Goal: Task Accomplishment & Management: Complete application form

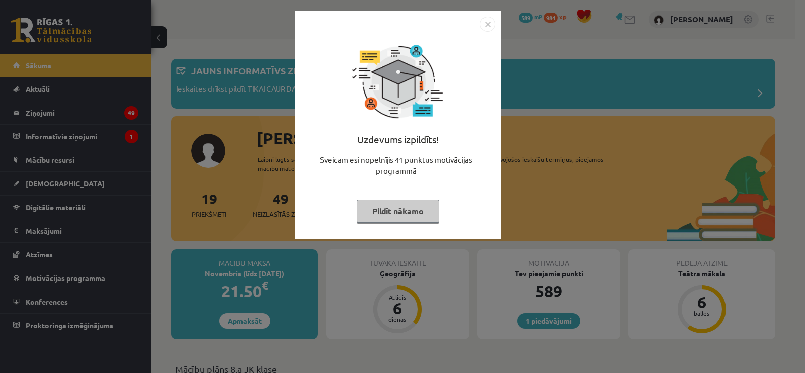
click at [387, 212] on button "Pildīt nākamo" at bounding box center [398, 211] width 83 height 23
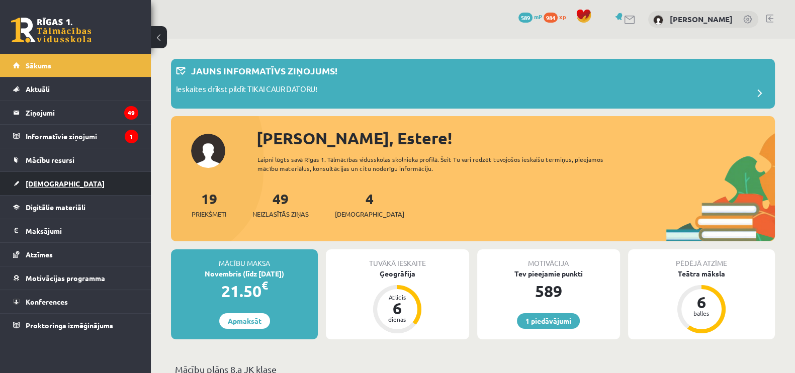
click at [43, 189] on link "[DEMOGRAPHIC_DATA]" at bounding box center [75, 183] width 125 height 23
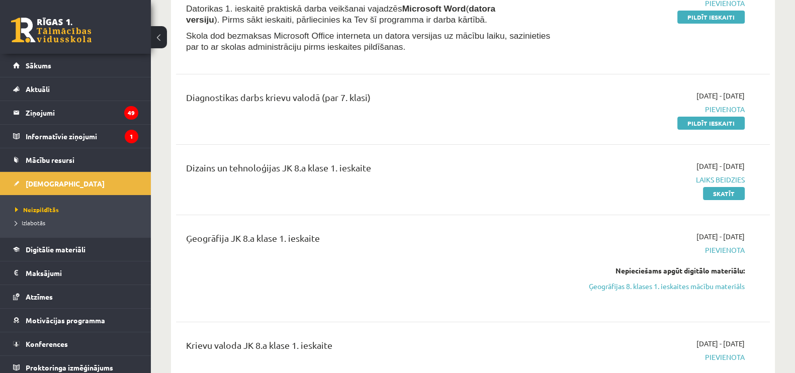
scroll to position [156, 0]
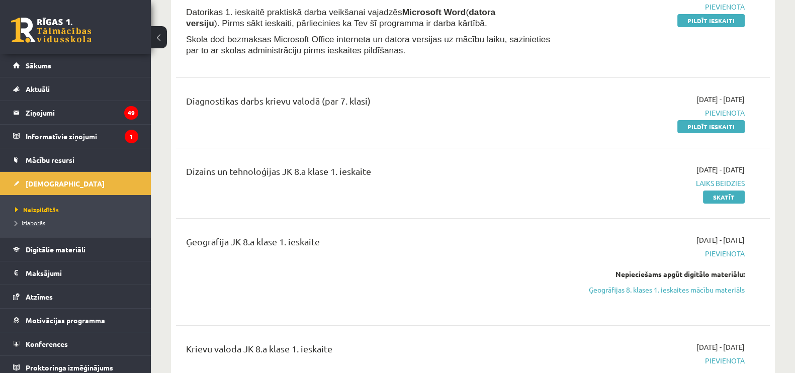
click at [40, 219] on span "Izlabotās" at bounding box center [30, 223] width 30 height 8
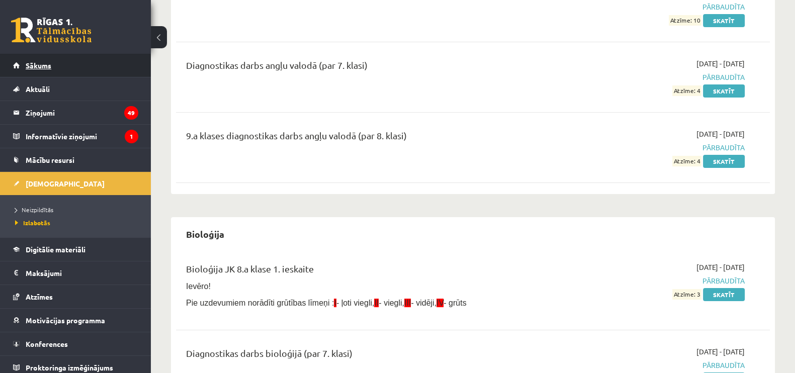
click at [46, 56] on link "Sākums" at bounding box center [75, 65] width 125 height 23
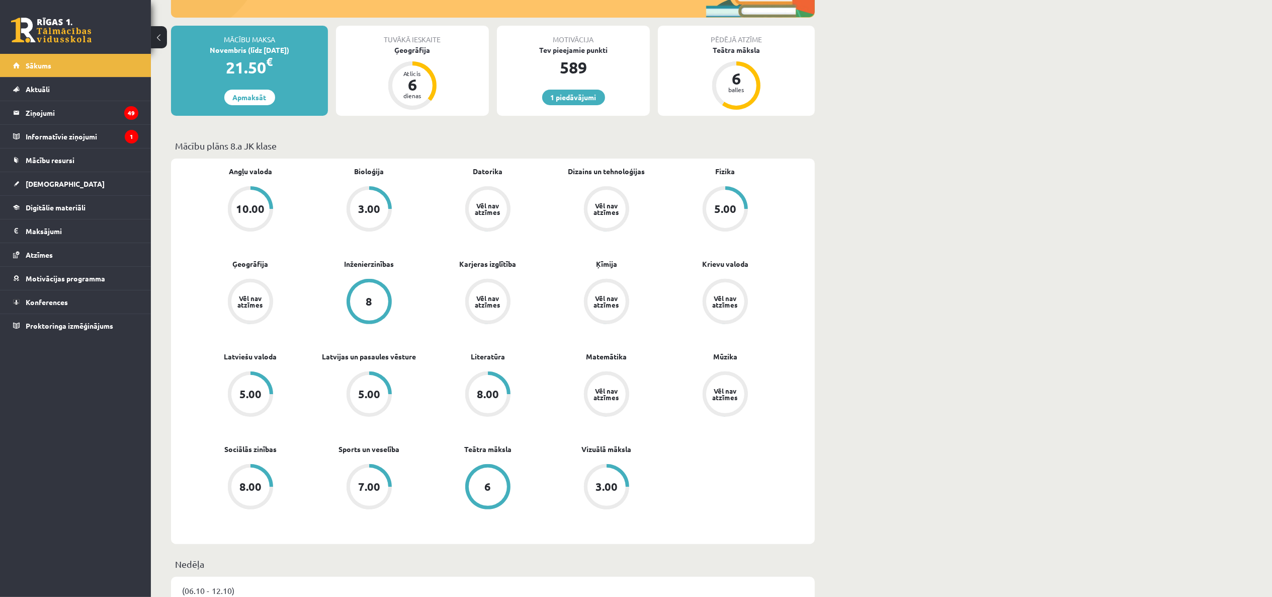
scroll to position [219, 0]
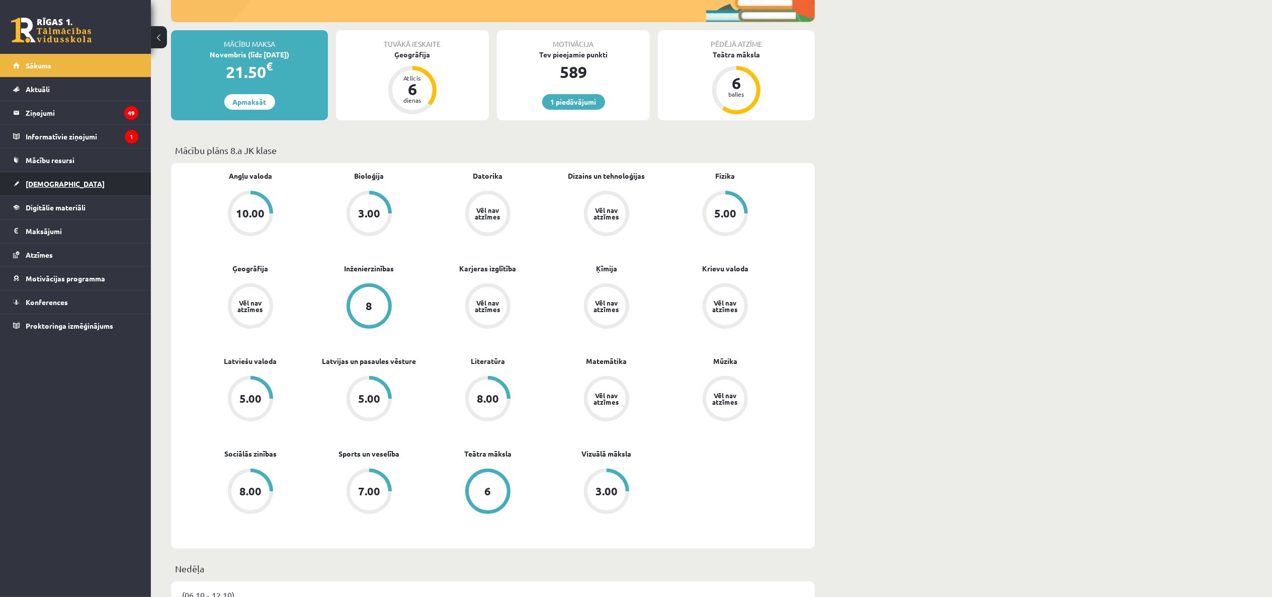
click at [44, 175] on link "[DEMOGRAPHIC_DATA]" at bounding box center [75, 183] width 125 height 23
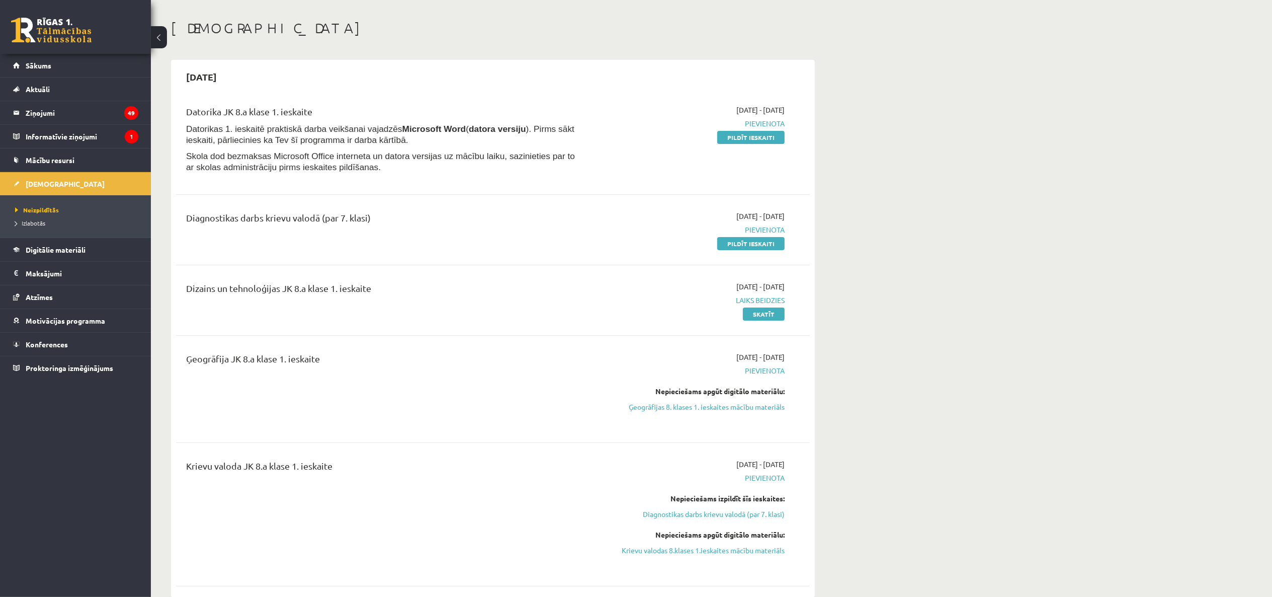
scroll to position [47, 0]
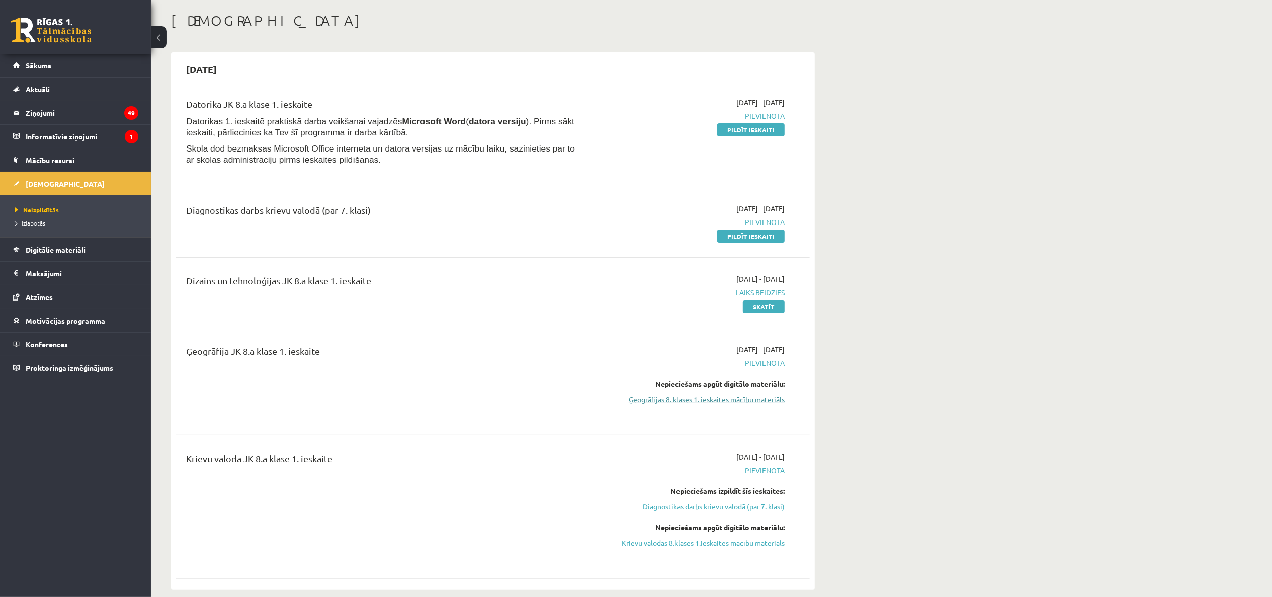
click at [752, 373] on link "Ģeogrāfijas 8. klases 1. ieskaites mācību materiāls" at bounding box center [690, 399] width 190 height 11
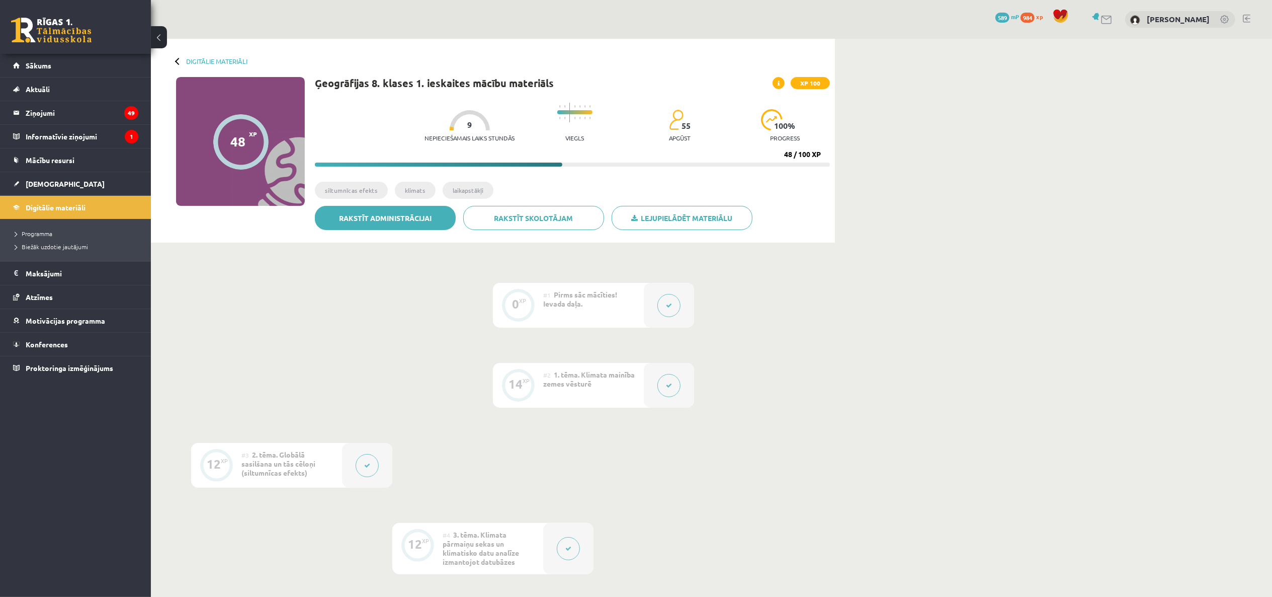
click at [405, 219] on link "Rakstīt administrācijai" at bounding box center [385, 218] width 141 height 24
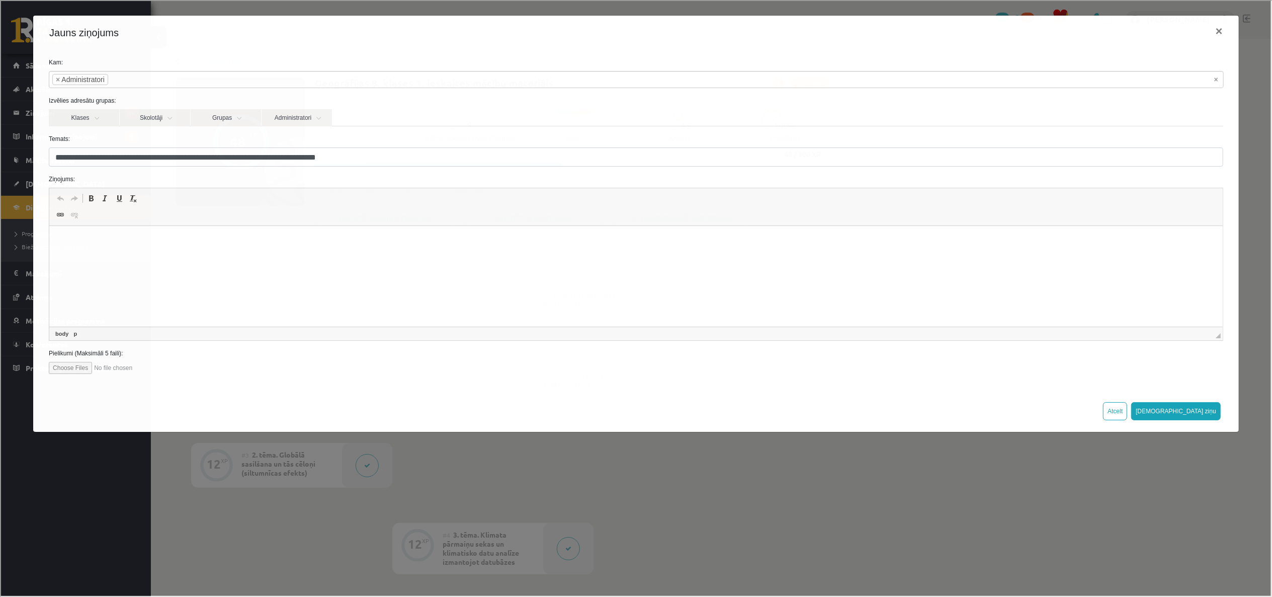
click at [355, 256] on html at bounding box center [636, 241] width 1174 height 31
click at [1202, 408] on button "Sūtīt ziņu" at bounding box center [1176, 410] width 90 height 18
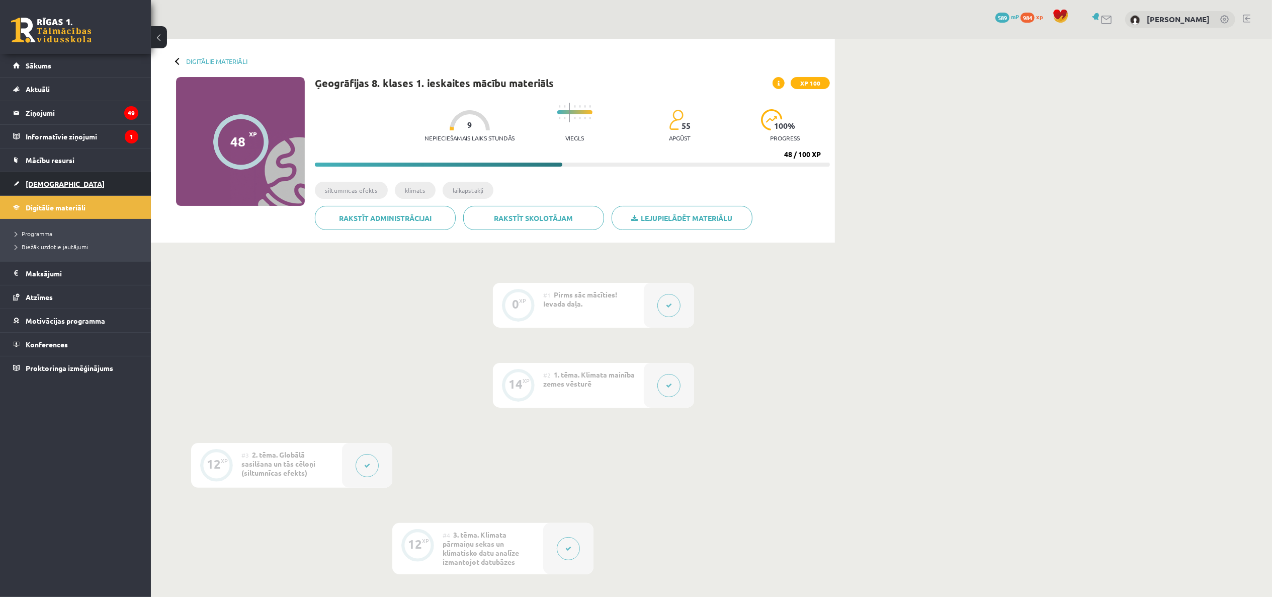
click at [49, 187] on span "[DEMOGRAPHIC_DATA]" at bounding box center [65, 183] width 79 height 9
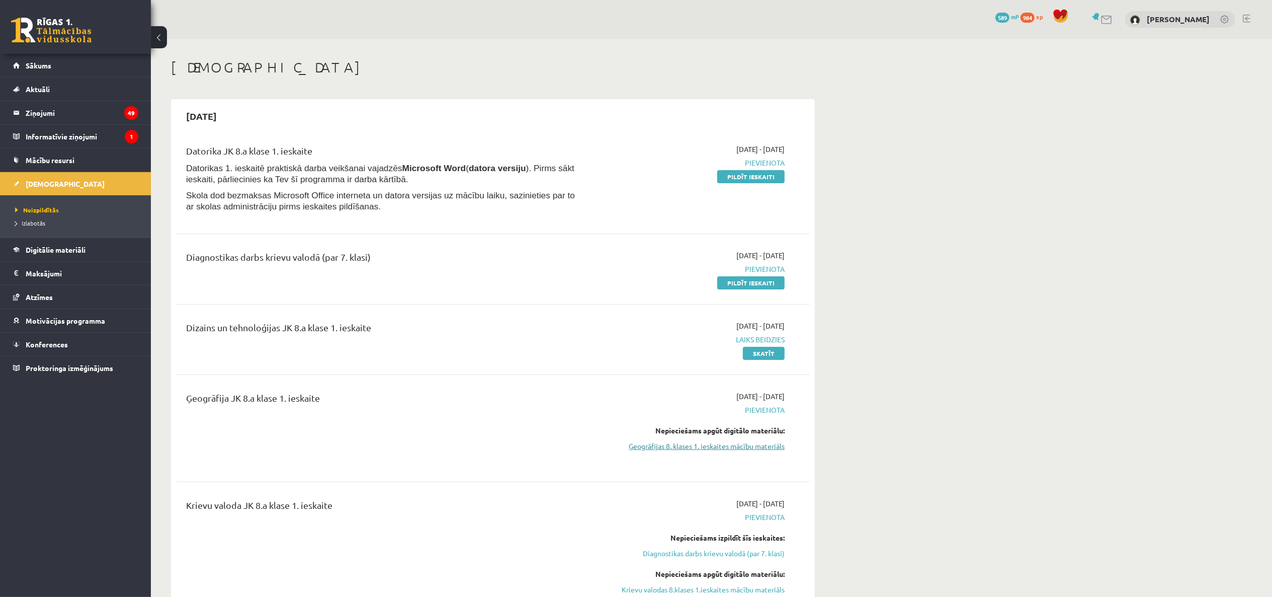
click at [721, 443] on link "Ģeogrāfijas 8. klases 1. ieskaites mācību materiāls" at bounding box center [690, 446] width 190 height 11
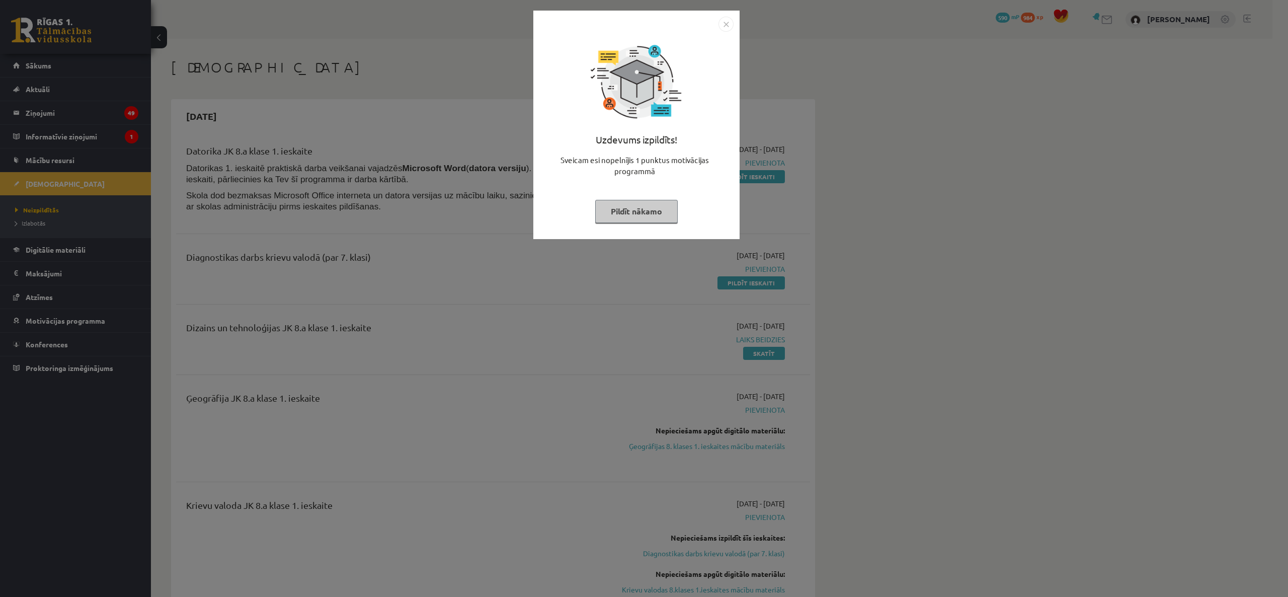
click at [612, 209] on button "Pildīt nākamo" at bounding box center [636, 211] width 83 height 23
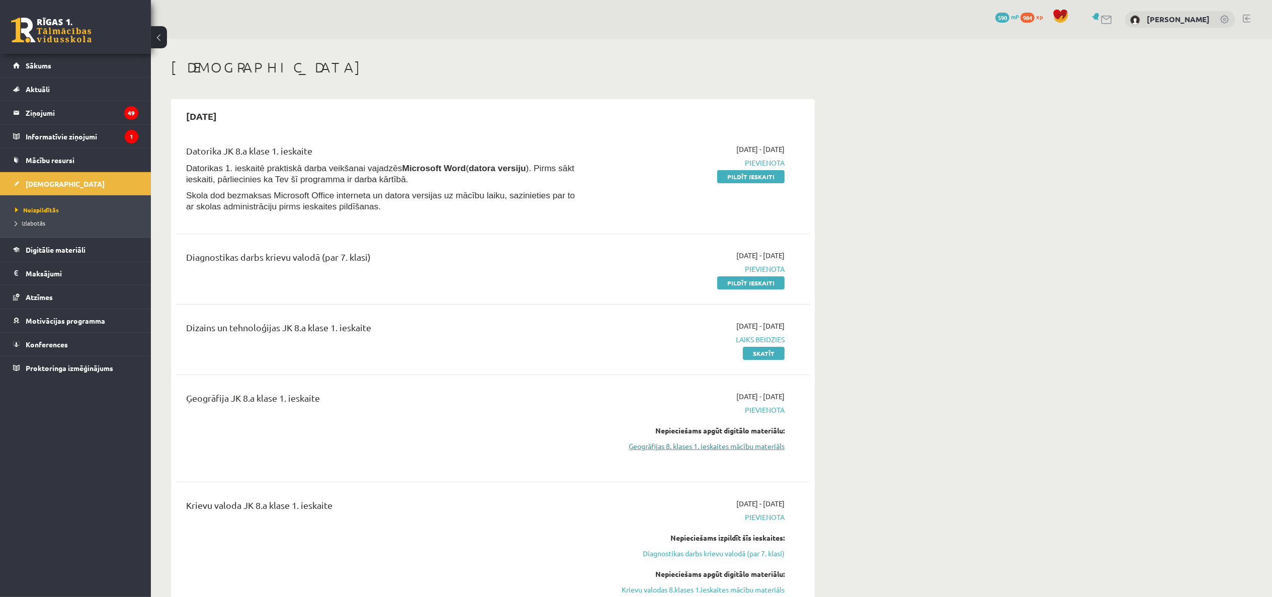
click at [708, 448] on link "Ģeogrāfijas 8. klases 1. ieskaites mācību materiāls" at bounding box center [690, 446] width 190 height 11
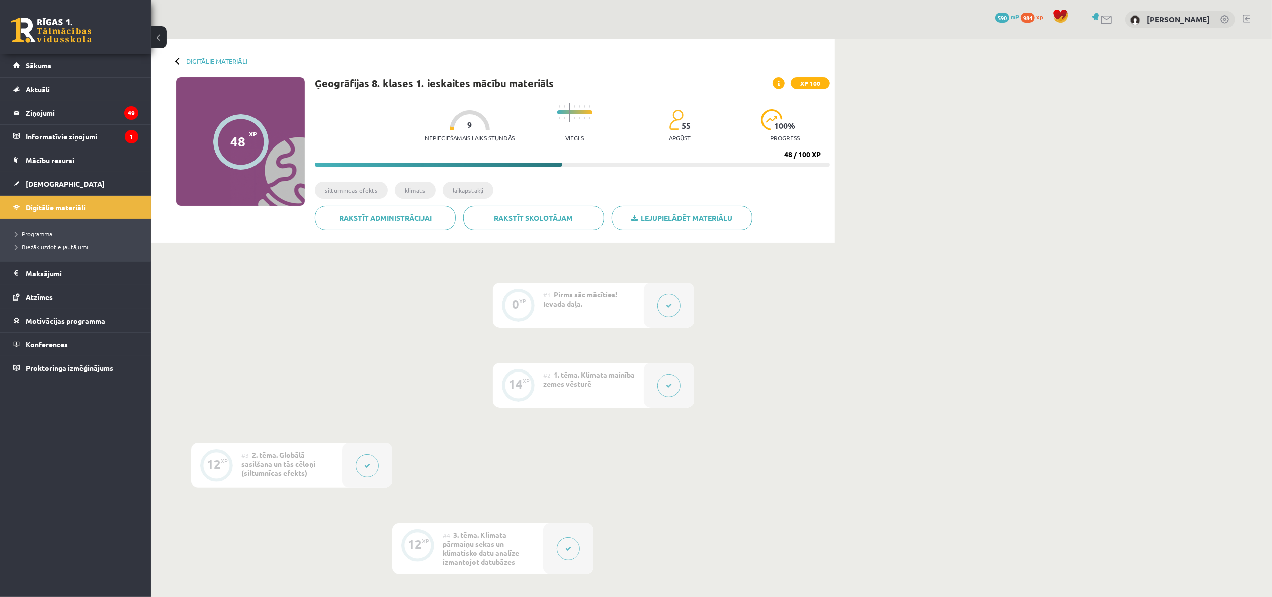
click at [669, 309] on button at bounding box center [669, 305] width 23 height 23
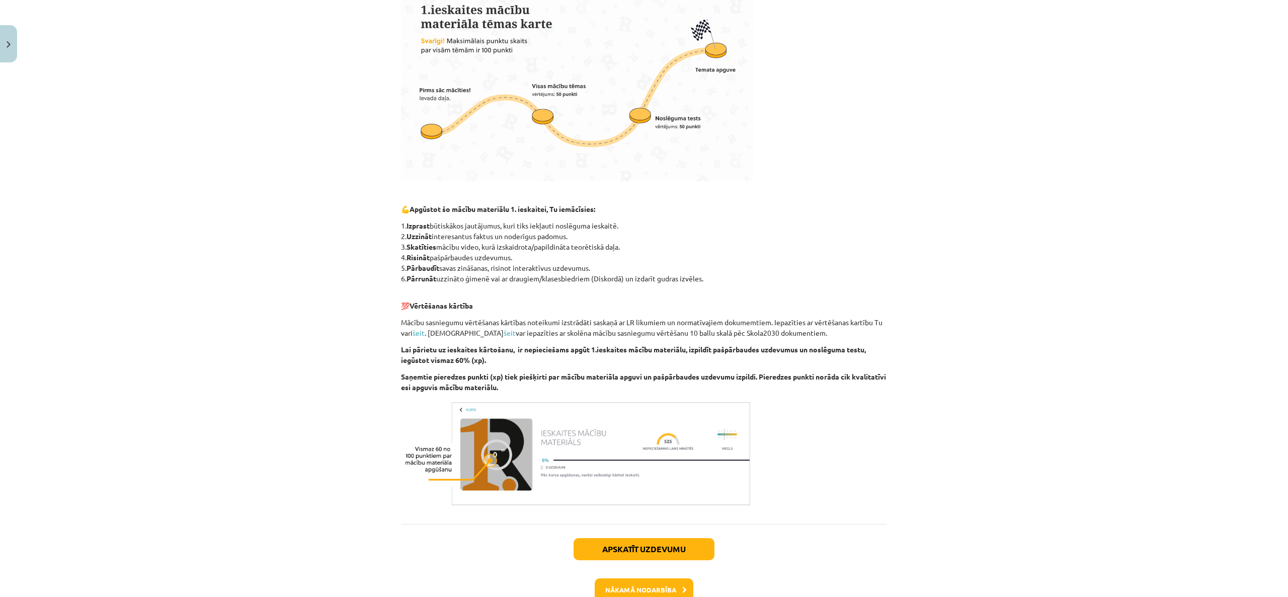
scroll to position [375, 0]
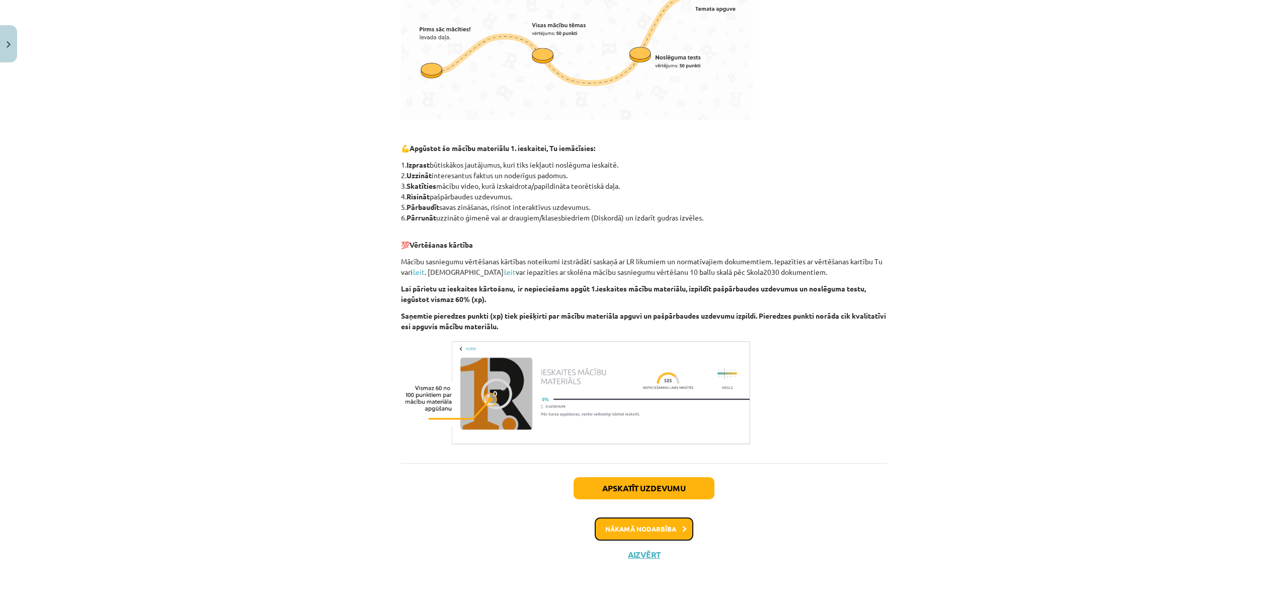
click at [639, 525] on button "Nākamā nodarbība" at bounding box center [644, 528] width 99 height 23
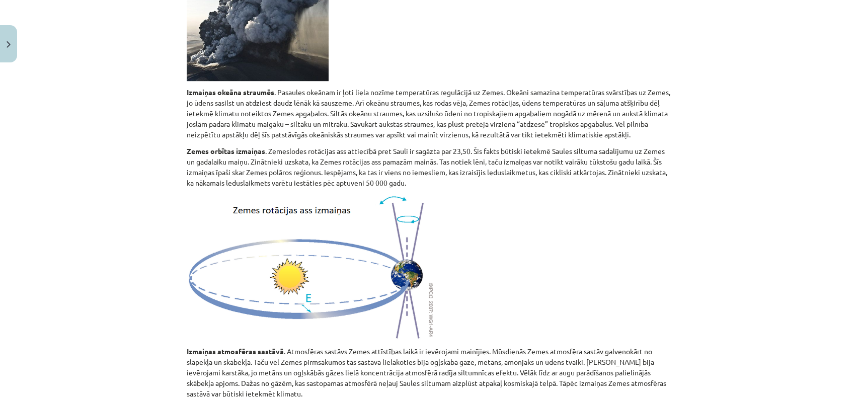
scroll to position [593, 0]
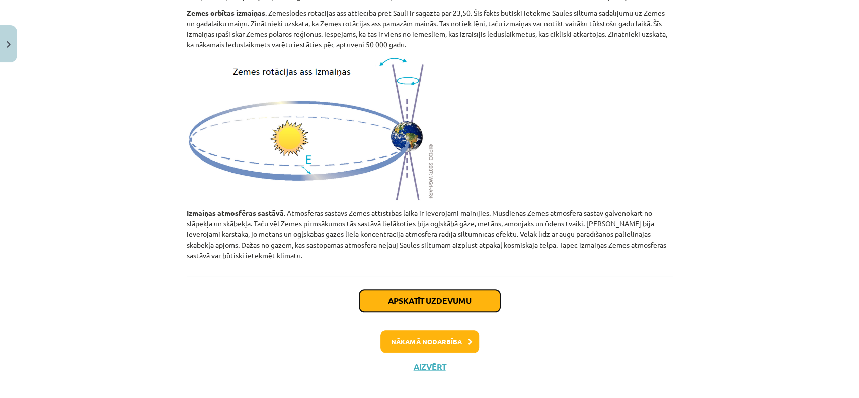
click at [390, 294] on button "Apskatīt uzdevumu" at bounding box center [429, 301] width 141 height 22
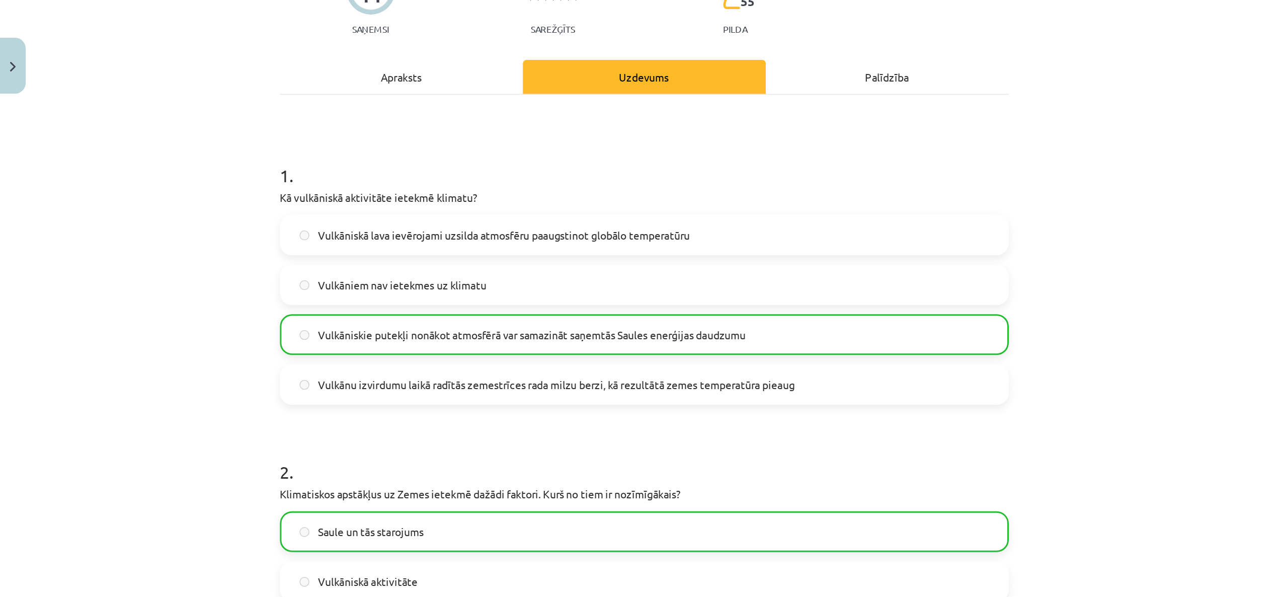
scroll to position [109, 0]
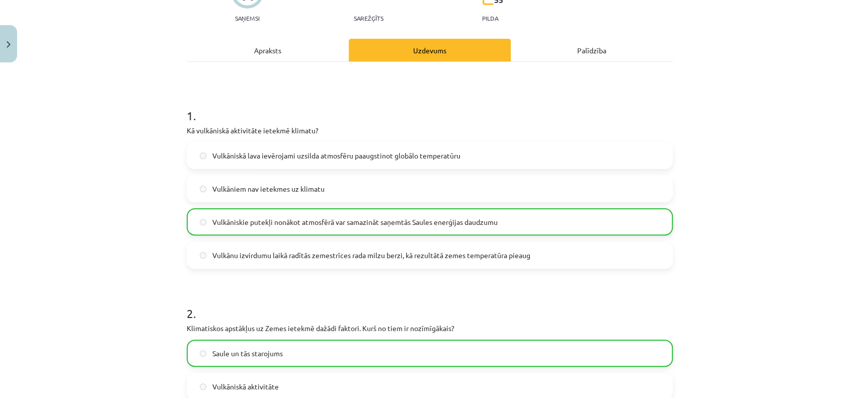
click at [390, 294] on h1 "2 ." at bounding box center [430, 304] width 486 height 31
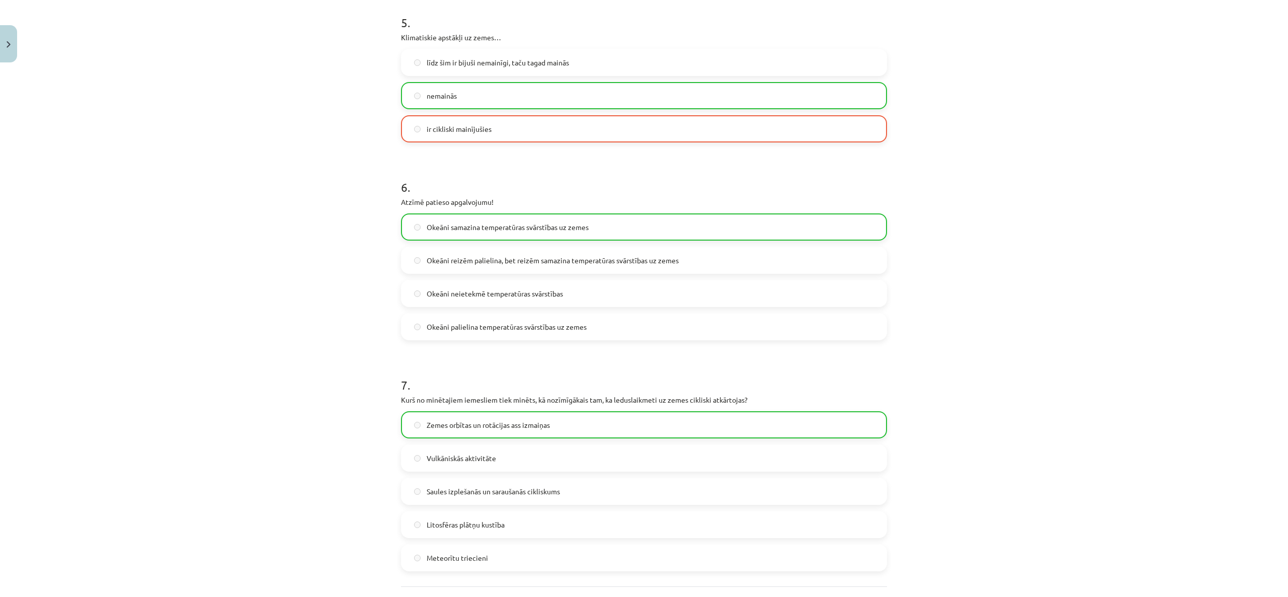
scroll to position [1051, 0]
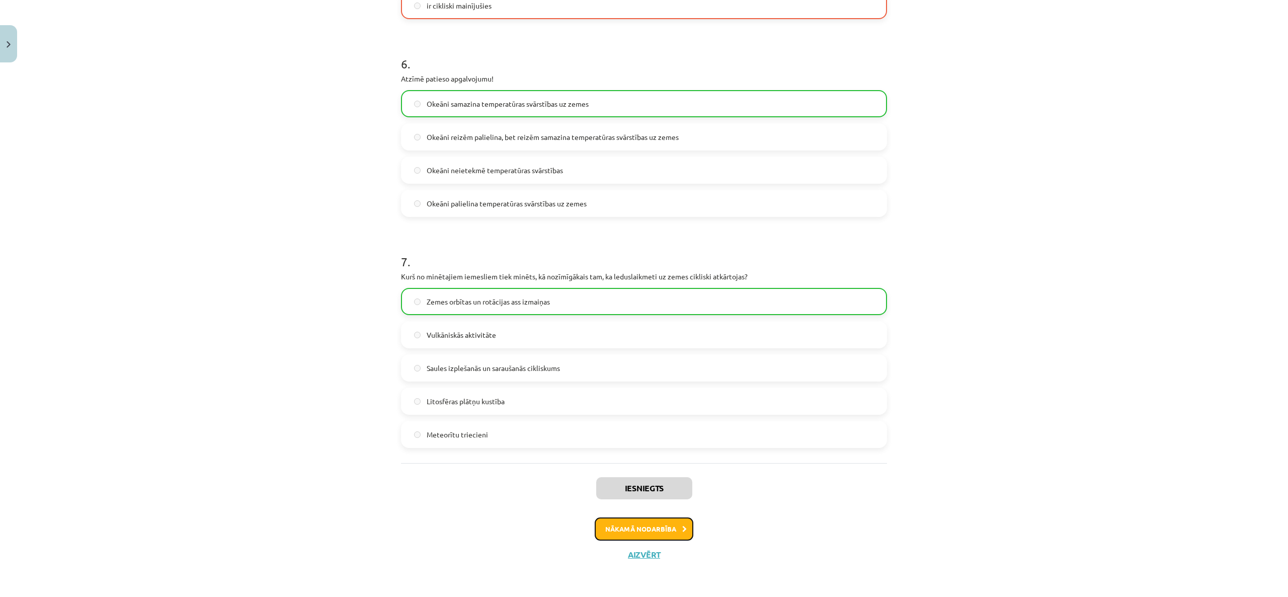
click at [657, 524] on button "Nākamā nodarbība" at bounding box center [644, 528] width 99 height 23
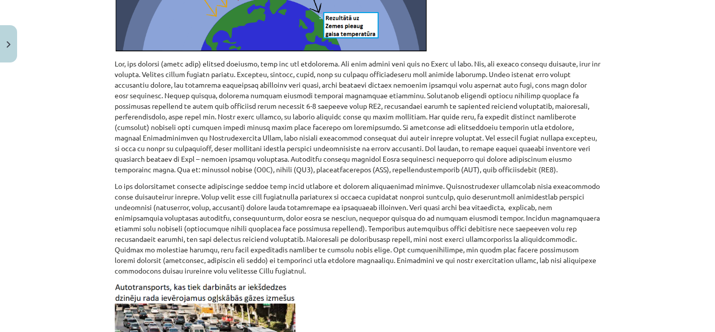
scroll to position [607, 0]
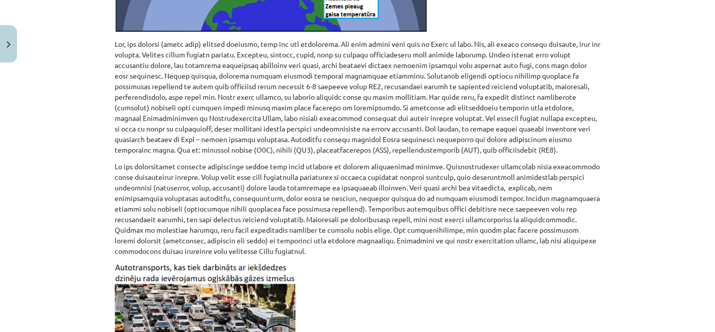
scroll to position [620, 0]
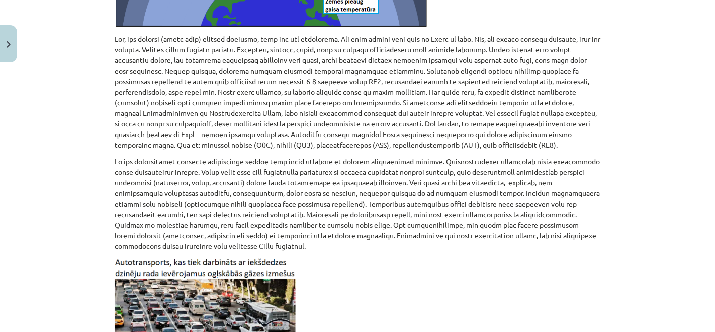
click at [363, 269] on p at bounding box center [358, 326] width 486 height 138
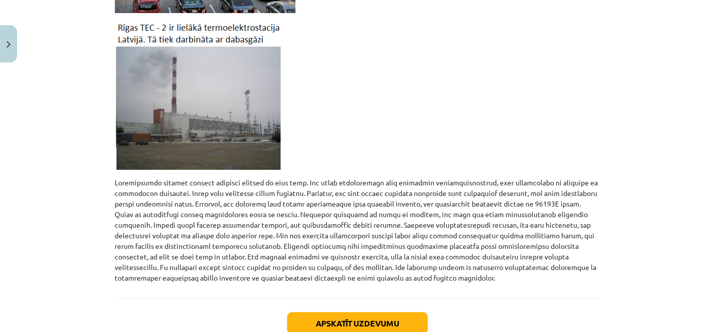
scroll to position [1003, 0]
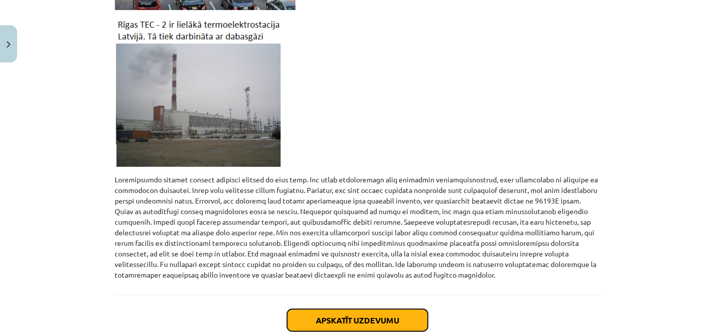
click at [336, 313] on button "Apskatīt uzdevumu" at bounding box center [357, 320] width 141 height 22
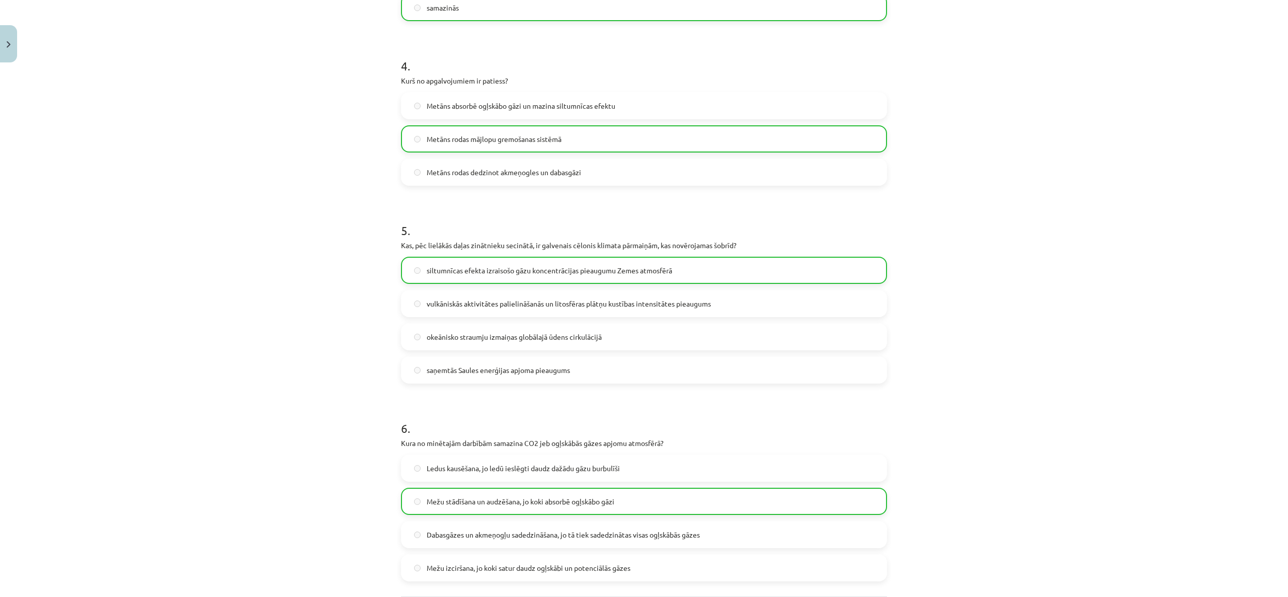
scroll to position [711, 0]
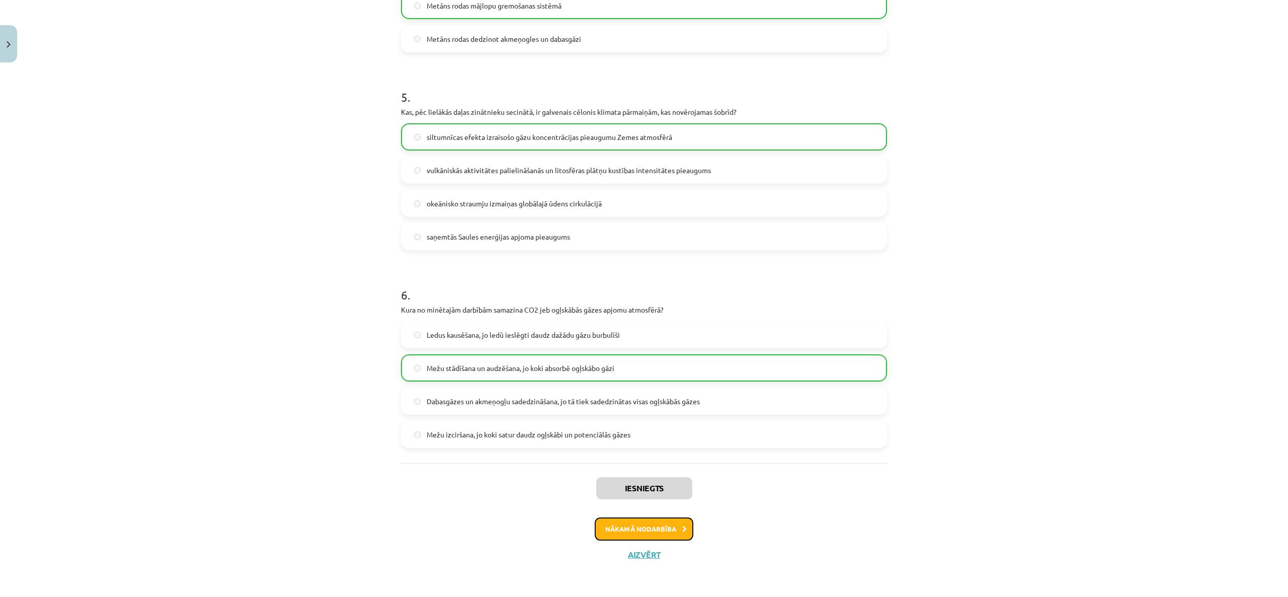
click at [668, 519] on button "Nākamā nodarbība" at bounding box center [644, 528] width 99 height 23
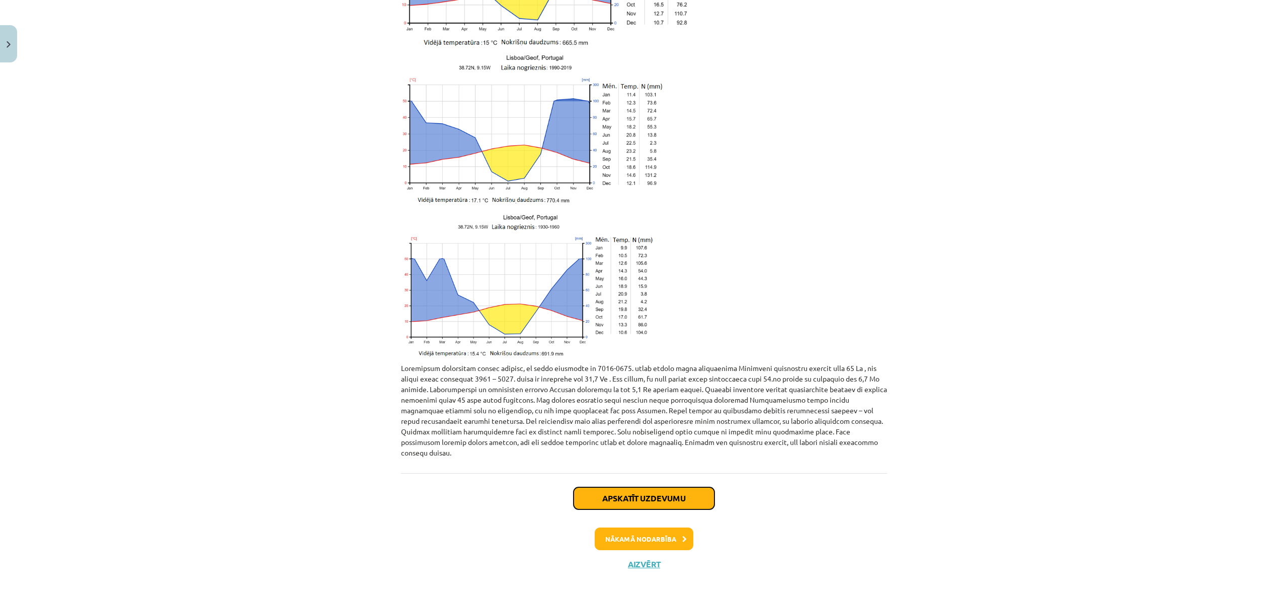
click at [649, 496] on button "Apskatīt uzdevumu" at bounding box center [644, 498] width 141 height 22
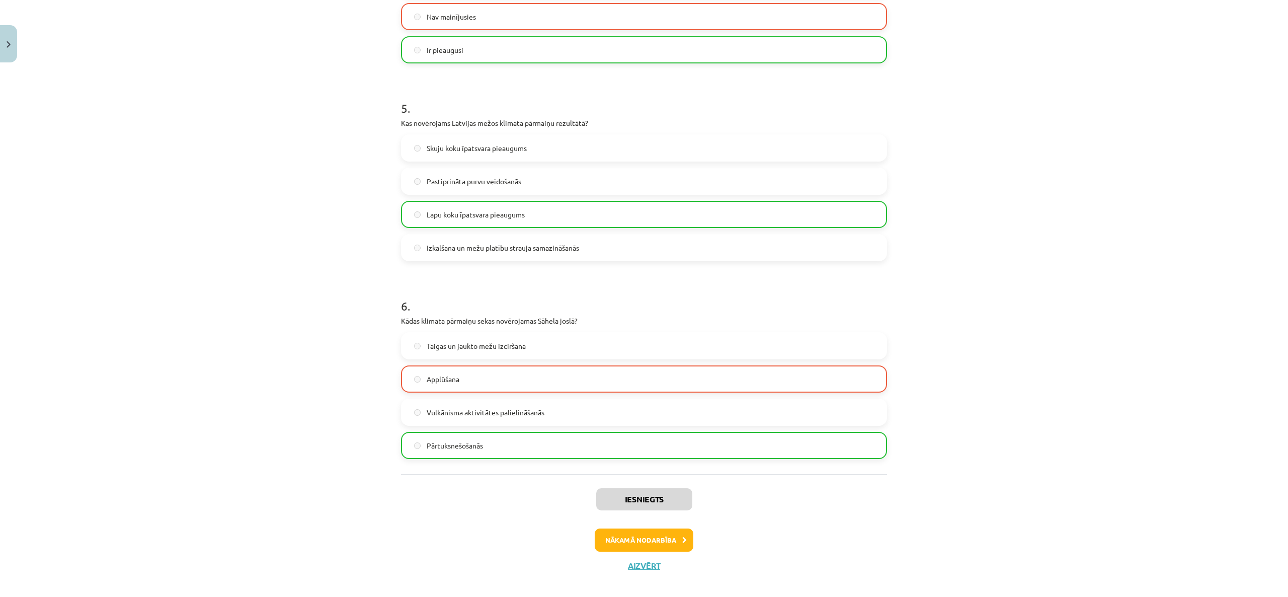
scroll to position [946, 0]
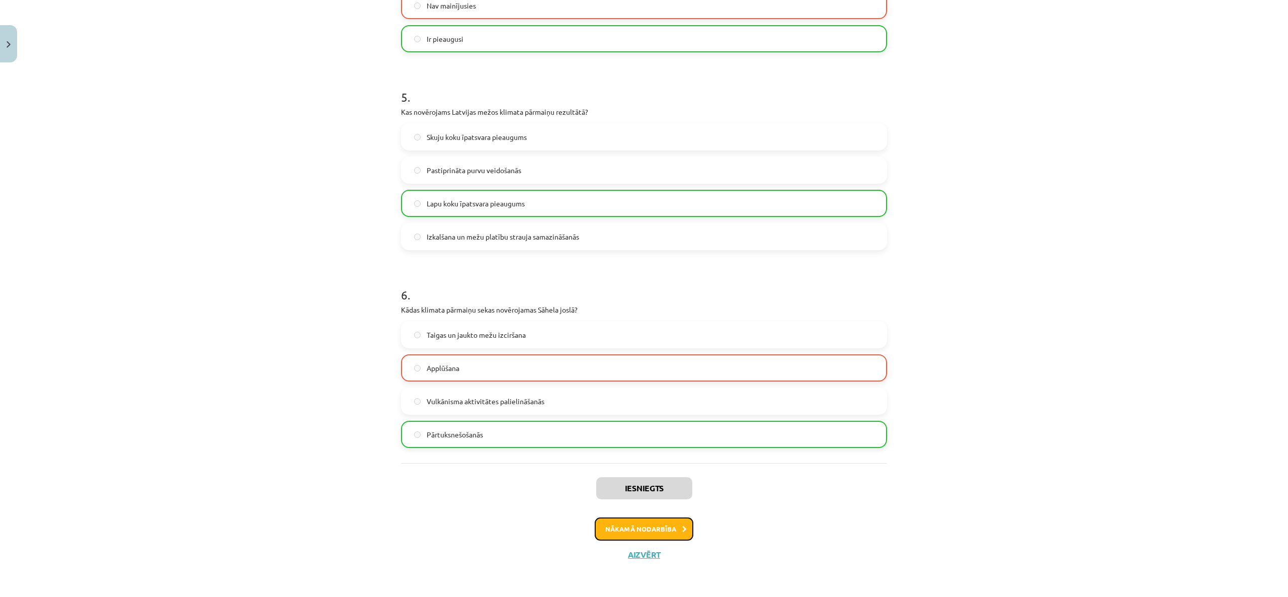
click at [630, 530] on button "Nākamā nodarbība" at bounding box center [644, 528] width 99 height 23
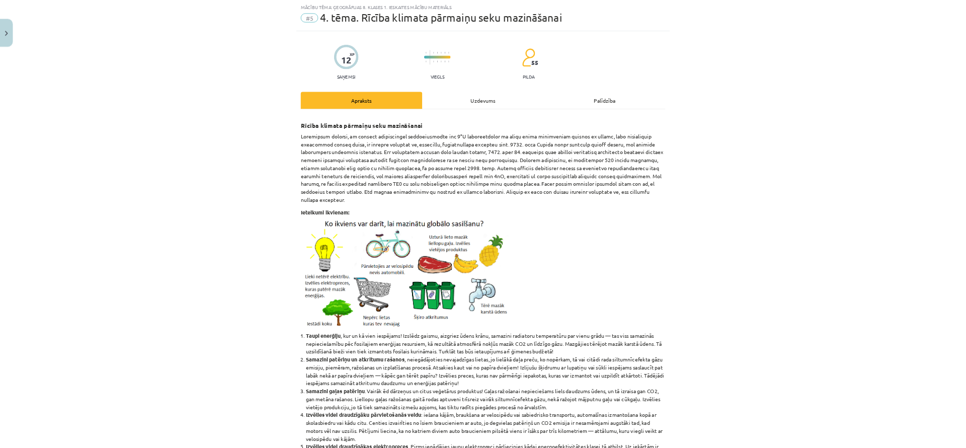
scroll to position [26, 0]
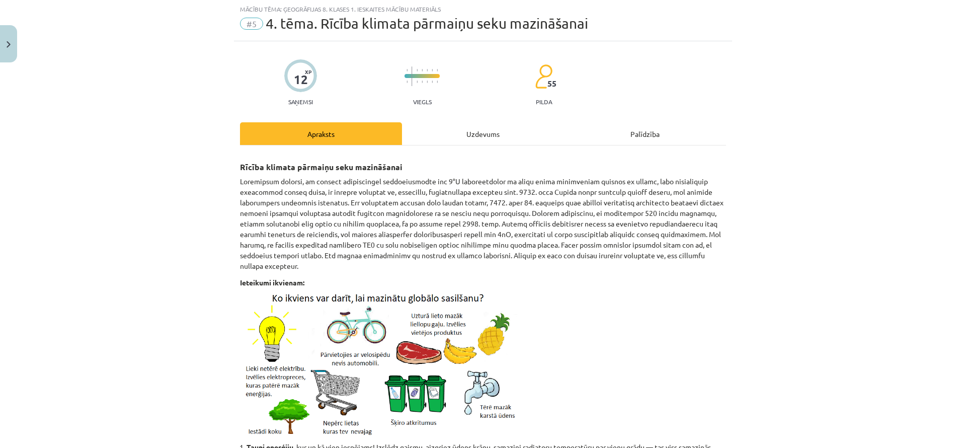
click at [701, 349] on p at bounding box center [483, 365] width 486 height 142
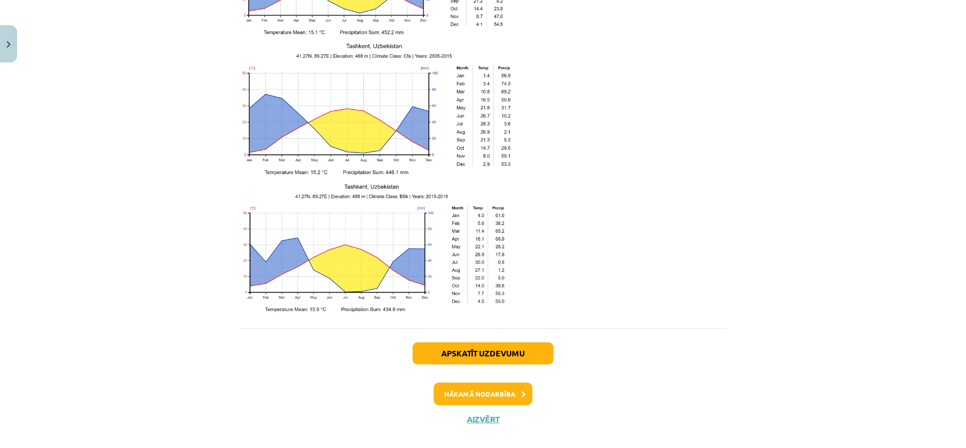
scroll to position [1566, 0]
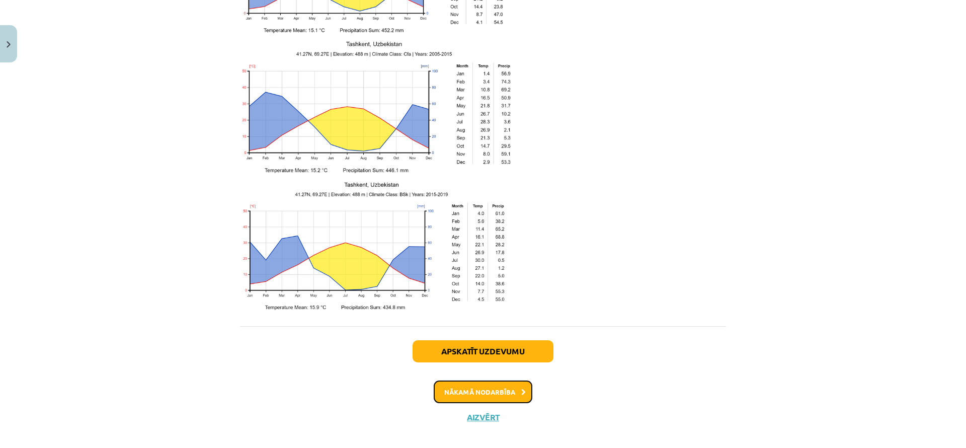
click at [476, 380] on button "Nākamā nodarbība" at bounding box center [483, 391] width 99 height 23
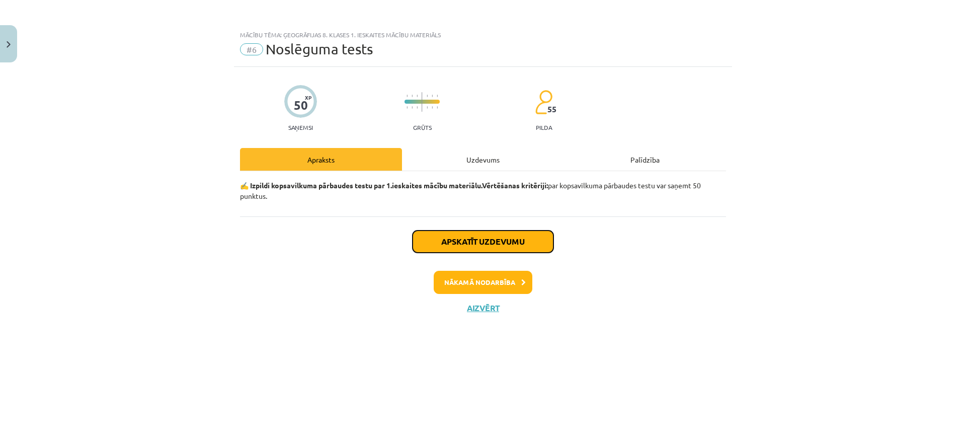
click at [471, 236] on button "Apskatīt uzdevumu" at bounding box center [483, 241] width 141 height 22
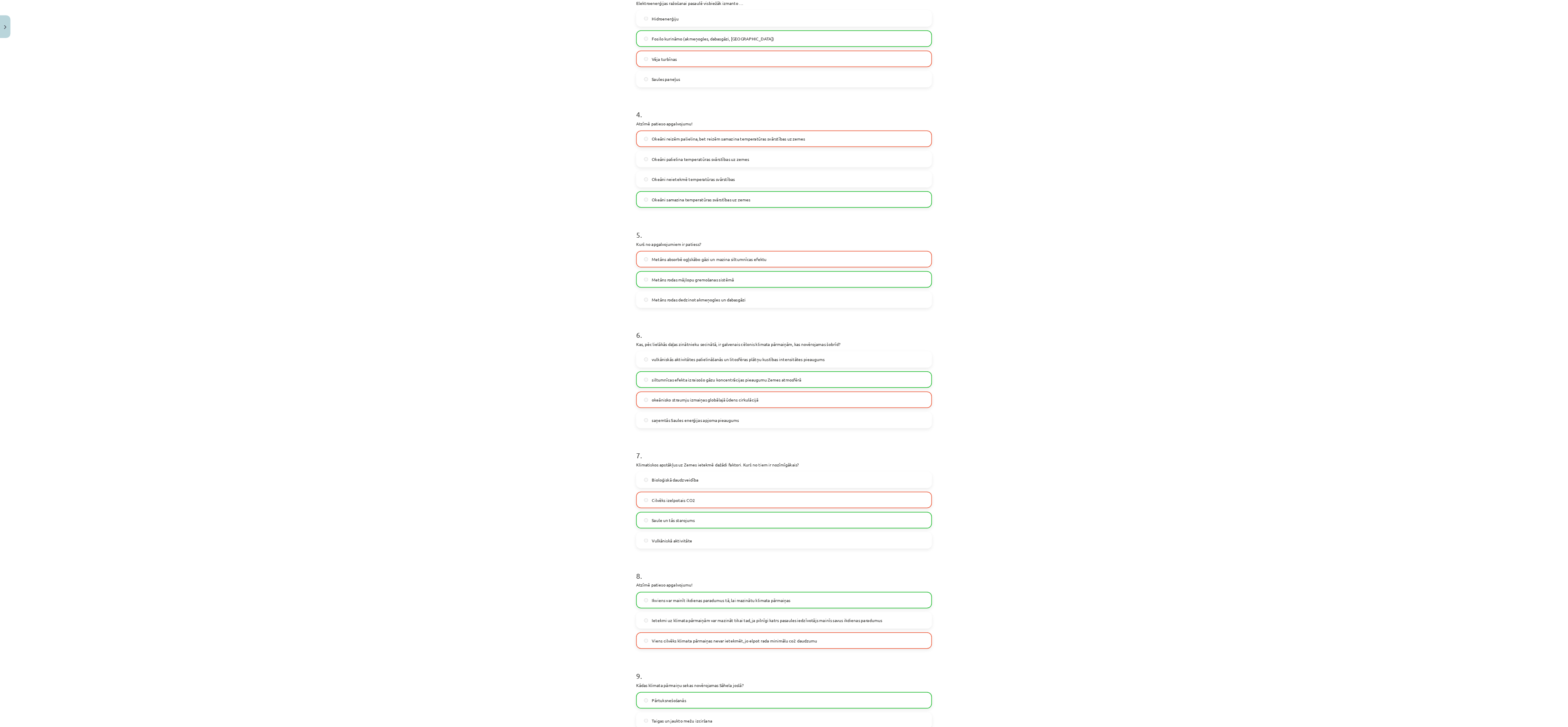
scroll to position [511, 0]
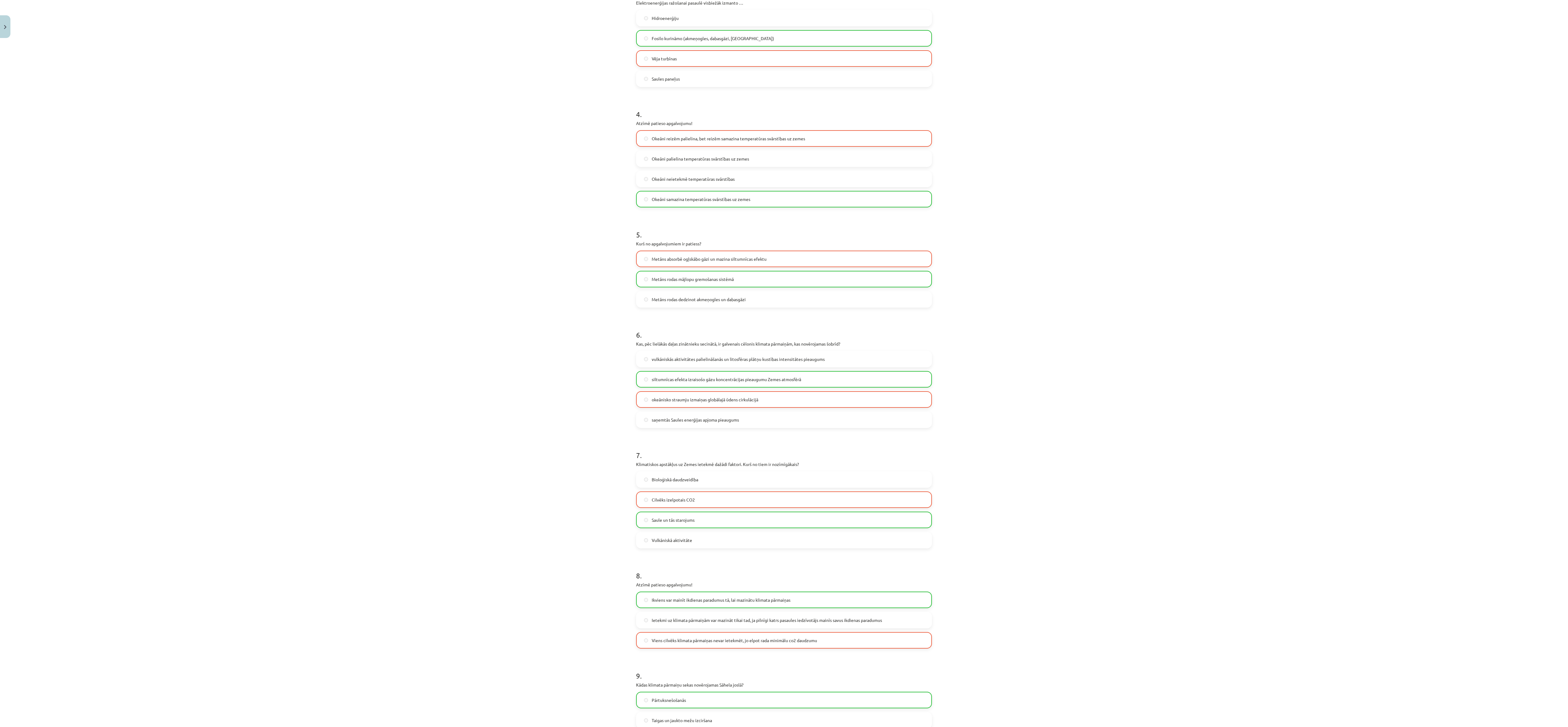
drag, startPoint x: 262, startPoint y: 216, endPoint x: 700, endPoint y: 577, distance: 567.6
click at [700, 363] on h1 "8 ." at bounding box center [784, 570] width 296 height 19
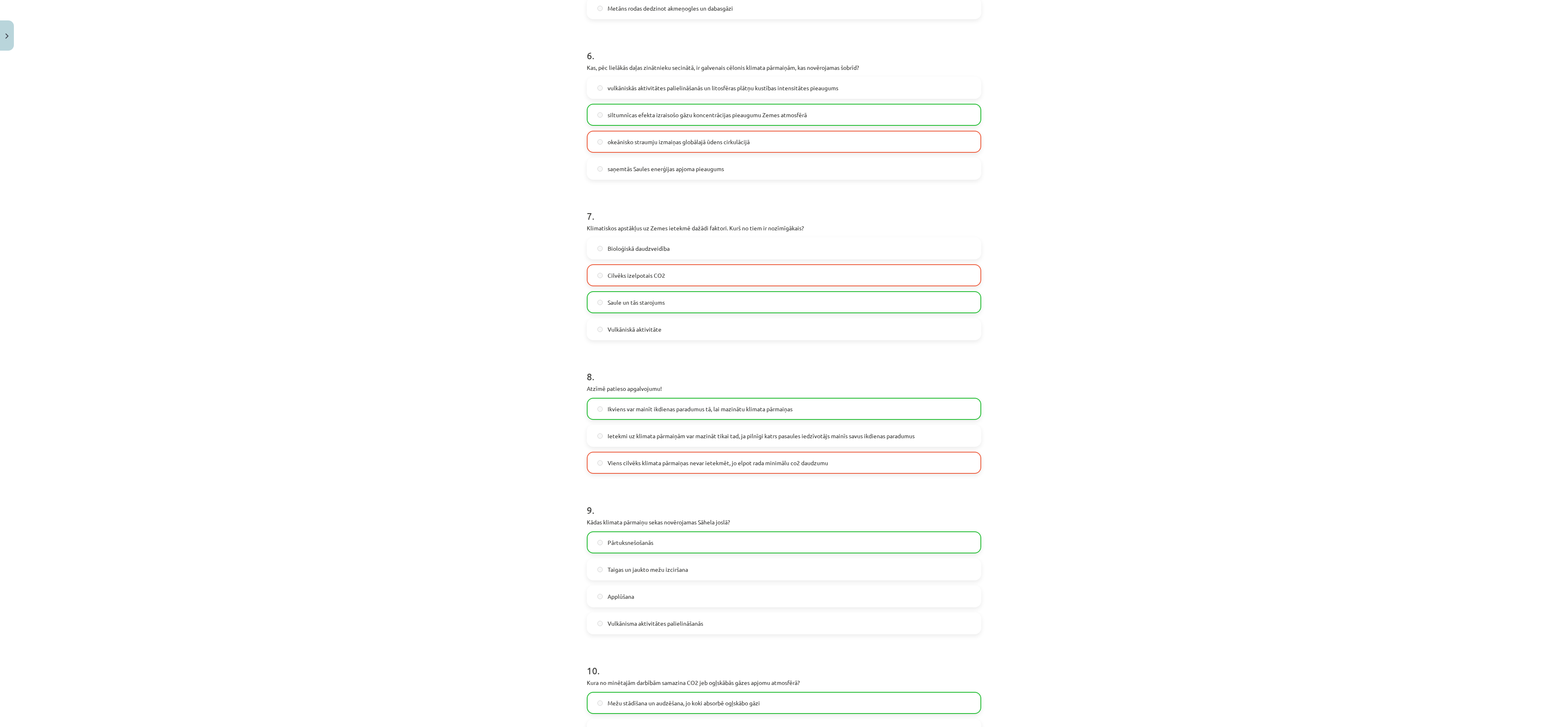
scroll to position [1092, 0]
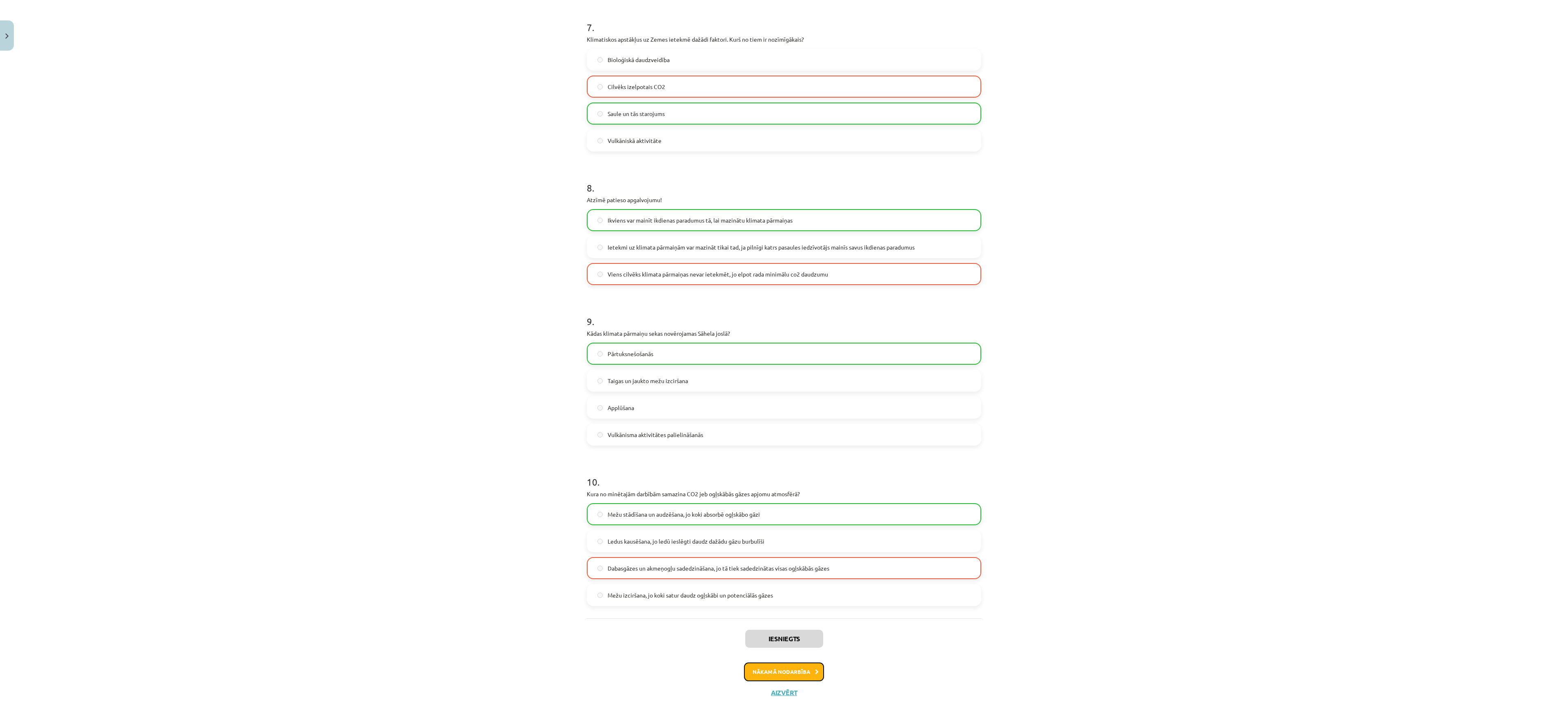
click at [765, 484] on button "Nākamā nodarbība" at bounding box center [784, 671] width 80 height 19
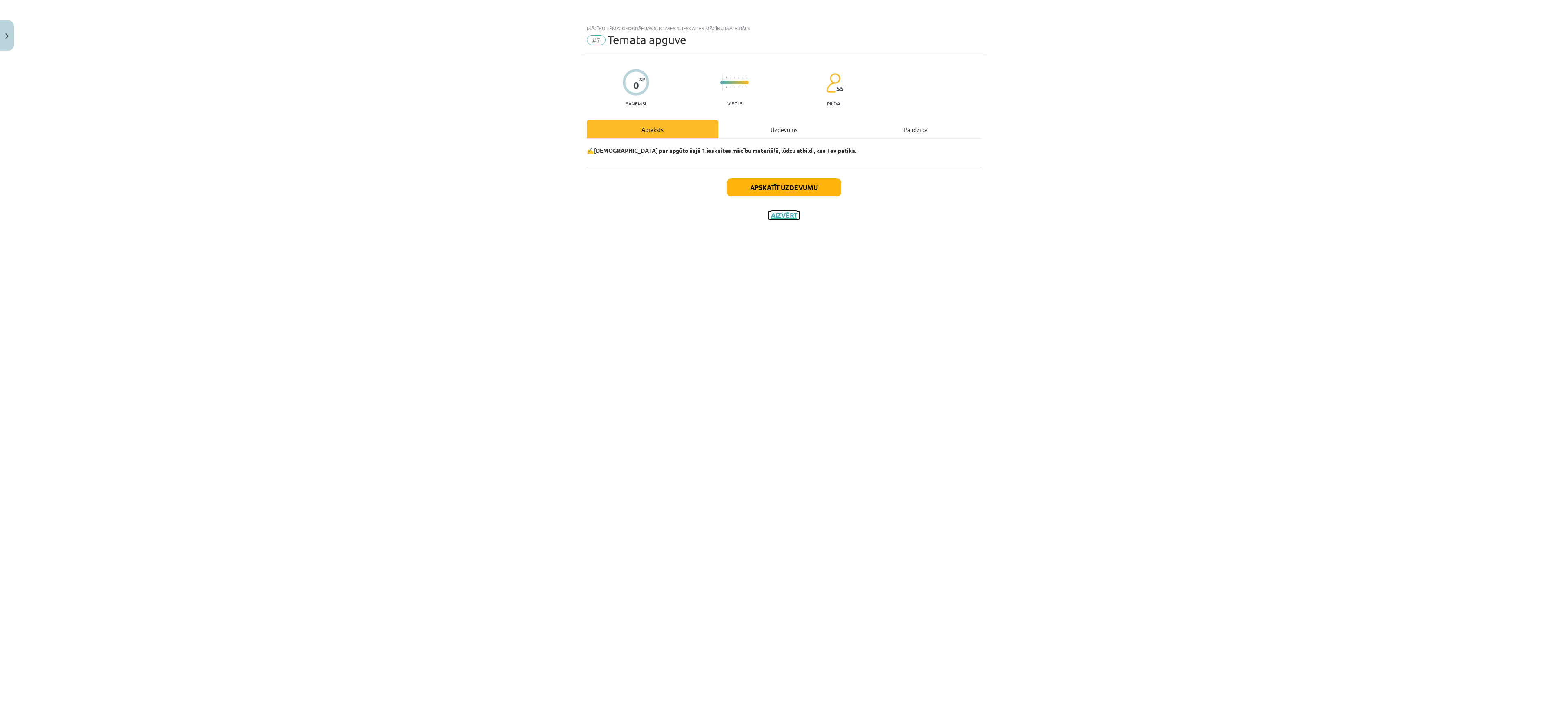
click at [776, 213] on button "Aizvērt" at bounding box center [784, 215] width 31 height 8
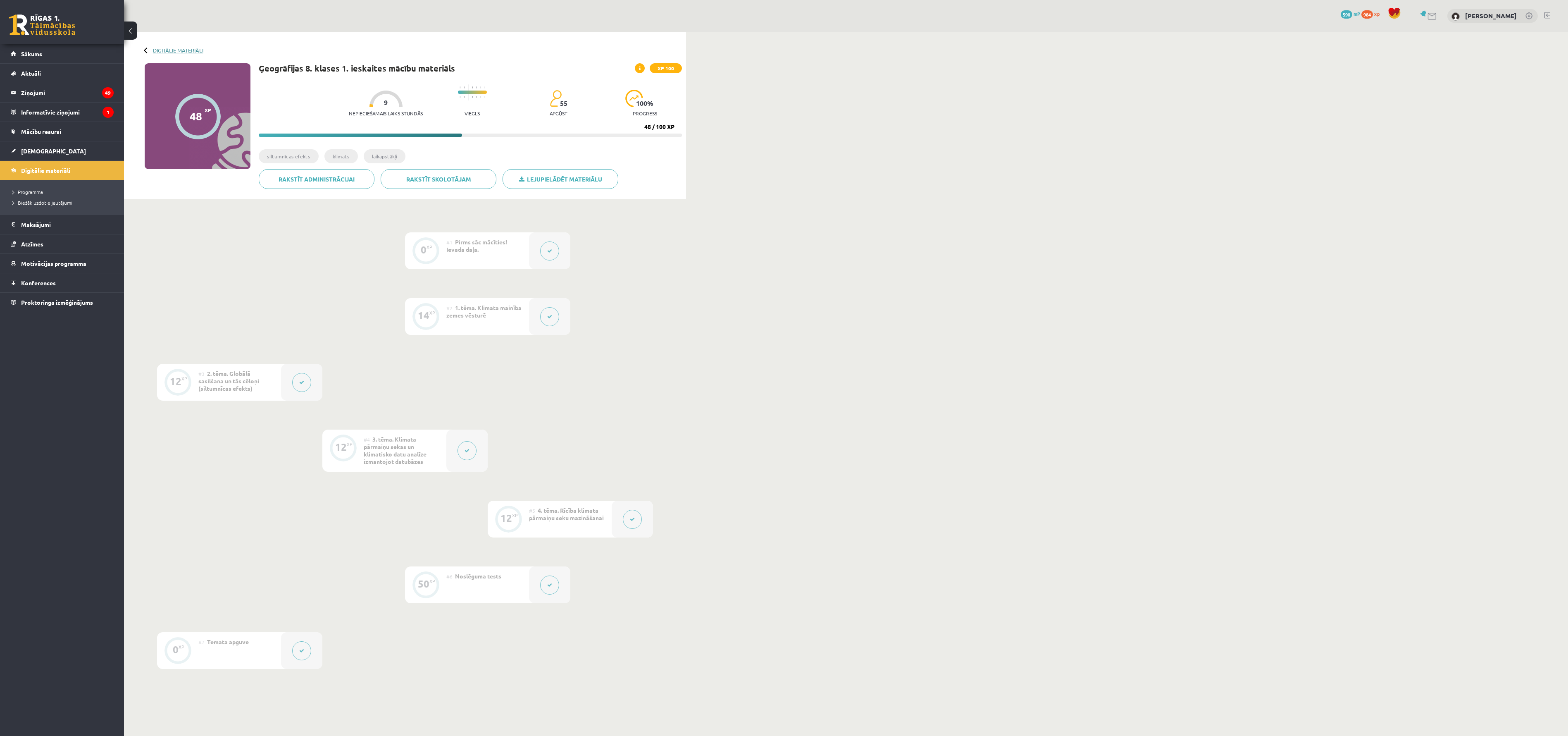
click at [156, 46] on div "Digitālie materiāli 48 XP XP 100 48 / 100 XP Ģeogrāfijas 8. klases 1. ieskaites…" at bounding box center [405, 116] width 562 height 168
click at [164, 49] on link "Digitālie materiāli" at bounding box center [177, 50] width 50 height 7
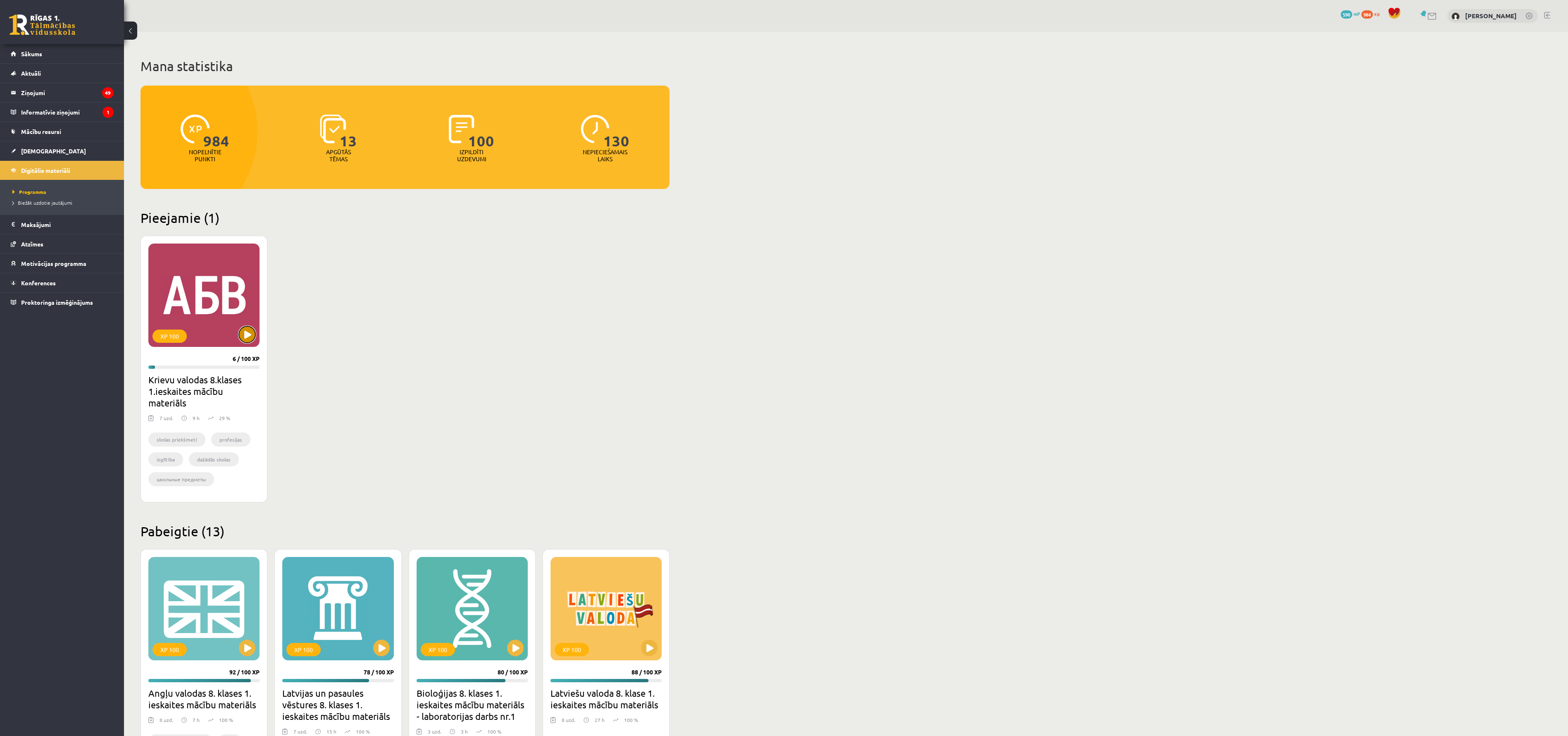
click at [245, 333] on button at bounding box center [247, 334] width 16 height 16
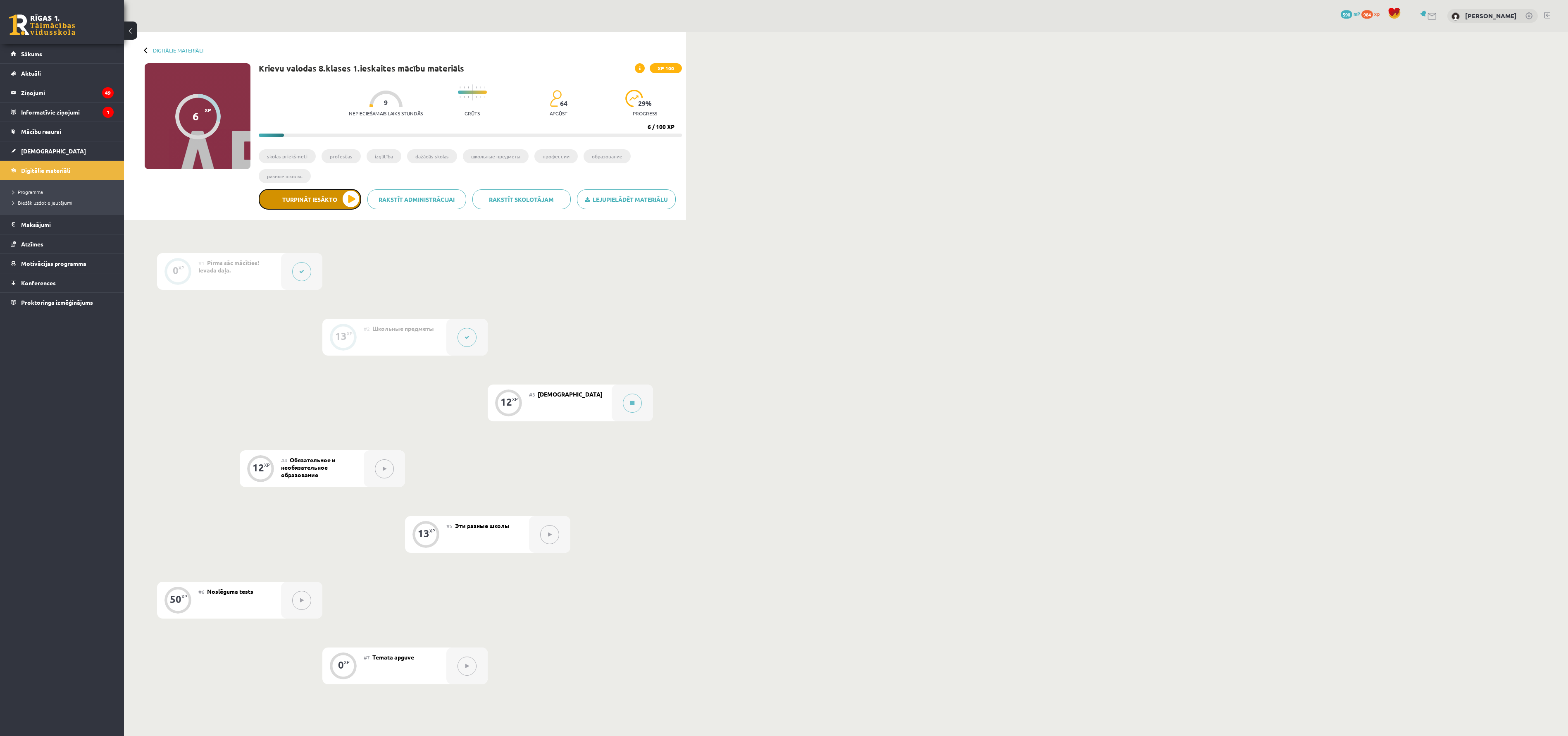
click at [324, 203] on button "Turpināt iesākto" at bounding box center [310, 199] width 103 height 21
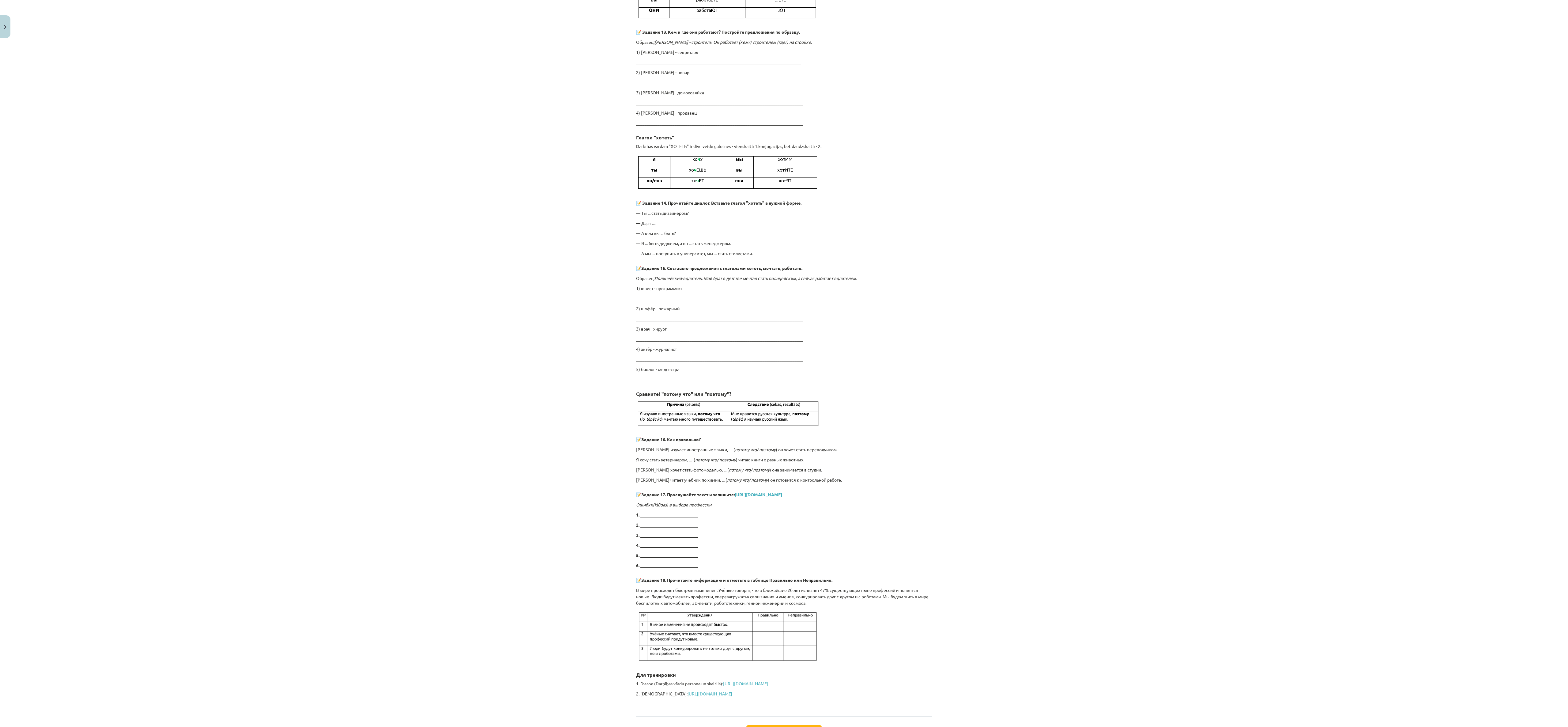
scroll to position [1466, 0]
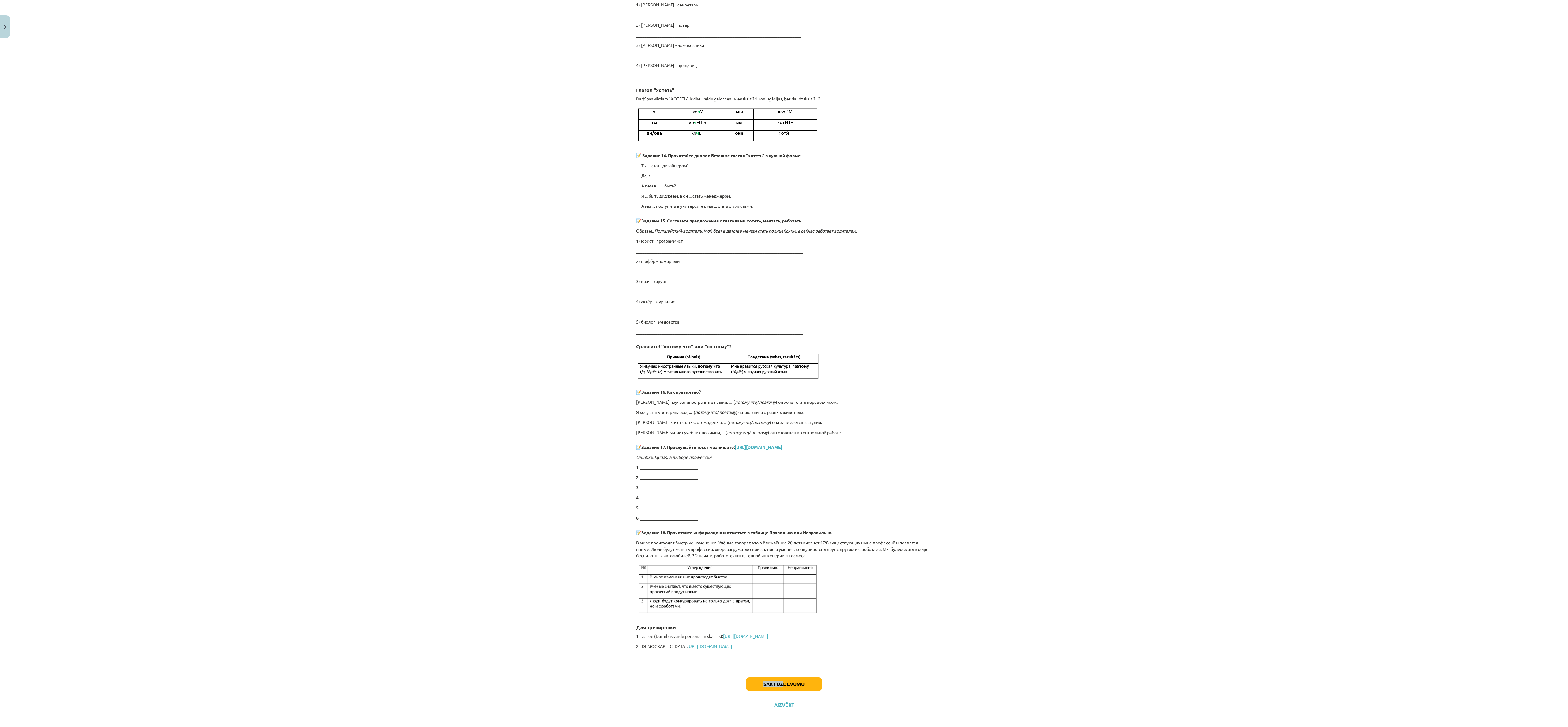
drag, startPoint x: 772, startPoint y: 662, endPoint x: 775, endPoint y: 674, distance: 12.4
click at [775, 545] on button "Sākt uzdevumu" at bounding box center [784, 684] width 76 height 13
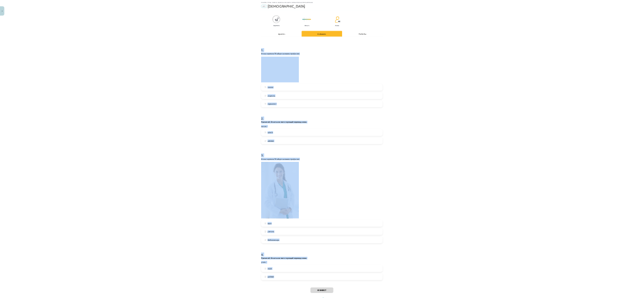
scroll to position [0, 0]
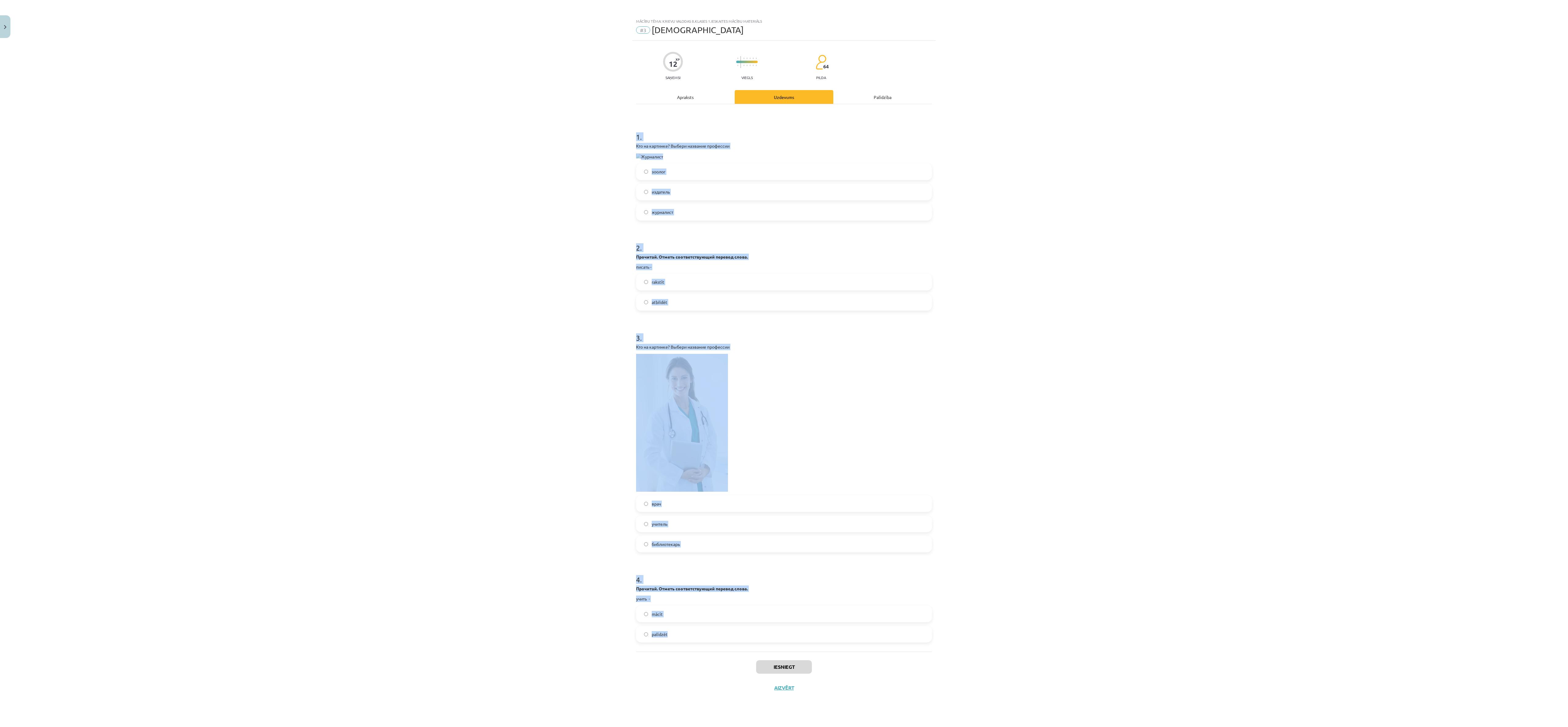
click at [908, 441] on p at bounding box center [784, 423] width 296 height 138
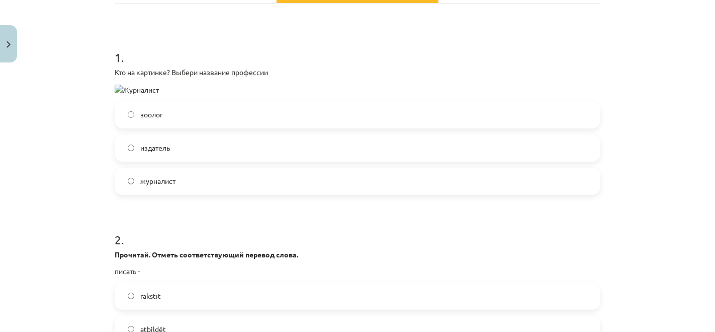
scroll to position [160, 0]
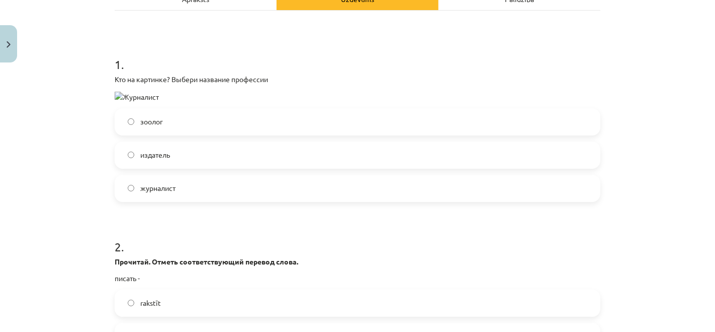
click at [115, 77] on p "Кто на картинке? Выбери название профессии" at bounding box center [358, 79] width 486 height 11
drag, startPoint x: 110, startPoint y: 77, endPoint x: 259, endPoint y: 83, distance: 149.0
click at [259, 83] on p "Кто на картинке? Выбери название профессии" at bounding box center [358, 79] width 486 height 11
click at [291, 74] on p "Кто на картинке? Выбери название профессии" at bounding box center [358, 79] width 486 height 11
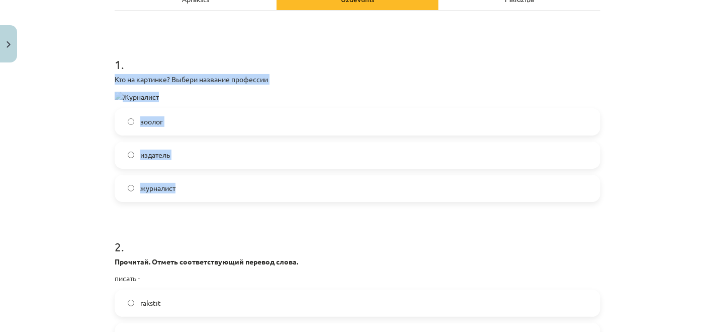
drag, startPoint x: 112, startPoint y: 78, endPoint x: 174, endPoint y: 176, distance: 115.7
click at [174, 176] on div "1 . Кто на картинке? Выбери название профессии зоолог издатель журналист" at bounding box center [358, 121] width 486 height 162
copy div "Кто на картинке? Выбери название профессии зоолог издатель журналист"
click at [115, 92] on img at bounding box center [137, 97] width 44 height 11
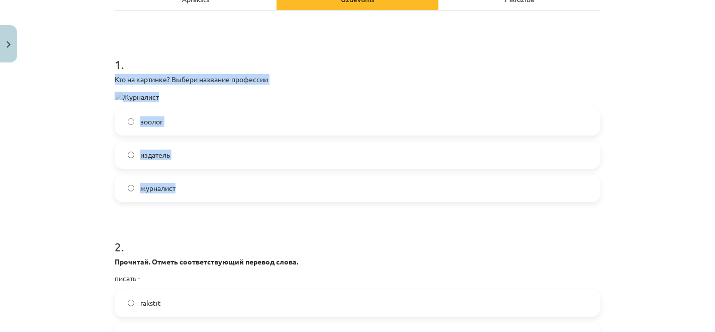
click at [115, 92] on img at bounding box center [137, 97] width 44 height 11
click at [102, 110] on div "Mācību tēma: Krievu valodas 8.klases 1.ieskaites mācību materiāls #3 Профессии …" at bounding box center [357, 166] width 715 height 332
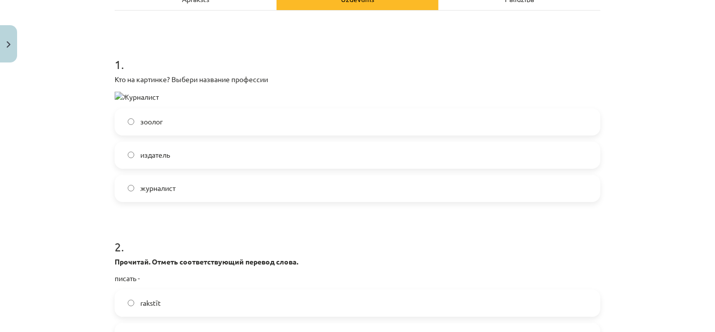
click at [119, 94] on img at bounding box center [137, 97] width 44 height 11
click at [121, 94] on img at bounding box center [137, 97] width 44 height 11
click at [144, 95] on img at bounding box center [137, 97] width 44 height 11
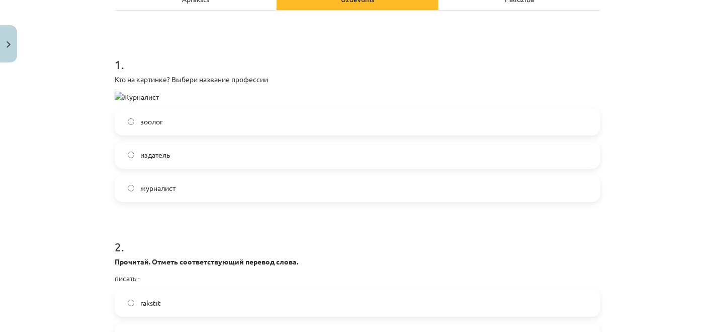
click at [144, 95] on img at bounding box center [137, 97] width 44 height 11
click at [122, 93] on img at bounding box center [137, 97] width 44 height 11
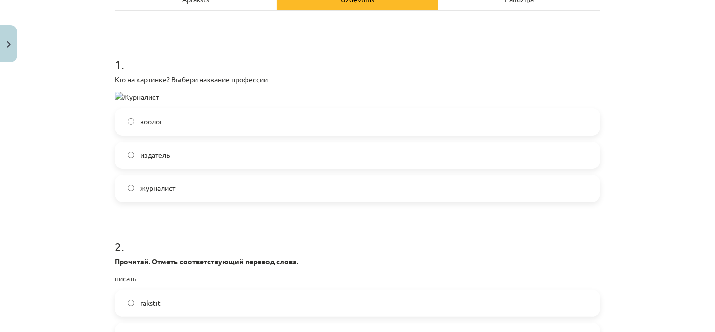
click at [122, 93] on img at bounding box center [137, 97] width 44 height 11
click at [121, 96] on img at bounding box center [137, 97] width 44 height 11
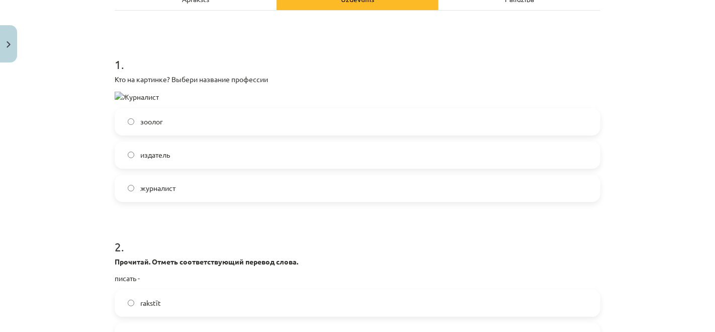
click at [121, 96] on img at bounding box center [137, 97] width 44 height 11
drag, startPoint x: 121, startPoint y: 96, endPoint x: 156, endPoint y: 154, distance: 68.6
click at [156, 154] on div "1 . Кто на картинке? Выбери название профессии зоолог издатель журналист" at bounding box center [358, 121] width 486 height 162
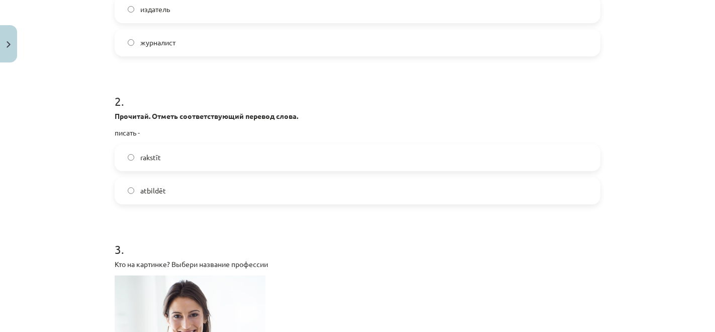
scroll to position [308, 0]
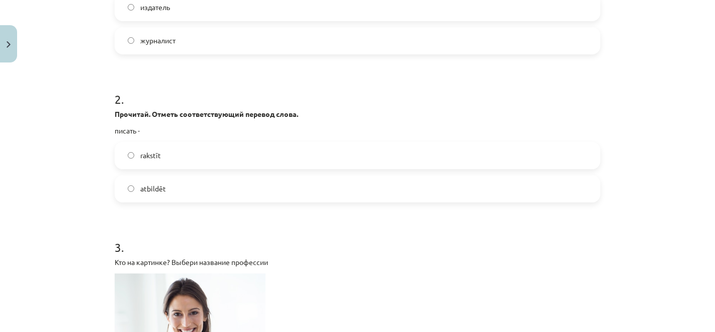
click at [121, 130] on p "писать -" at bounding box center [358, 130] width 486 height 11
copy div "писать -"
click at [161, 156] on label "rakstīt" at bounding box center [358, 155] width 484 height 25
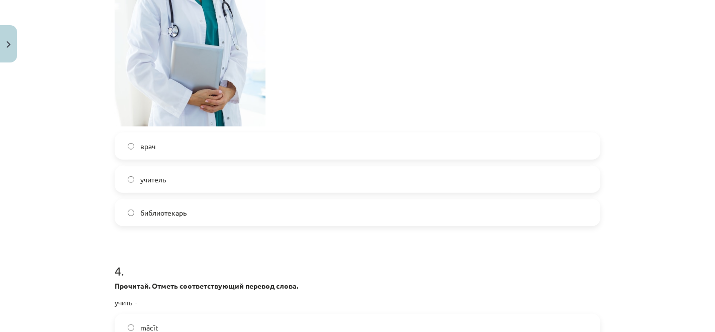
scroll to position [701, 0]
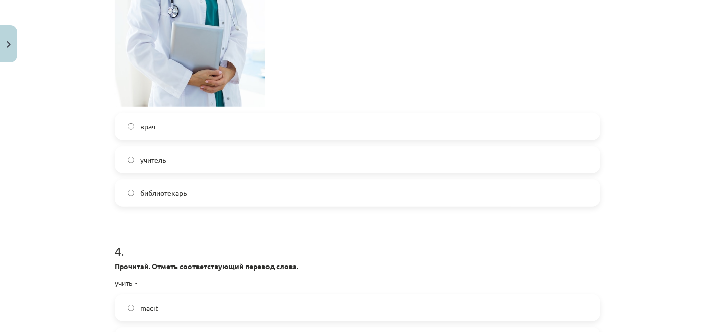
click at [144, 190] on span "библиотекарь" at bounding box center [163, 193] width 46 height 11
click at [145, 190] on span "библиотекарь" at bounding box center [163, 193] width 46 height 11
copy span "библиотекарь"
click at [140, 156] on span "учитель" at bounding box center [153, 159] width 26 height 11
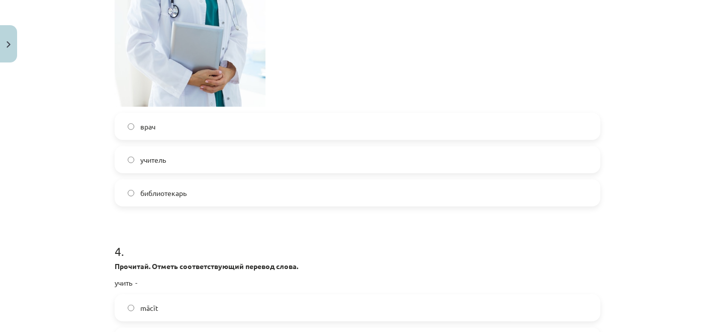
click at [140, 156] on span "учитель" at bounding box center [153, 159] width 26 height 11
copy span "учитель"
click at [140, 125] on span "врач" at bounding box center [147, 126] width 15 height 11
copy span "врач"
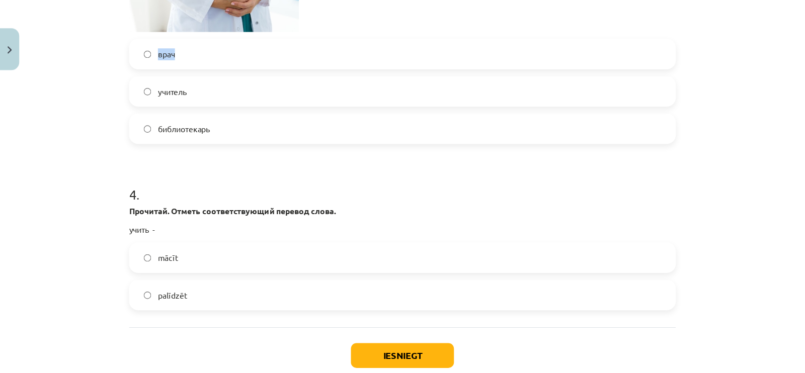
scroll to position [839, 0]
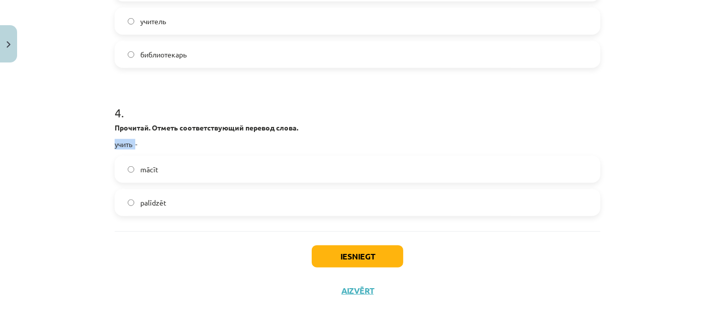
drag, startPoint x: 131, startPoint y: 145, endPoint x: 108, endPoint y: 144, distance: 23.2
copy p "учить"
click at [168, 168] on label "mācīt" at bounding box center [358, 168] width 484 height 25
click at [335, 251] on button "Iesniegt" at bounding box center [358, 256] width 92 height 22
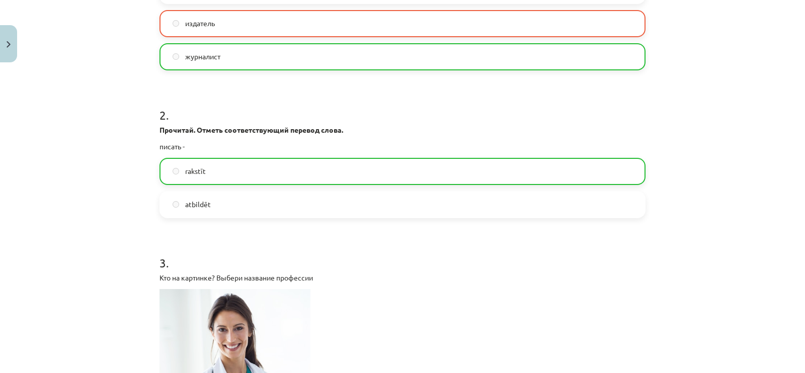
scroll to position [830, 0]
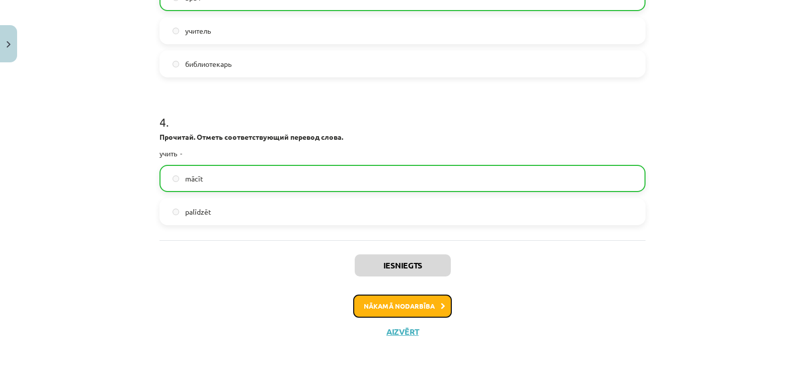
click at [403, 310] on button "Nākamā nodarbība" at bounding box center [402, 306] width 99 height 23
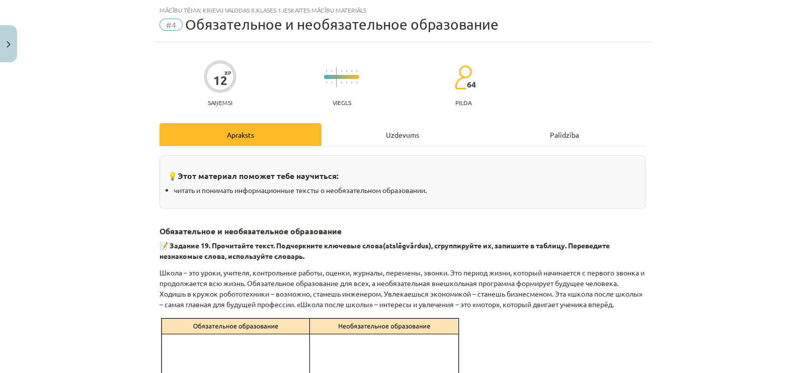
click at [403, 310] on p "Школа – это уроки, учителя, контрольные работы, оценки, журналы, перемены, звон…" at bounding box center [402, 289] width 486 height 42
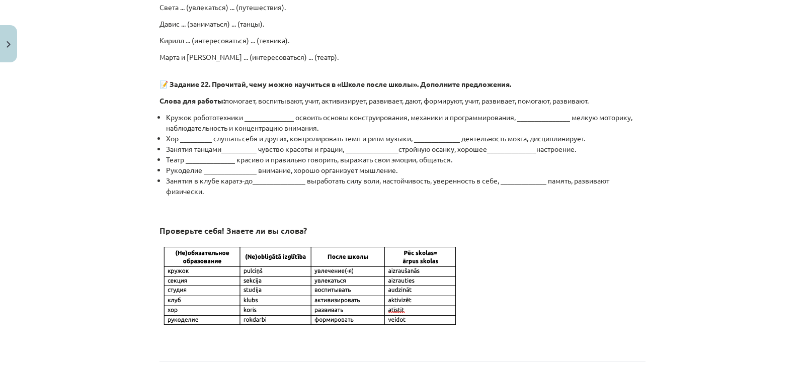
scroll to position [831, 0]
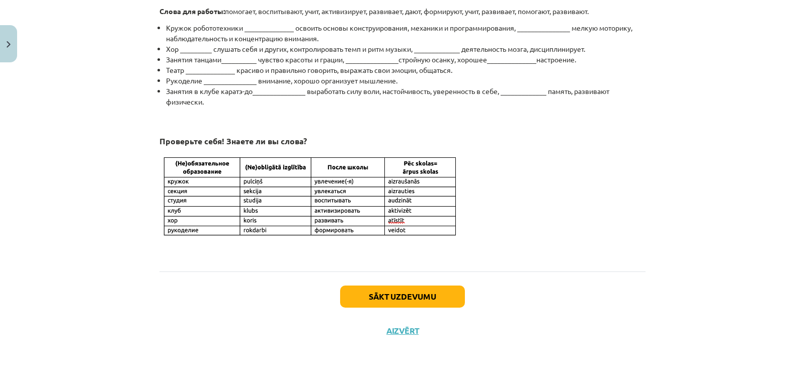
click at [403, 310] on div "Sākt uzdevumu Aizvērt" at bounding box center [402, 307] width 486 height 70
click at [399, 300] on button "Sākt uzdevumu" at bounding box center [402, 297] width 125 height 22
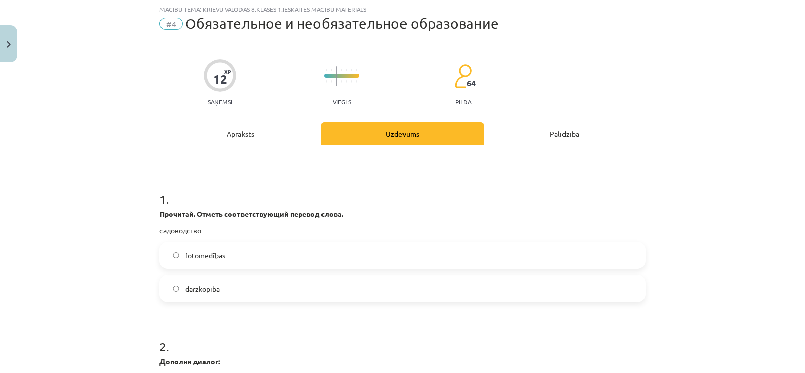
scroll to position [25, 0]
drag, startPoint x: 153, startPoint y: 230, endPoint x: 204, endPoint y: 229, distance: 50.3
copy p "садоводство -"
click at [201, 288] on span "dārzkopība" at bounding box center [202, 290] width 35 height 11
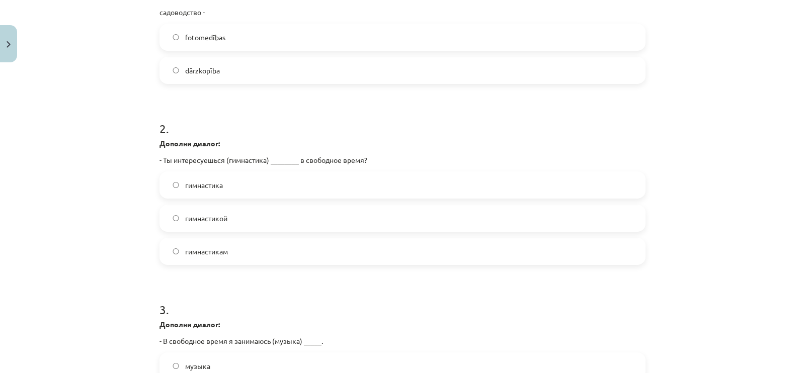
scroll to position [245, 0]
drag, startPoint x: 224, startPoint y: 159, endPoint x: 261, endPoint y: 158, distance: 37.2
click at [261, 158] on p "- Ты интересуешься (гимнастика) ________ в свободное время?" at bounding box center [402, 159] width 486 height 11
drag, startPoint x: 158, startPoint y: 158, endPoint x: 367, endPoint y: 157, distance: 209.3
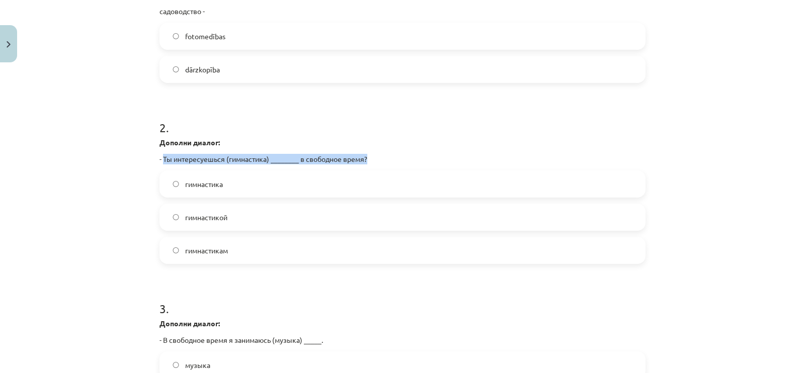
click at [367, 157] on p "- Ты интересуешься (гимнастика) ________ в свободное время?" at bounding box center [402, 159] width 486 height 11
copy p "Ты интересуешься (гимнастика) ________ в свободное время?"
click at [221, 213] on span "гимнастикой" at bounding box center [206, 217] width 42 height 11
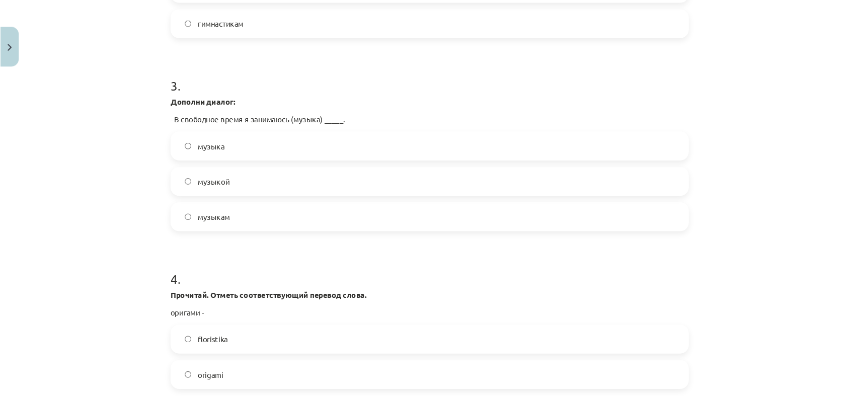
scroll to position [473, 0]
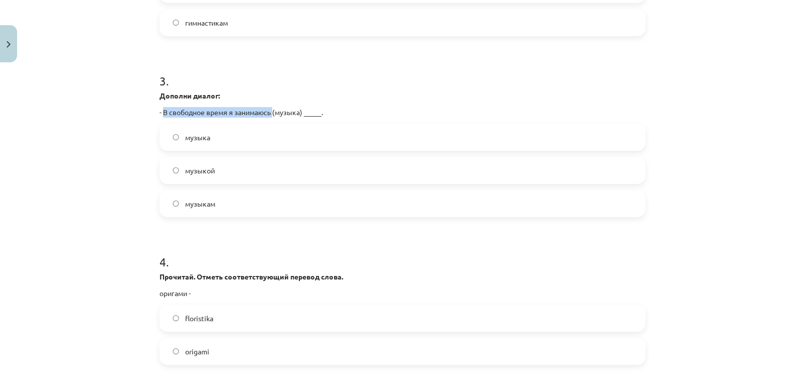
drag, startPoint x: 157, startPoint y: 113, endPoint x: 270, endPoint y: 112, distance: 112.2
click at [270, 112] on p "- В свободное время я занимаюсь (музыка) _____." at bounding box center [402, 112] width 486 height 11
copy p "В свободное время я занимаюсь"
drag, startPoint x: 272, startPoint y: 112, endPoint x: 297, endPoint y: 112, distance: 25.2
click at [297, 112] on p "- В свободное время я занимаюсь (музыка) _____." at bounding box center [402, 112] width 486 height 11
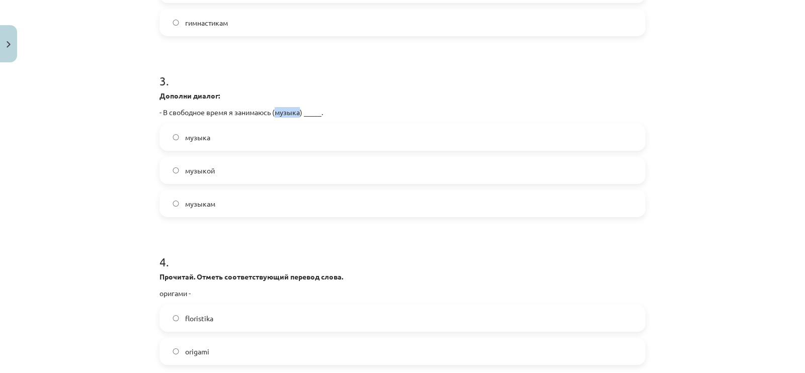
copy p "музыка"
click at [203, 158] on label "музыкой" at bounding box center [402, 170] width 484 height 25
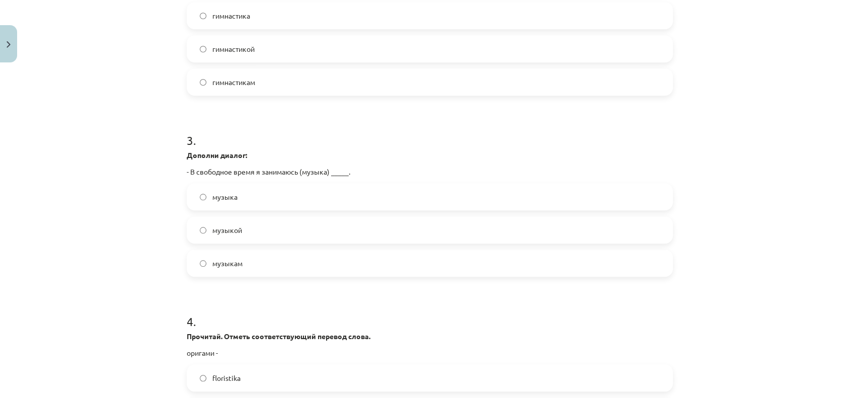
scroll to position [556, 0]
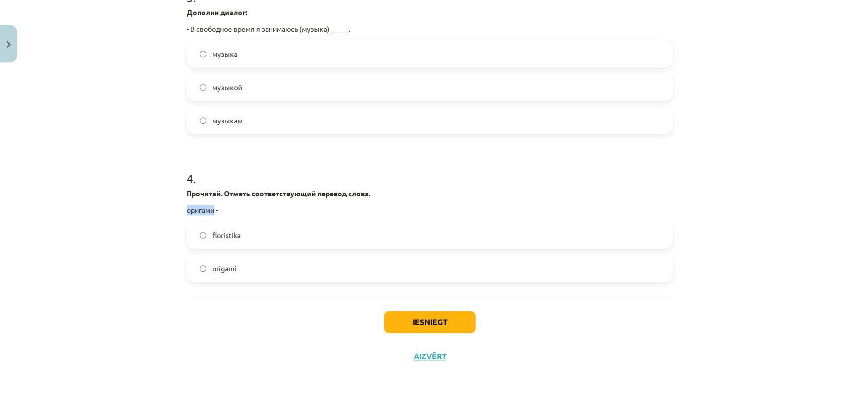
drag, startPoint x: 209, startPoint y: 211, endPoint x: 177, endPoint y: 213, distance: 32.3
click at [204, 260] on label "origami" at bounding box center [430, 268] width 484 height 25
click at [443, 326] on button "Iesniegt" at bounding box center [430, 322] width 92 height 22
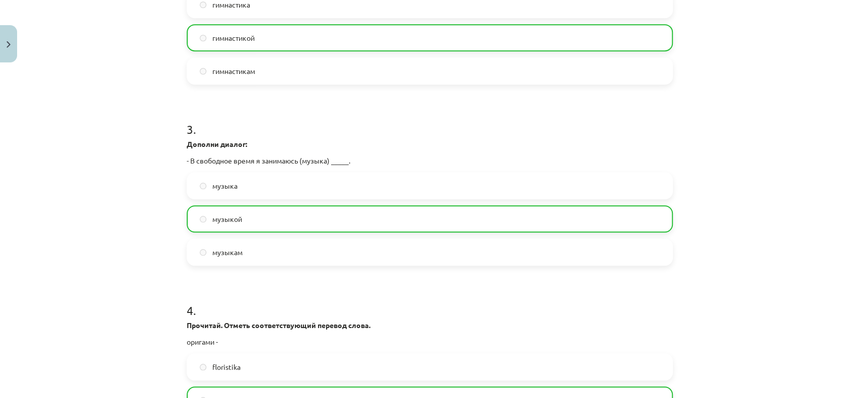
scroll to position [588, 0]
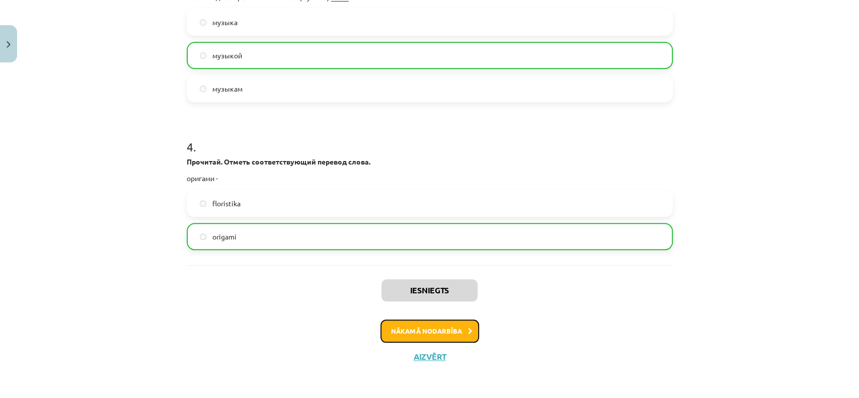
click at [443, 324] on button "Nākamā nodarbība" at bounding box center [429, 330] width 99 height 23
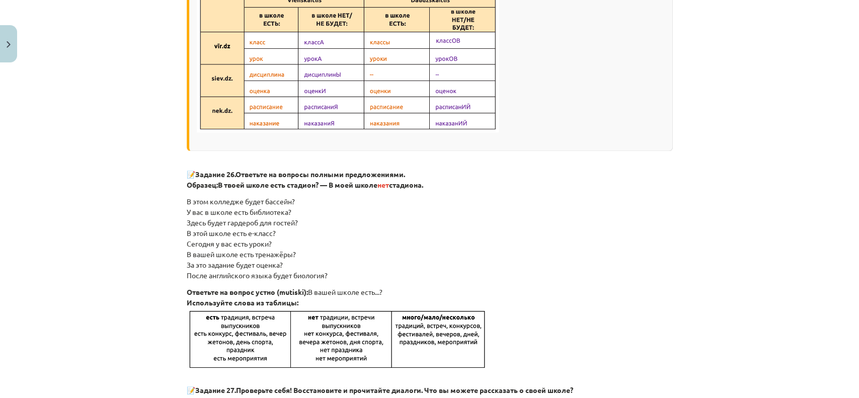
scroll to position [2270, 0]
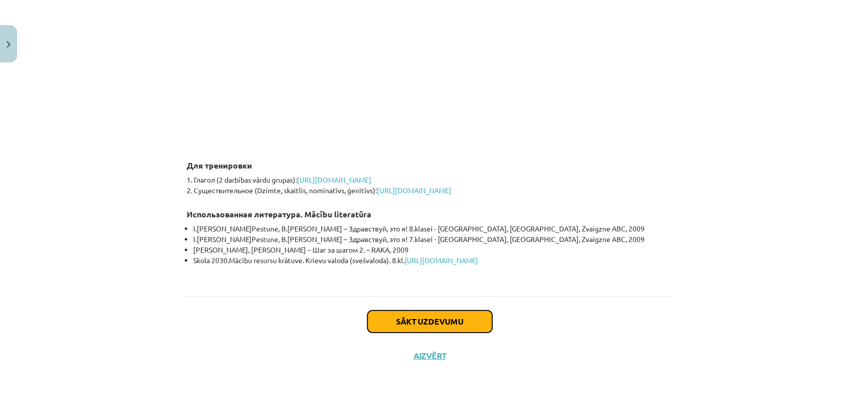
click at [439, 331] on button "Sākt uzdevumu" at bounding box center [429, 321] width 125 height 22
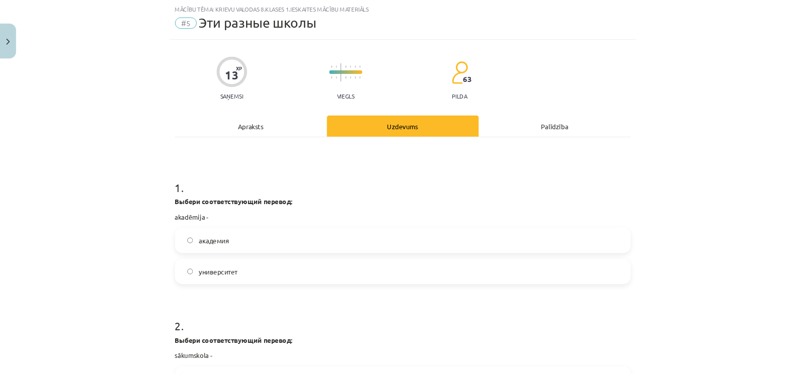
scroll to position [25, 0]
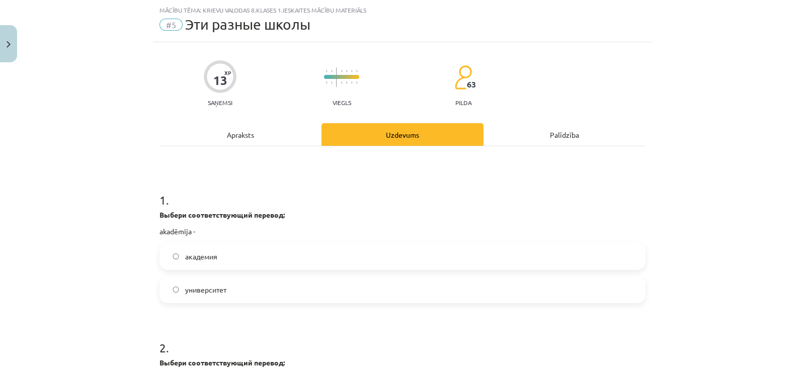
click at [215, 257] on label "академия" at bounding box center [402, 256] width 484 height 25
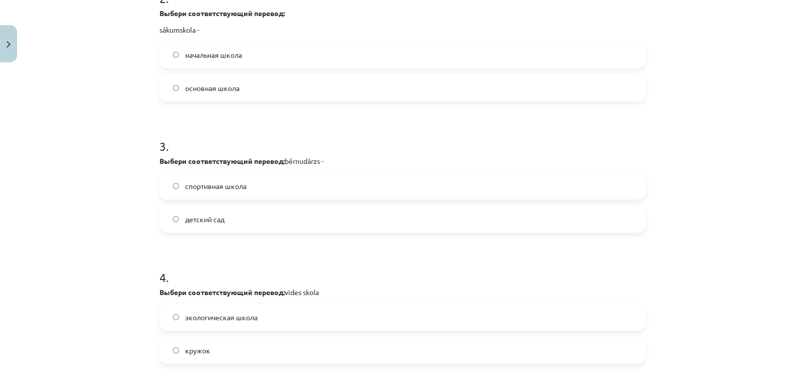
scroll to position [305, 0]
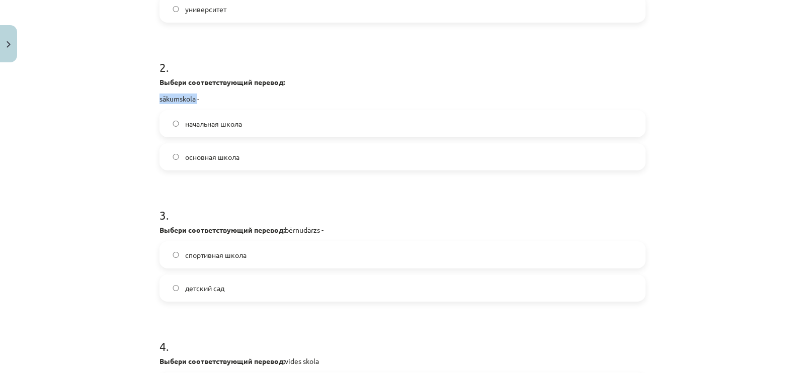
drag, startPoint x: 194, startPoint y: 95, endPoint x: 149, endPoint y: 95, distance: 44.3
click at [153, 95] on div "13 XP Saņemsi Viegls 63 pilda Apraksts Uzdevums Palīdzība 1 . Выбери соответств…" at bounding box center [402, 143] width 498 height 763
click at [202, 119] on span "начальная школа" at bounding box center [213, 124] width 57 height 11
drag, startPoint x: 282, startPoint y: 231, endPoint x: 325, endPoint y: 231, distance: 42.8
click at [325, 231] on p "Выбери соответствующий перевод: bērnudārzs -" at bounding box center [402, 230] width 486 height 11
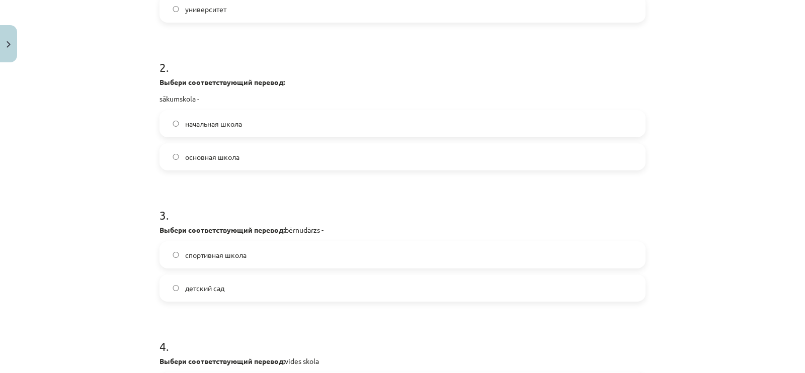
click at [172, 283] on label "детский сад" at bounding box center [402, 288] width 484 height 25
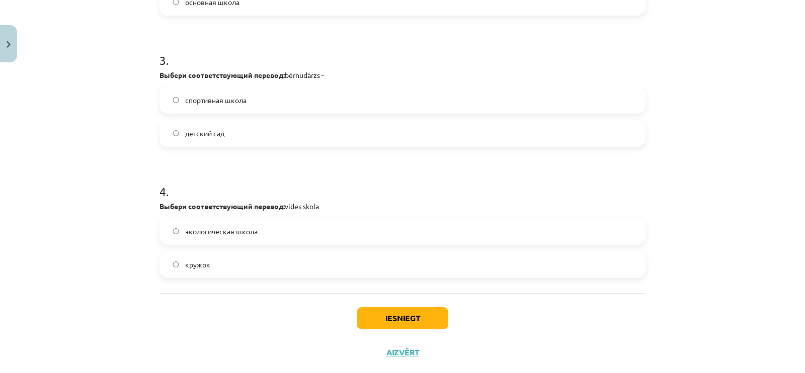
scroll to position [481, 0]
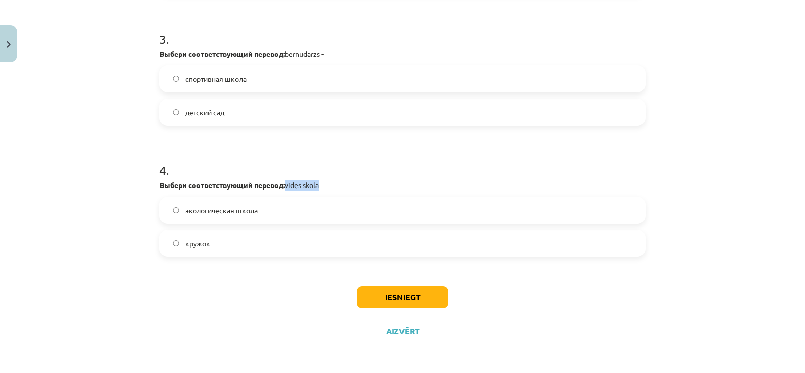
drag, startPoint x: 283, startPoint y: 185, endPoint x: 324, endPoint y: 185, distance: 40.8
click at [324, 185] on p "Выбери соответствующий перевод: vides skola" at bounding box center [402, 185] width 486 height 11
click at [215, 198] on label "экологическая школа" at bounding box center [402, 210] width 484 height 25
click at [397, 294] on button "Iesniegt" at bounding box center [403, 297] width 92 height 22
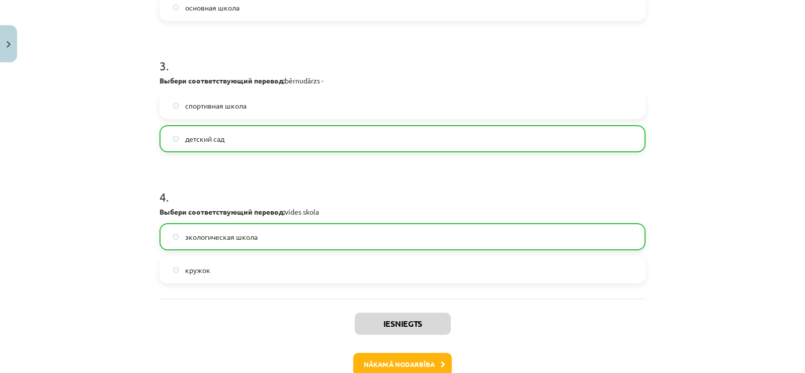
scroll to position [513, 0]
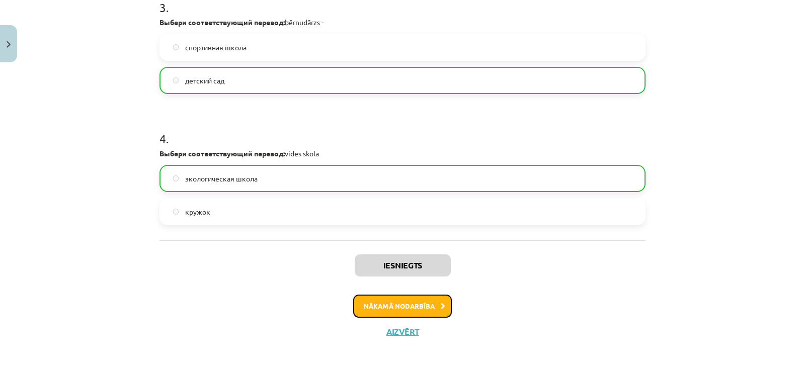
click at [393, 302] on button "Nākamā nodarbība" at bounding box center [402, 306] width 99 height 23
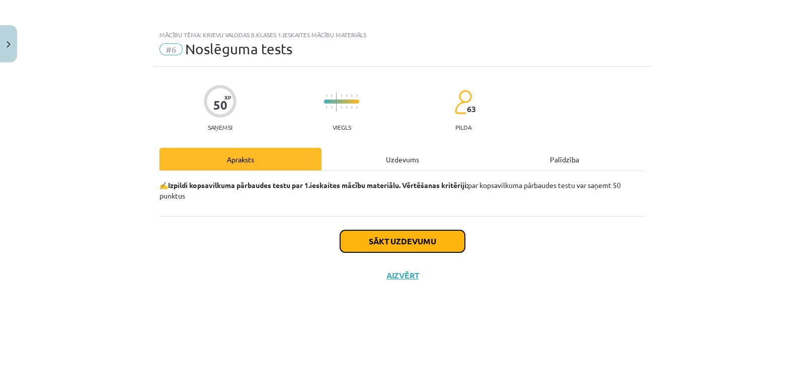
click at [397, 247] on button "Sākt uzdevumu" at bounding box center [402, 241] width 125 height 22
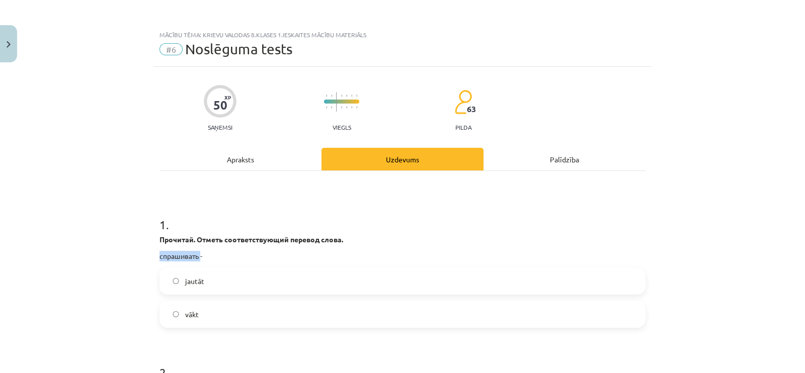
drag, startPoint x: 196, startPoint y: 259, endPoint x: 153, endPoint y: 256, distance: 42.4
click at [226, 282] on label "jautāt" at bounding box center [402, 281] width 484 height 25
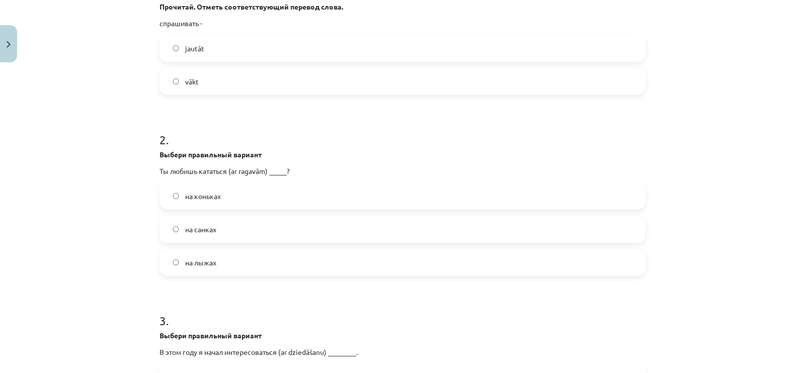
scroll to position [234, 0]
drag, startPoint x: 189, startPoint y: 196, endPoint x: 221, endPoint y: 197, distance: 32.7
click at [221, 197] on label "на коньках" at bounding box center [402, 194] width 484 height 25
drag, startPoint x: 191, startPoint y: 224, endPoint x: 217, endPoint y: 226, distance: 26.3
click at [217, 226] on label "на санках" at bounding box center [402, 227] width 484 height 25
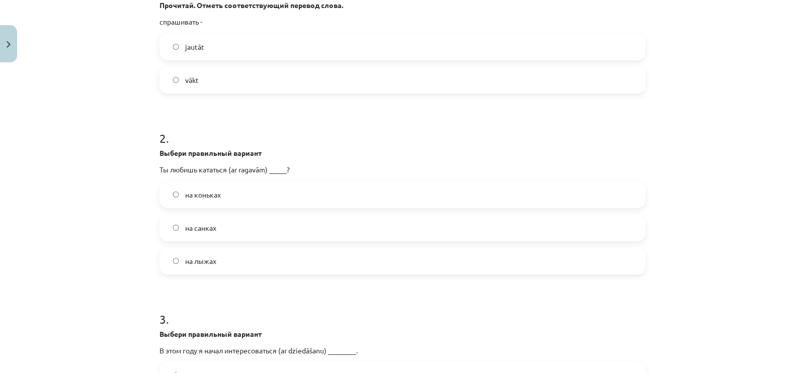
click at [171, 223] on label "на санках" at bounding box center [402, 227] width 484 height 25
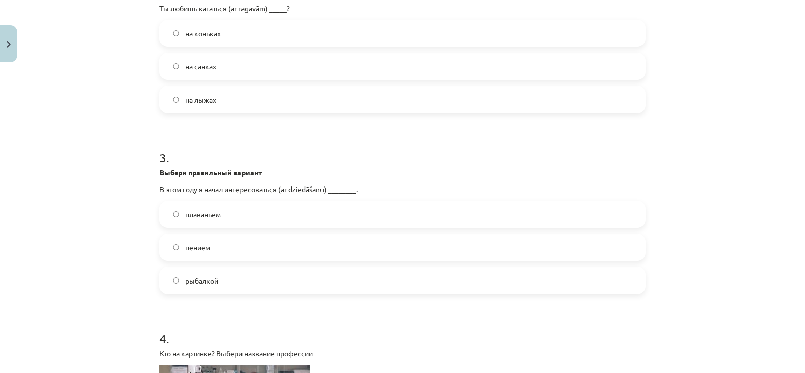
scroll to position [399, 0]
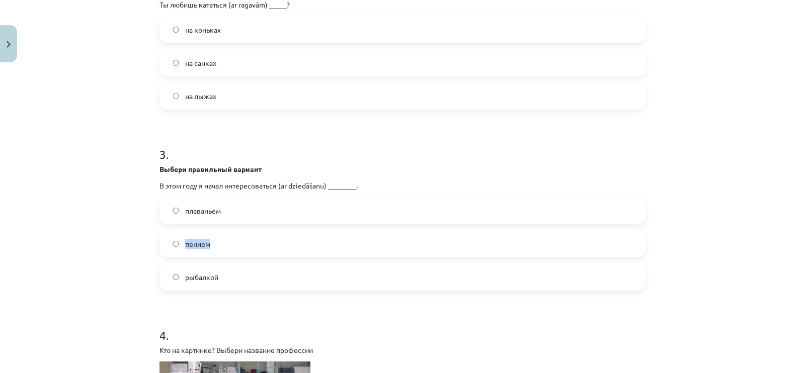
drag, startPoint x: 205, startPoint y: 243, endPoint x: 181, endPoint y: 243, distance: 24.2
click at [185, 243] on span "пением" at bounding box center [197, 244] width 25 height 11
click at [203, 235] on label "пением" at bounding box center [402, 243] width 484 height 25
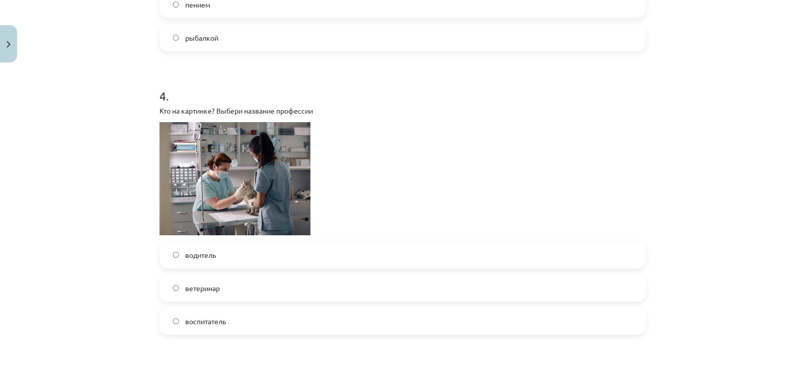
scroll to position [639, 0]
drag, startPoint x: 217, startPoint y: 284, endPoint x: 180, endPoint y: 284, distance: 37.2
click at [180, 284] on label "ветеринар" at bounding box center [402, 288] width 484 height 25
drag, startPoint x: 214, startPoint y: 251, endPoint x: 179, endPoint y: 250, distance: 34.7
click at [179, 250] on label "водитель" at bounding box center [402, 255] width 484 height 25
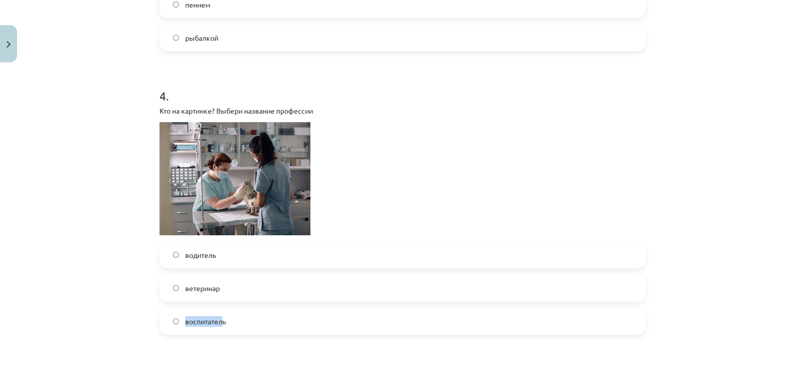
drag, startPoint x: 219, startPoint y: 319, endPoint x: 177, endPoint y: 313, distance: 43.3
click at [177, 313] on label "воспитатель" at bounding box center [402, 321] width 484 height 25
click at [185, 317] on span "воспитатель" at bounding box center [205, 321] width 41 height 11
drag, startPoint x: 182, startPoint y: 318, endPoint x: 227, endPoint y: 323, distance: 46.0
click at [227, 323] on label "воспитатель" at bounding box center [402, 321] width 484 height 25
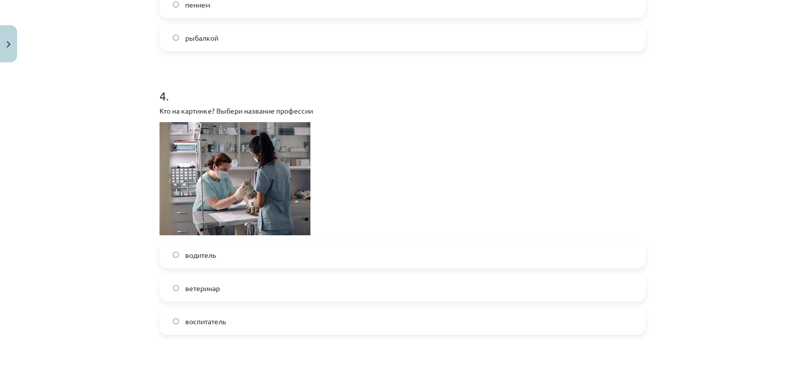
click at [175, 278] on label "ветеринар" at bounding box center [402, 288] width 484 height 25
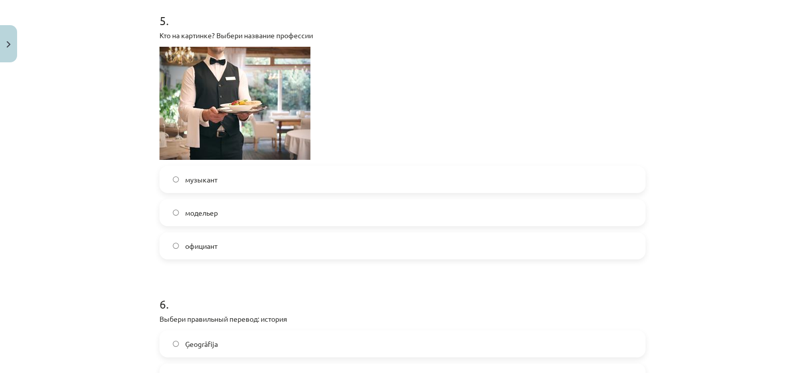
scroll to position [995, 0]
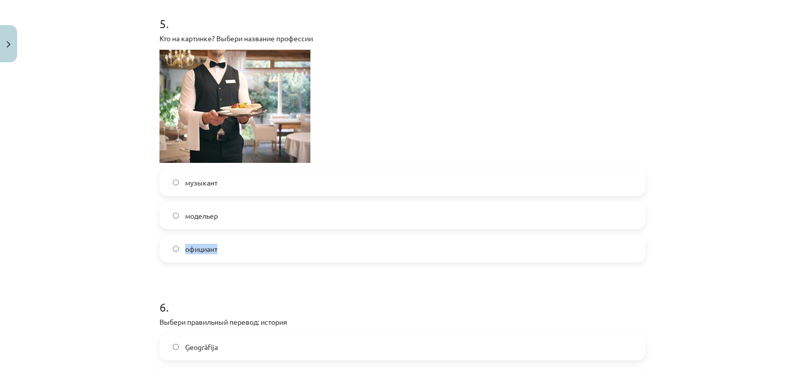
drag, startPoint x: 216, startPoint y: 247, endPoint x: 179, endPoint y: 245, distance: 37.8
click at [179, 245] on label "официант" at bounding box center [402, 248] width 484 height 25
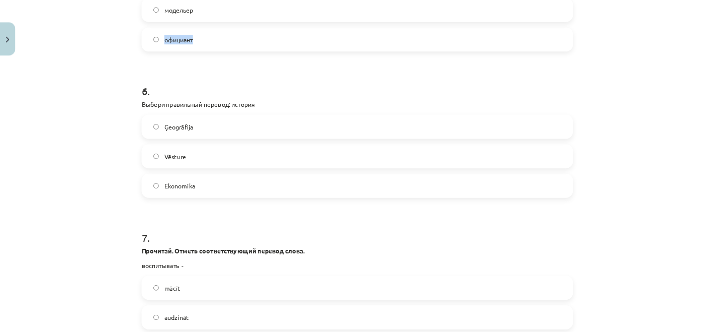
scroll to position [1200, 0]
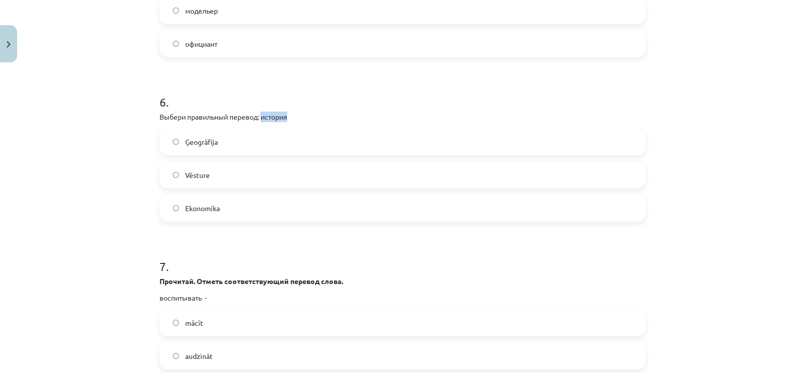
drag, startPoint x: 258, startPoint y: 114, endPoint x: 289, endPoint y: 118, distance: 31.5
click at [289, 118] on p "Выбери правильный перевод: история" at bounding box center [402, 117] width 486 height 11
click at [221, 179] on label "Vēsture" at bounding box center [402, 175] width 484 height 25
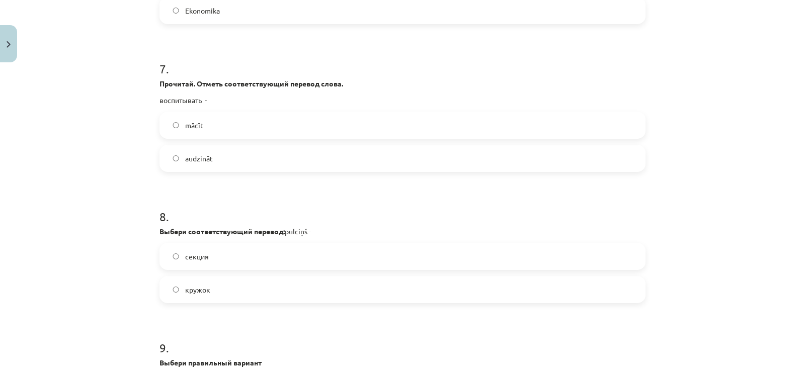
scroll to position [1385, 0]
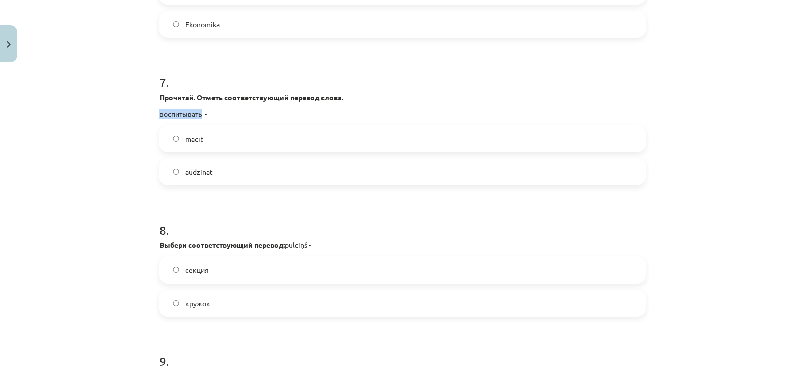
drag, startPoint x: 196, startPoint y: 114, endPoint x: 151, endPoint y: 111, distance: 45.4
click at [196, 175] on span "audzināt" at bounding box center [199, 172] width 28 height 11
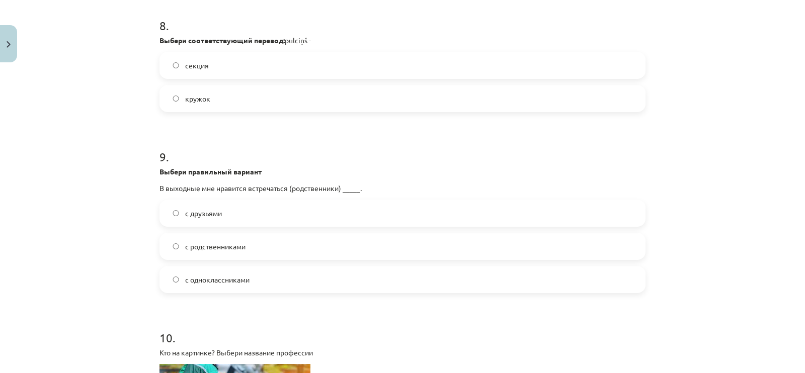
scroll to position [1590, 0]
drag, startPoint x: 284, startPoint y: 41, endPoint x: 307, endPoint y: 39, distance: 22.8
click at [307, 39] on p "Выбери соответствующий перевод: pulciņš -" at bounding box center [402, 40] width 486 height 11
drag, startPoint x: 206, startPoint y: 95, endPoint x: 179, endPoint y: 95, distance: 26.7
click at [179, 95] on label "кружок" at bounding box center [402, 98] width 484 height 25
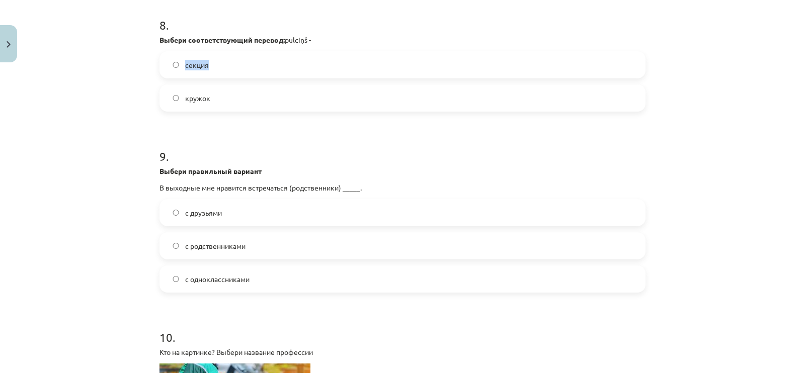
drag, startPoint x: 202, startPoint y: 60, endPoint x: 179, endPoint y: 62, distance: 22.7
click at [179, 62] on label "секция" at bounding box center [402, 64] width 484 height 25
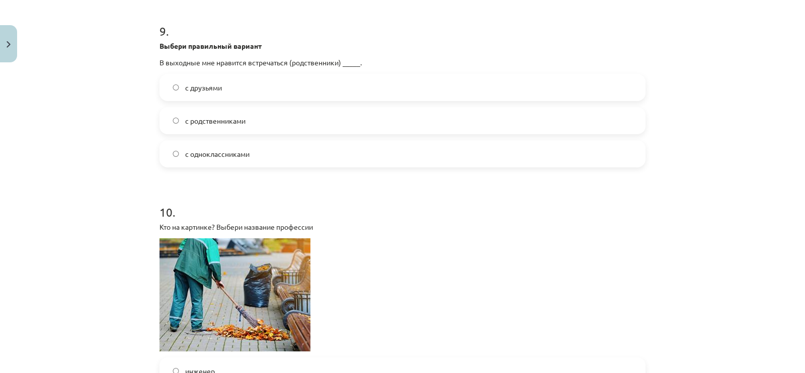
scroll to position [1741, 0]
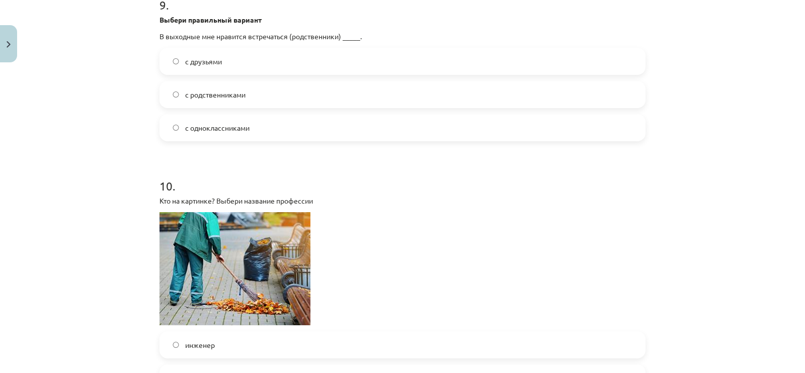
click at [222, 95] on span "с родственниками" at bounding box center [215, 95] width 60 height 11
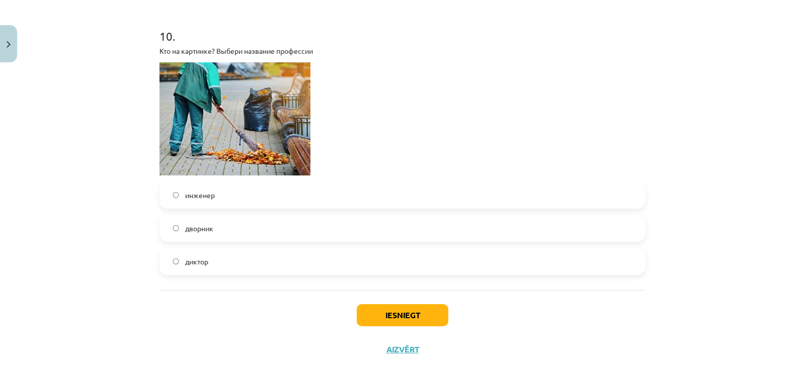
scroll to position [1909, 0]
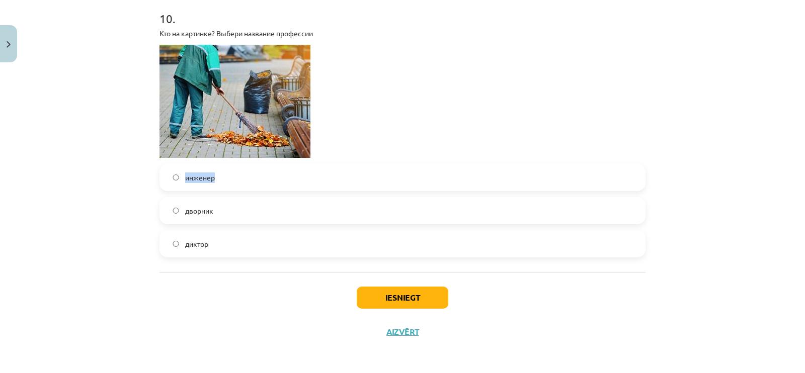
drag, startPoint x: 209, startPoint y: 177, endPoint x: 181, endPoint y: 173, distance: 28.0
click at [185, 173] on span "инженер" at bounding box center [200, 178] width 30 height 11
drag, startPoint x: 181, startPoint y: 210, endPoint x: 211, endPoint y: 207, distance: 30.8
click at [211, 207] on label "дворник" at bounding box center [402, 210] width 484 height 25
drag, startPoint x: 181, startPoint y: 240, endPoint x: 206, endPoint y: 242, distance: 24.7
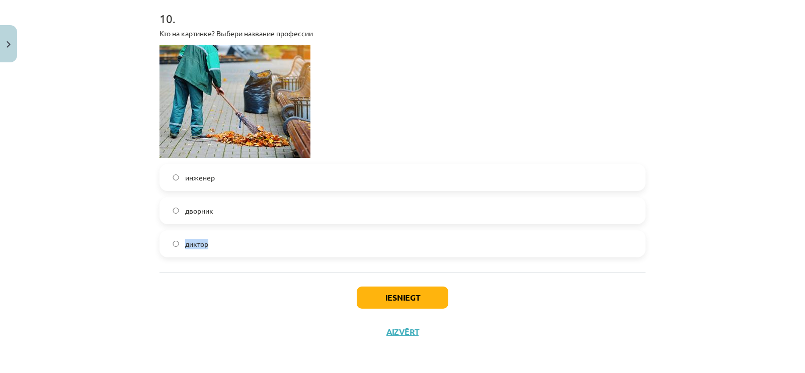
click at [206, 242] on label "диктор" at bounding box center [402, 243] width 484 height 25
click at [206, 206] on span "дворник" at bounding box center [199, 211] width 28 height 11
click at [379, 287] on button "Iesniegt" at bounding box center [403, 298] width 92 height 22
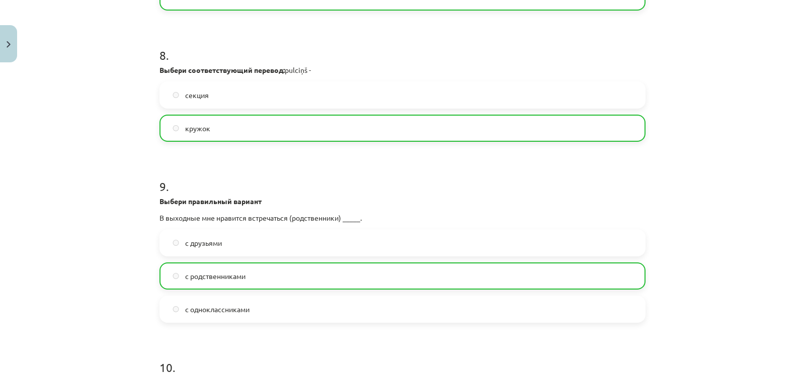
scroll to position [1941, 0]
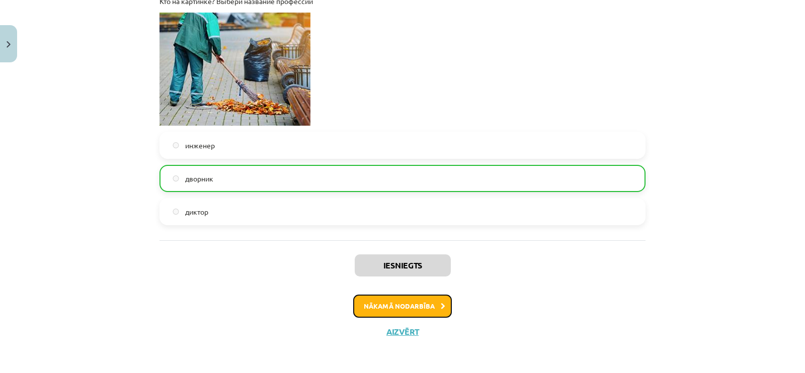
click at [402, 302] on button "Nākamā nodarbība" at bounding box center [402, 306] width 99 height 23
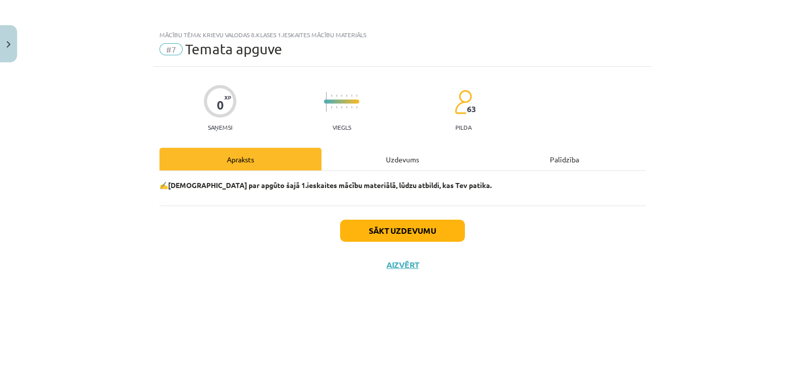
scroll to position [0, 0]
click at [419, 224] on button "Sākt uzdevumu" at bounding box center [402, 231] width 125 height 22
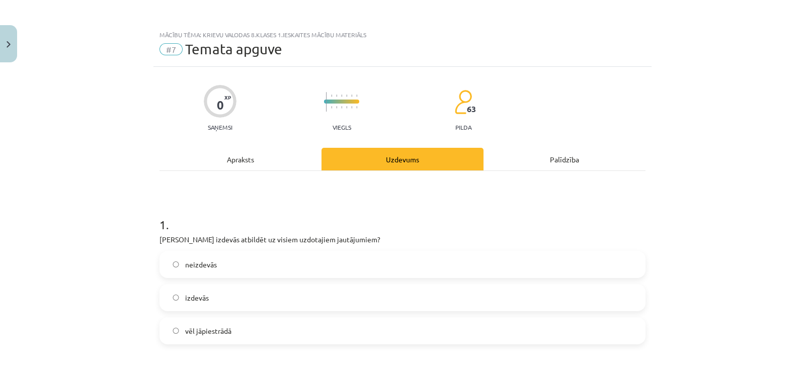
click at [242, 298] on label "izdevās" at bounding box center [402, 297] width 484 height 25
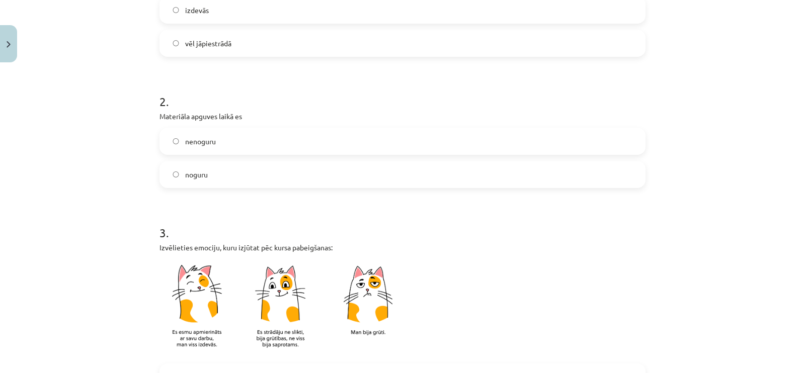
scroll to position [289, 0]
click at [291, 160] on label "noguru" at bounding box center [402, 172] width 484 height 25
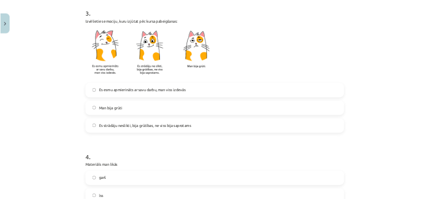
scroll to position [534, 0]
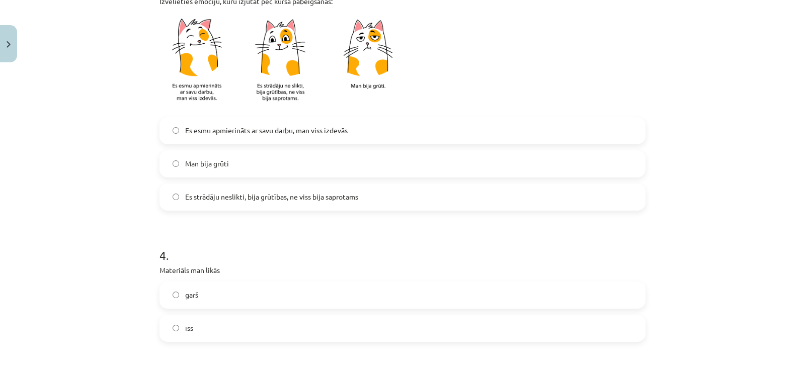
click at [314, 163] on label "Man bija grūti" at bounding box center [402, 163] width 484 height 25
click at [238, 300] on label "garš" at bounding box center [402, 295] width 484 height 25
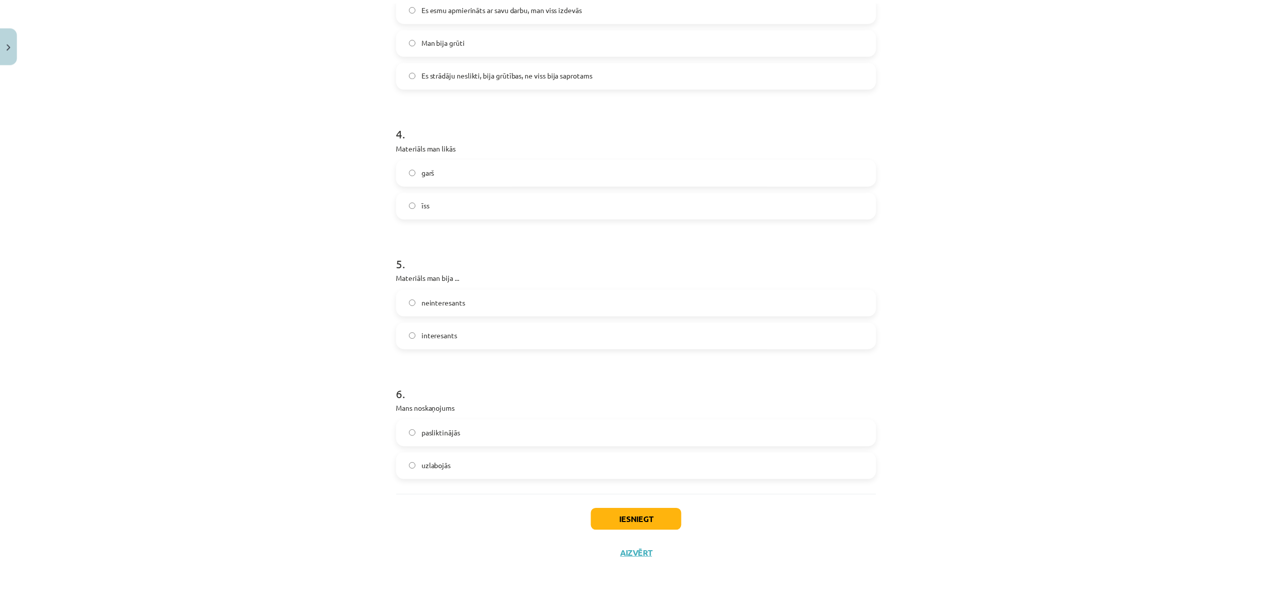
scroll to position [659, 0]
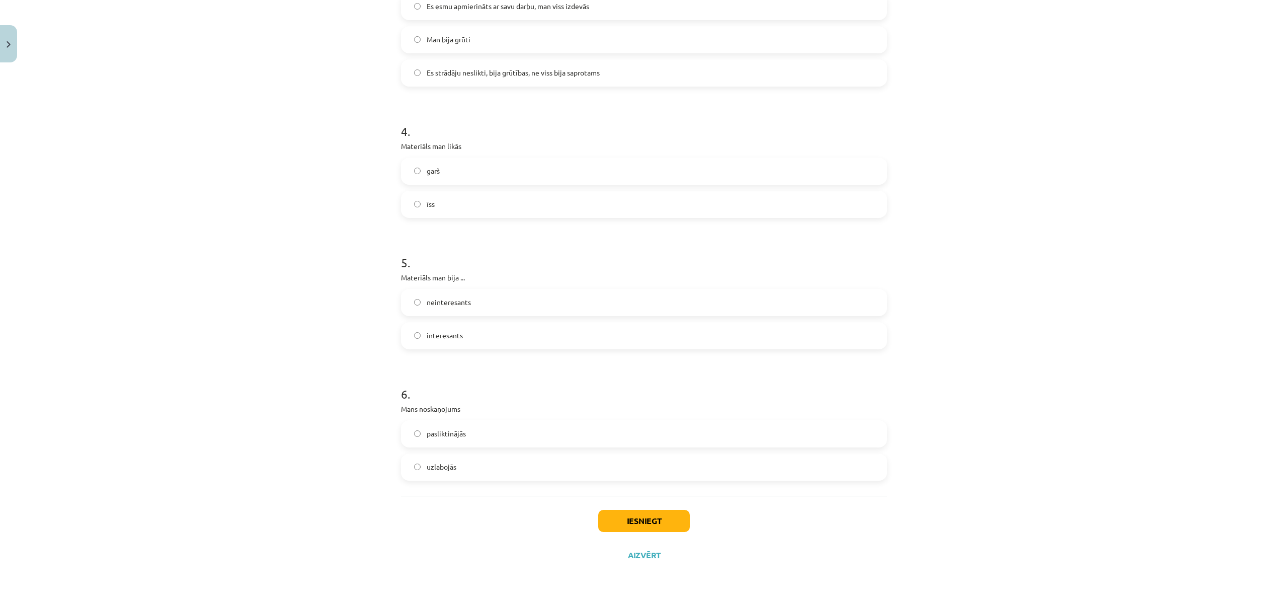
click at [456, 338] on label "interesants" at bounding box center [644, 335] width 484 height 25
click at [454, 467] on label "uzlabojās" at bounding box center [644, 466] width 484 height 25
click at [624, 523] on button "Iesniegt" at bounding box center [644, 521] width 92 height 22
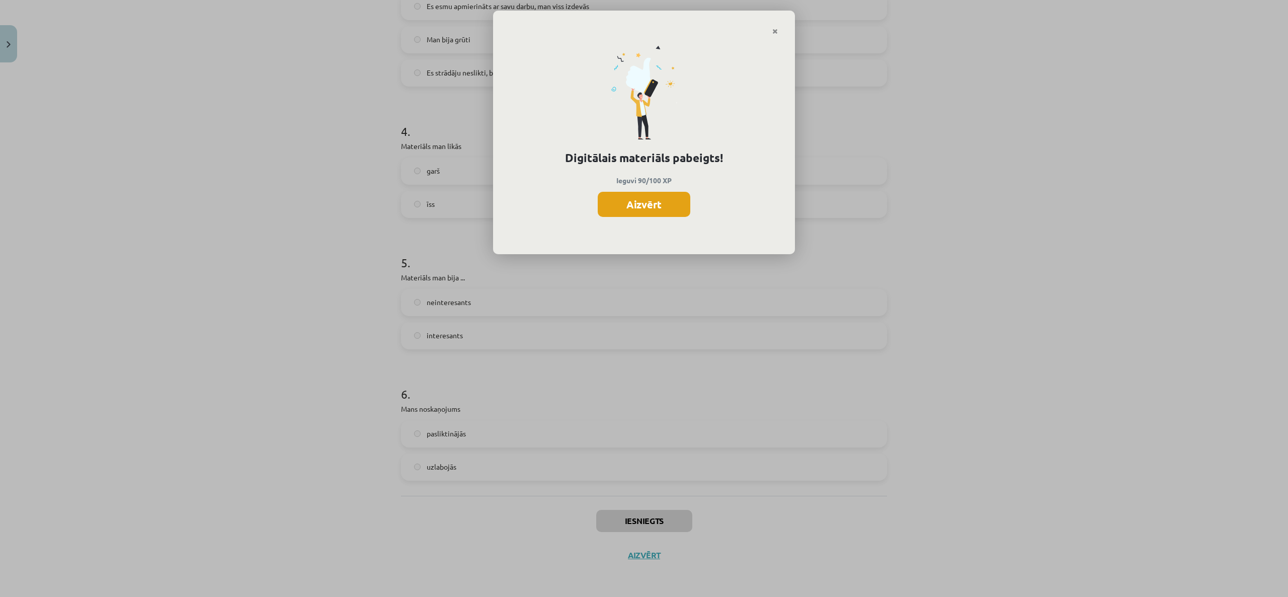
click at [640, 214] on button "Aizvērt" at bounding box center [644, 204] width 93 height 25
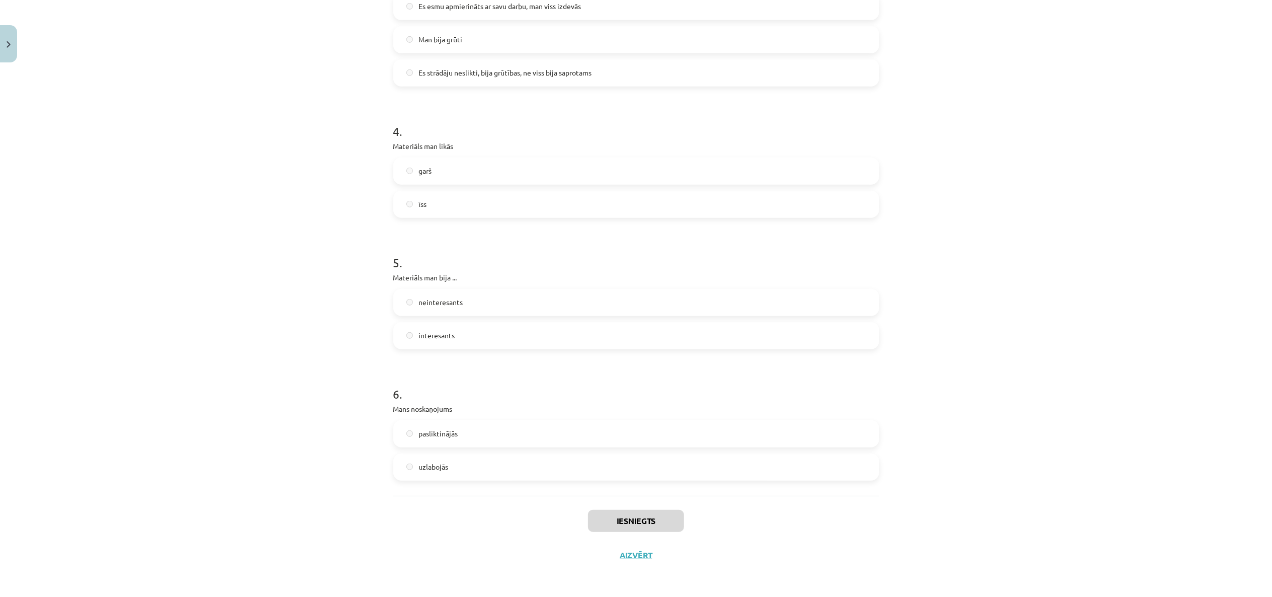
click at [624, 548] on div "Iesniegts Aizvērt" at bounding box center [636, 531] width 486 height 70
click at [626, 557] on button "Aizvērt" at bounding box center [636, 555] width 38 height 10
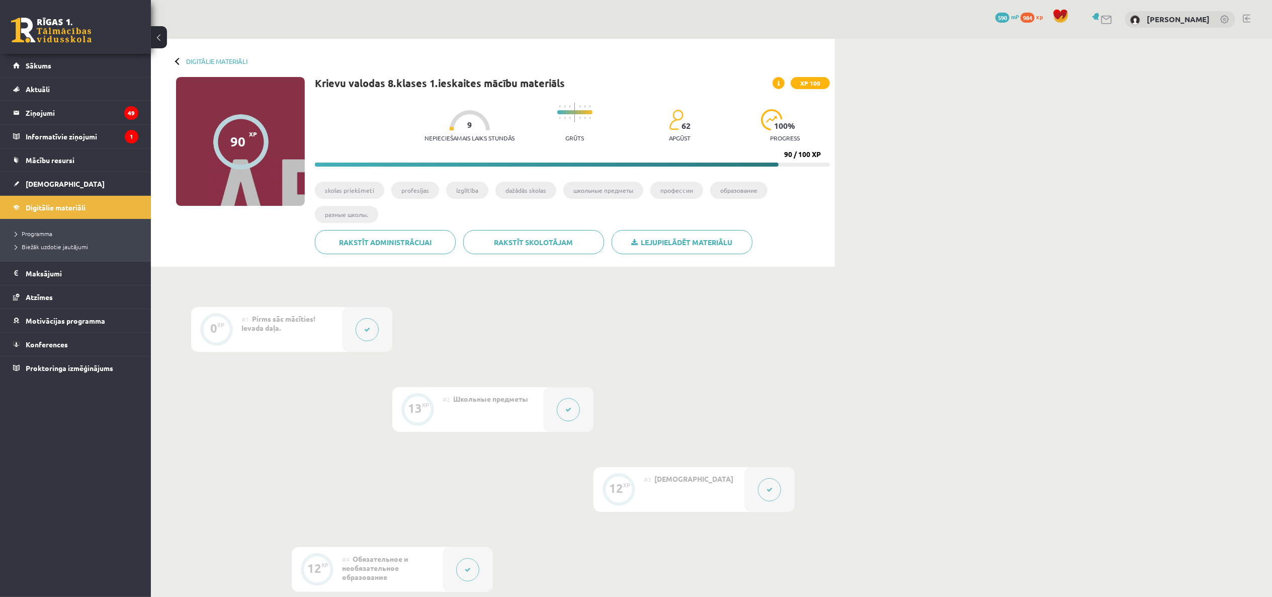
click at [185, 54] on div "Digitālie materiāli 90 XP XP 100 90 / 100 XP Krievu valodas 8.klases 1.ieskaite…" at bounding box center [493, 153] width 684 height 228
click at [199, 61] on link "Digitālie materiāli" at bounding box center [216, 61] width 61 height 8
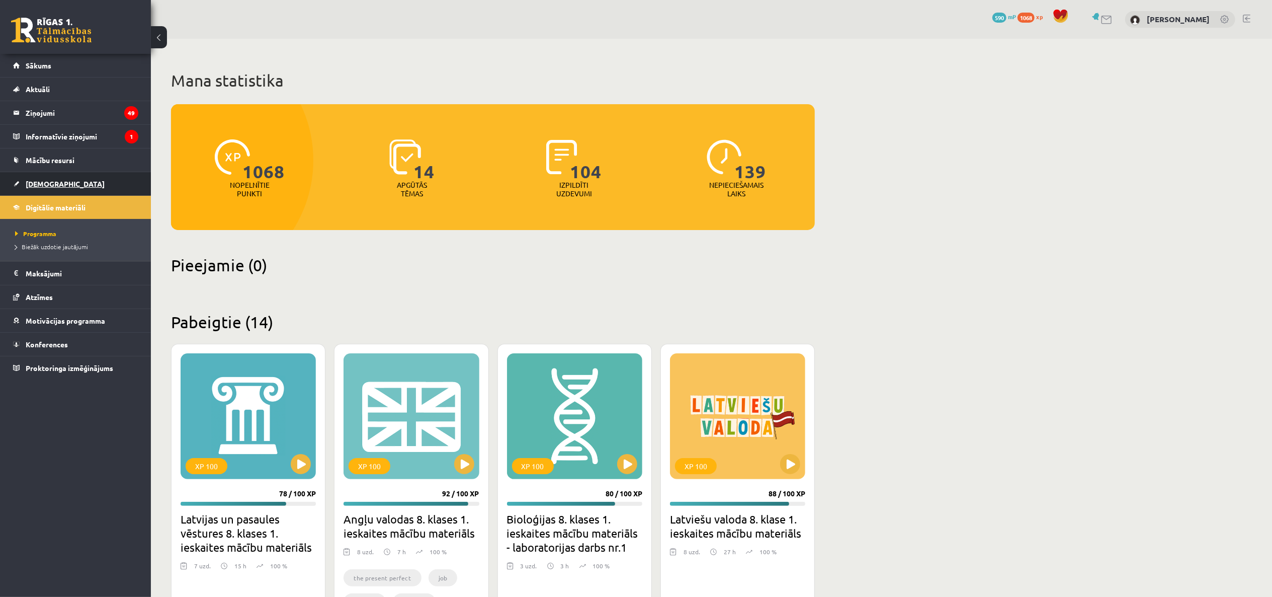
click at [44, 182] on span "[DEMOGRAPHIC_DATA]" at bounding box center [65, 183] width 79 height 9
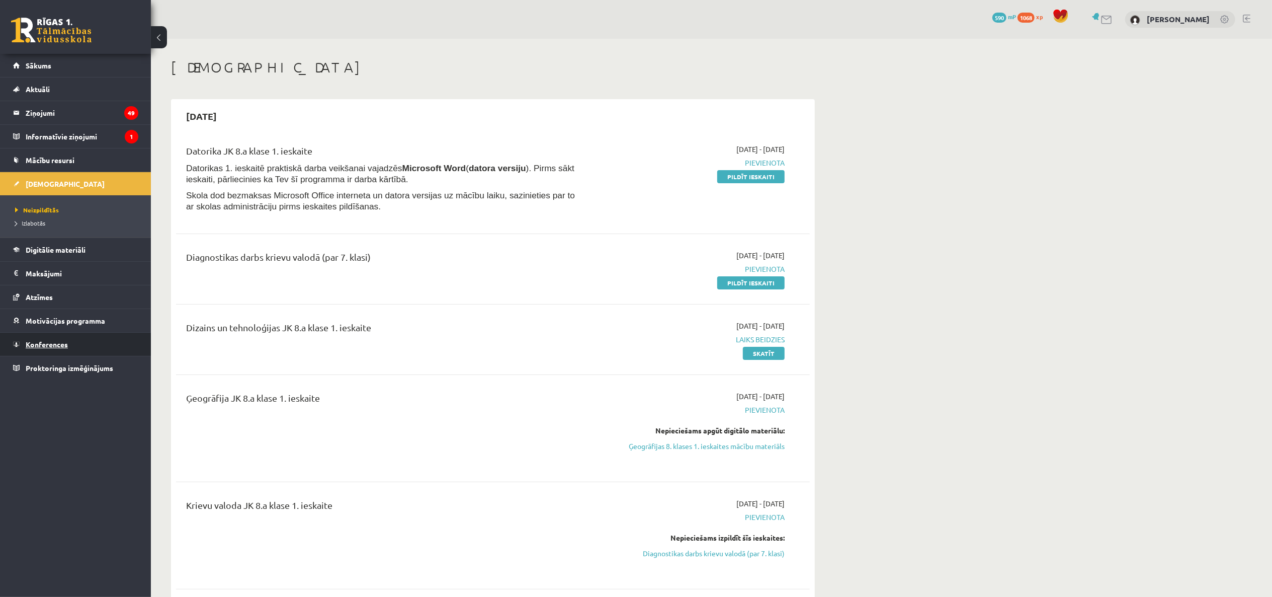
click at [65, 348] on span "Konferences" at bounding box center [47, 344] width 42 height 9
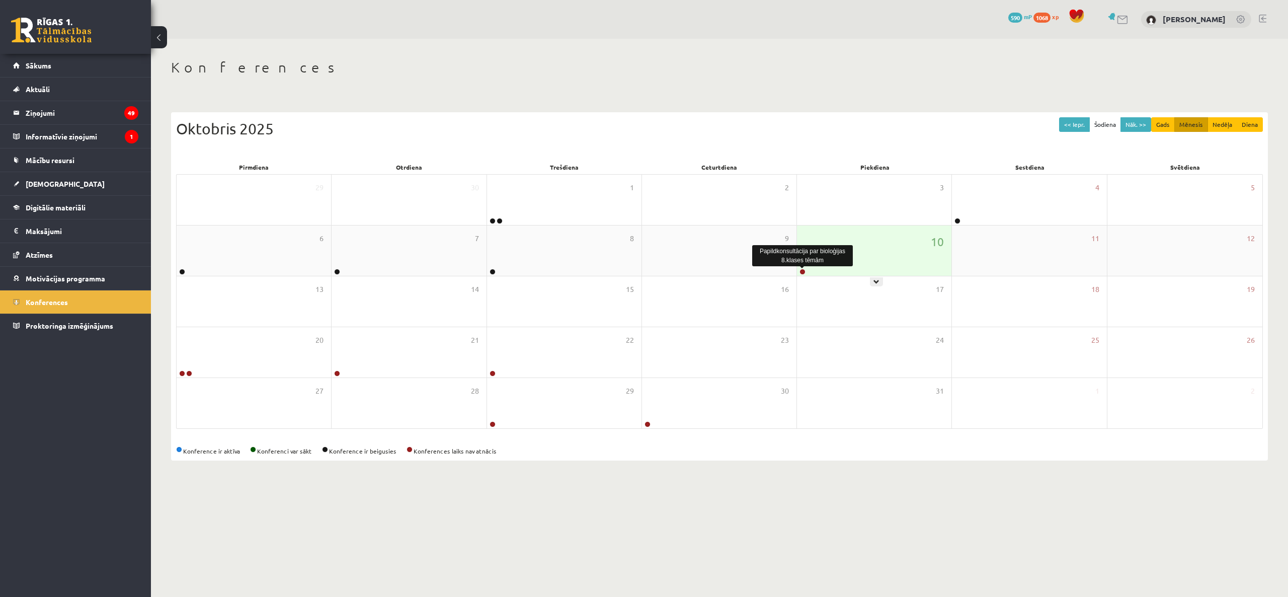
click at [801, 273] on link at bounding box center [802, 272] width 6 height 6
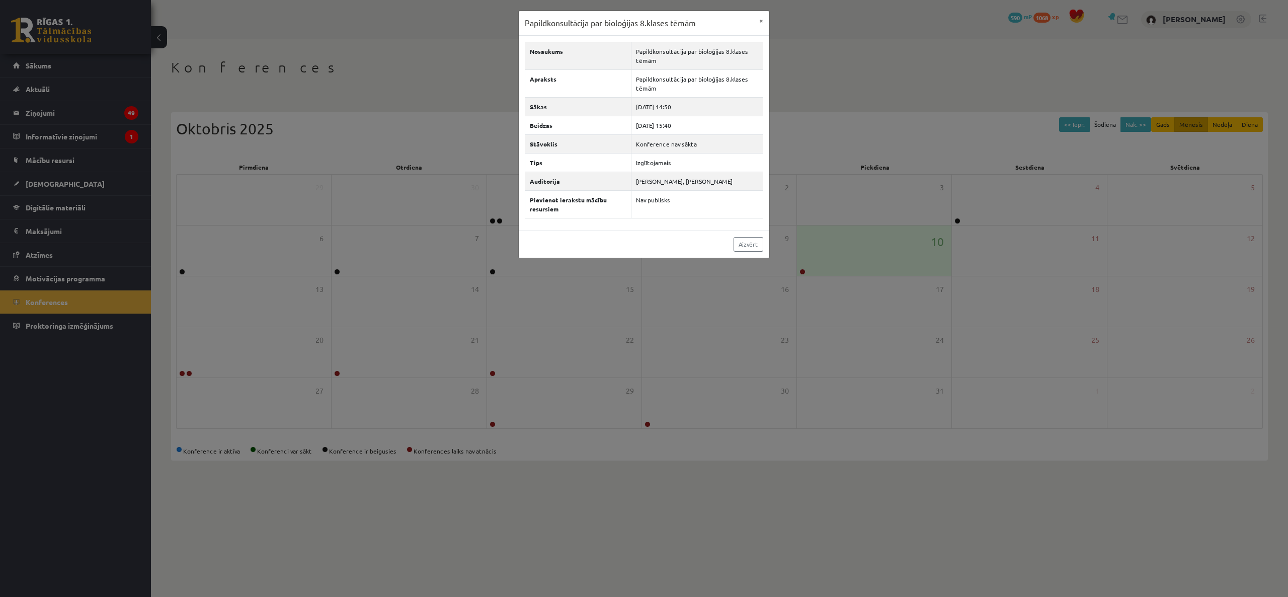
click at [746, 327] on div "Papildkonsultācija par bioloģijas 8.klases tēmām × Nosaukums Papildkonsultācija…" at bounding box center [644, 298] width 1288 height 597
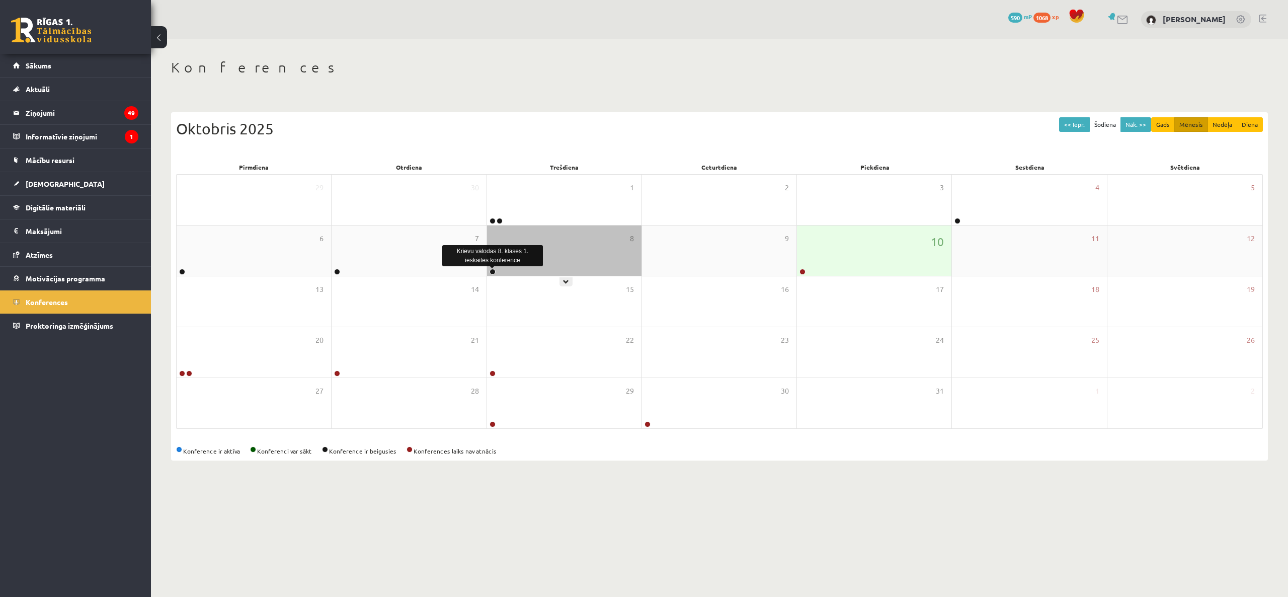
click at [492, 271] on link at bounding box center [493, 272] width 6 height 6
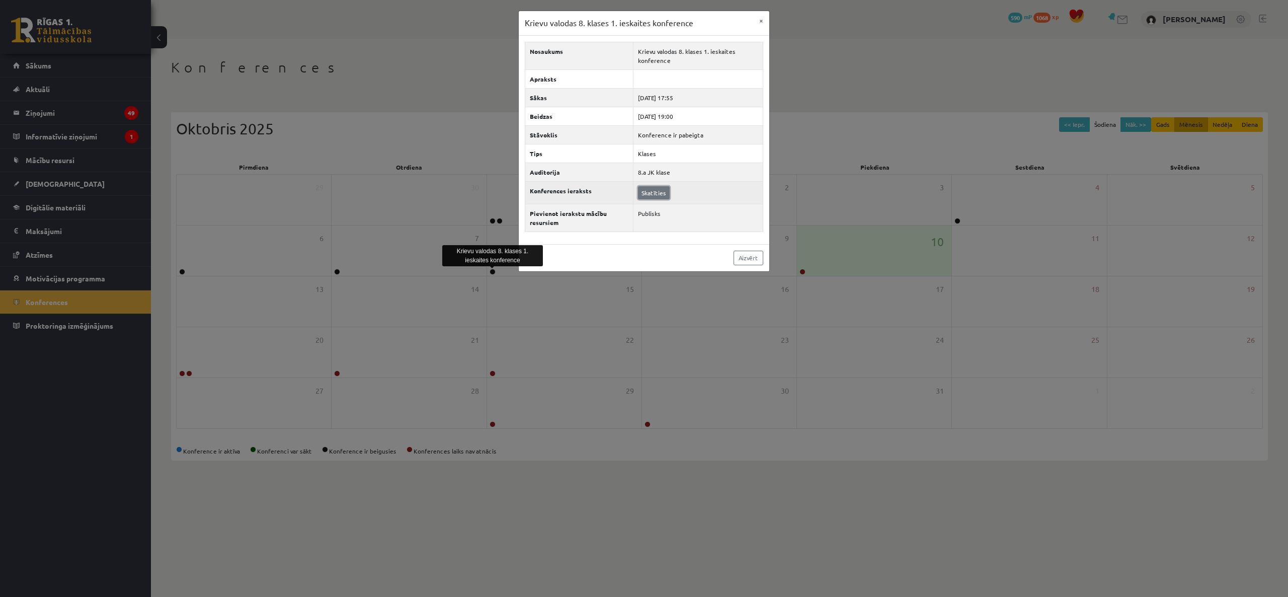
click at [648, 193] on link "Skatīties" at bounding box center [654, 192] width 32 height 13
click at [494, 316] on div "Krievu valodas 8. klases 1. ieskaites konference × Nosaukums Krievu valodas 8. …" at bounding box center [644, 298] width 1288 height 597
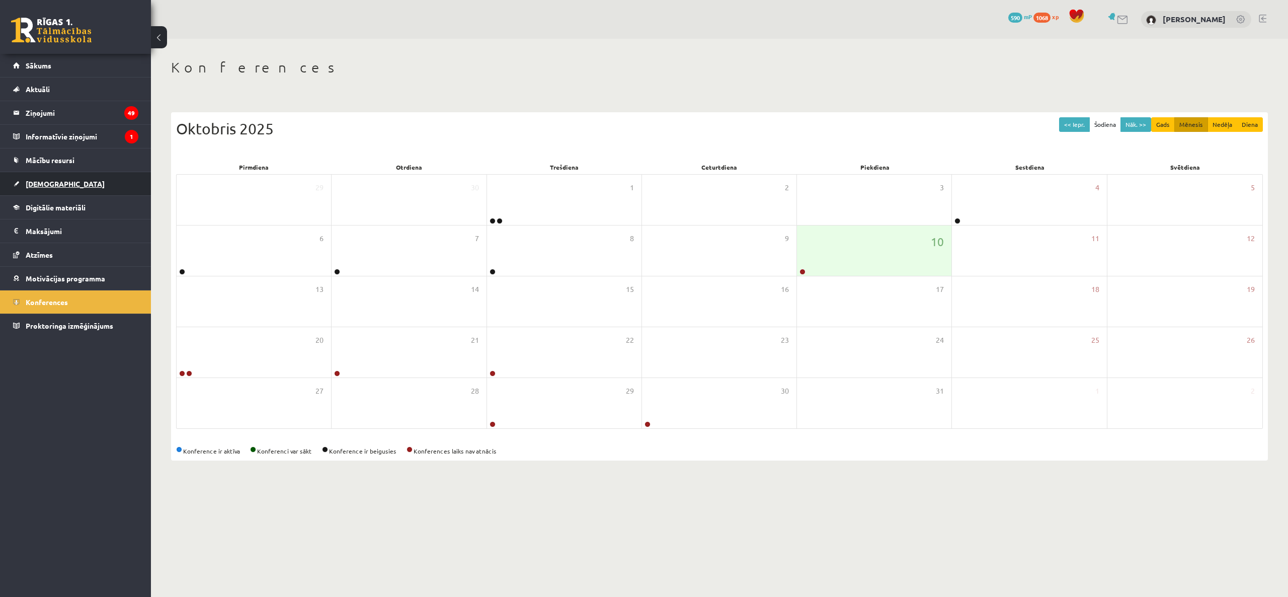
click at [23, 192] on link "[DEMOGRAPHIC_DATA]" at bounding box center [75, 183] width 125 height 23
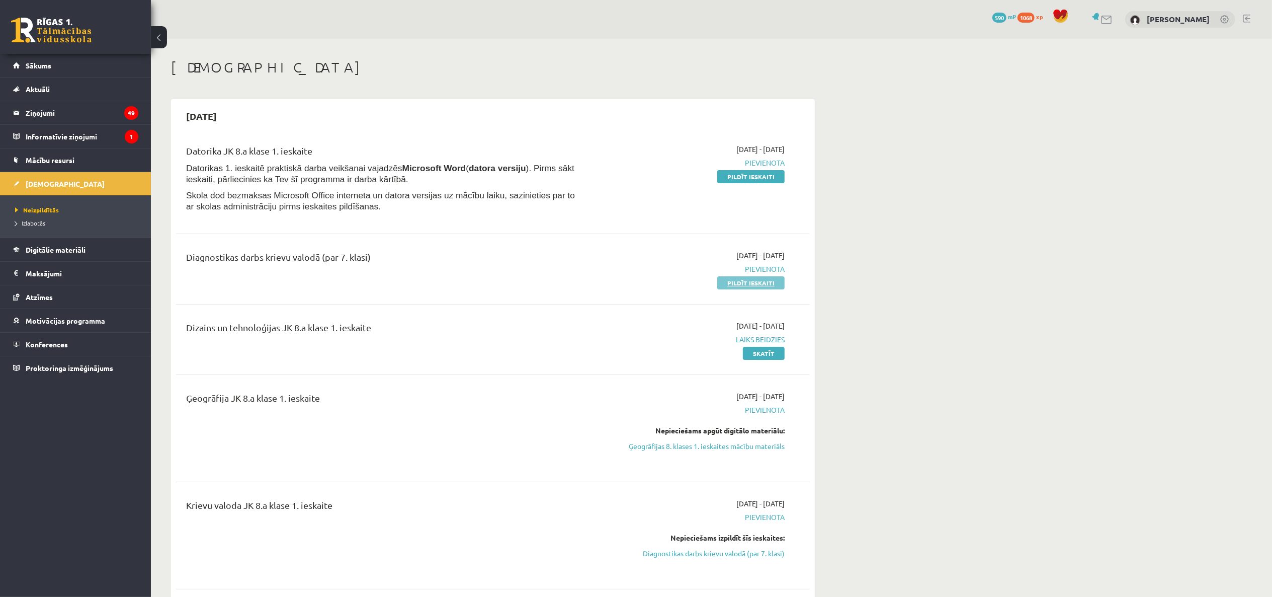
click at [766, 281] on link "Pildīt ieskaiti" at bounding box center [750, 282] width 67 height 13
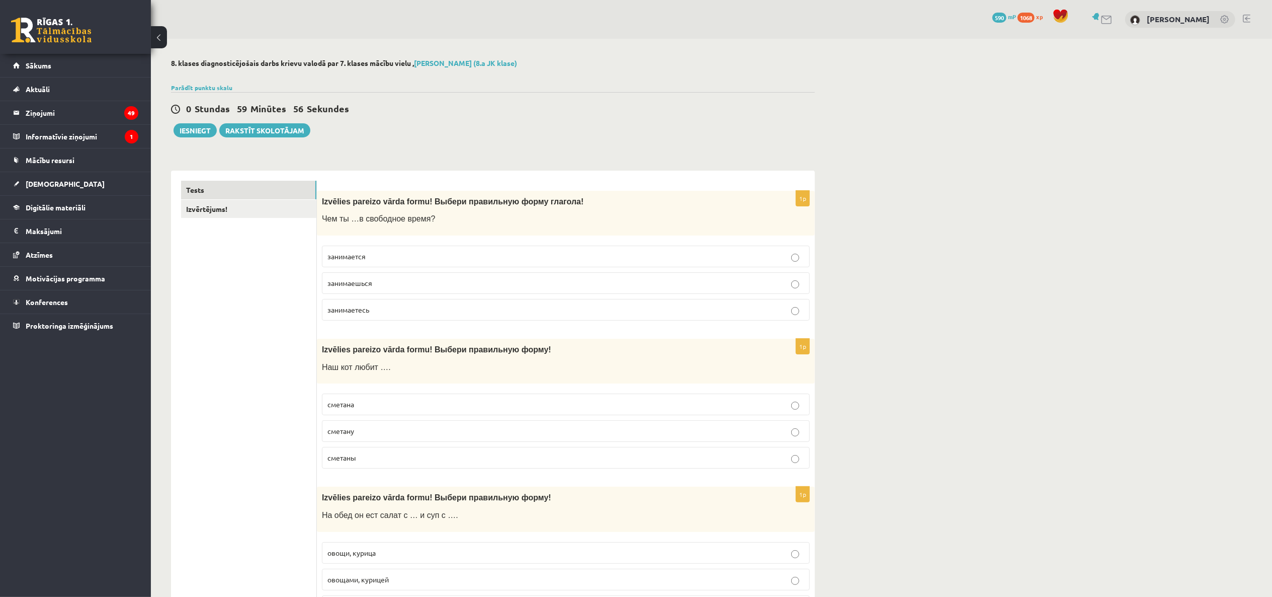
click at [447, 287] on p "занимаешься" at bounding box center [566, 283] width 477 height 11
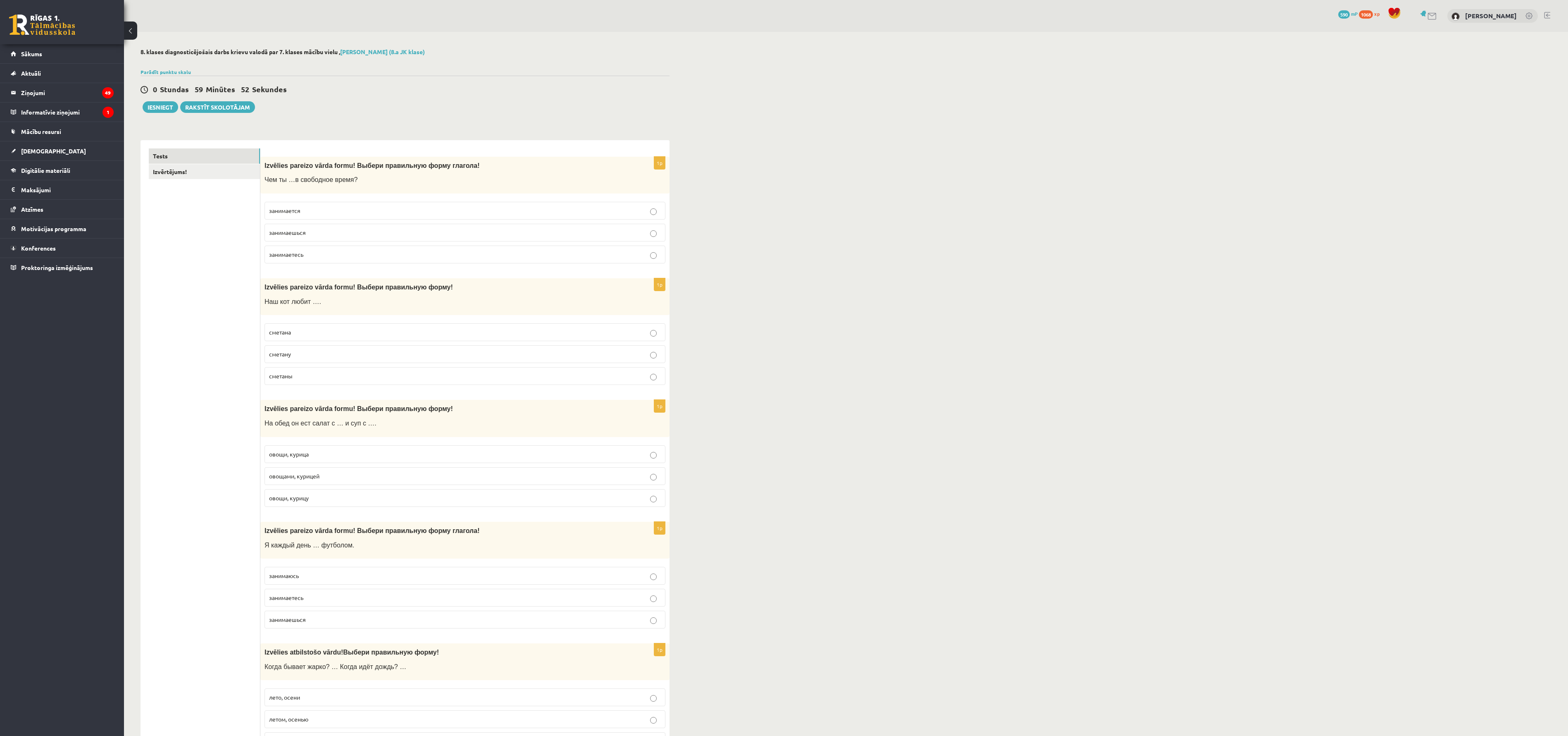
click at [600, 370] on fieldset "сметана сметану сметаны" at bounding box center [465, 352] width 401 height 68
click at [603, 379] on p "сметаны" at bounding box center [465, 375] width 392 height 9
click at [460, 476] on label "овощами, курицей" at bounding box center [465, 476] width 401 height 18
click at [591, 490] on p "занимаюсь" at bounding box center [465, 575] width 392 height 9
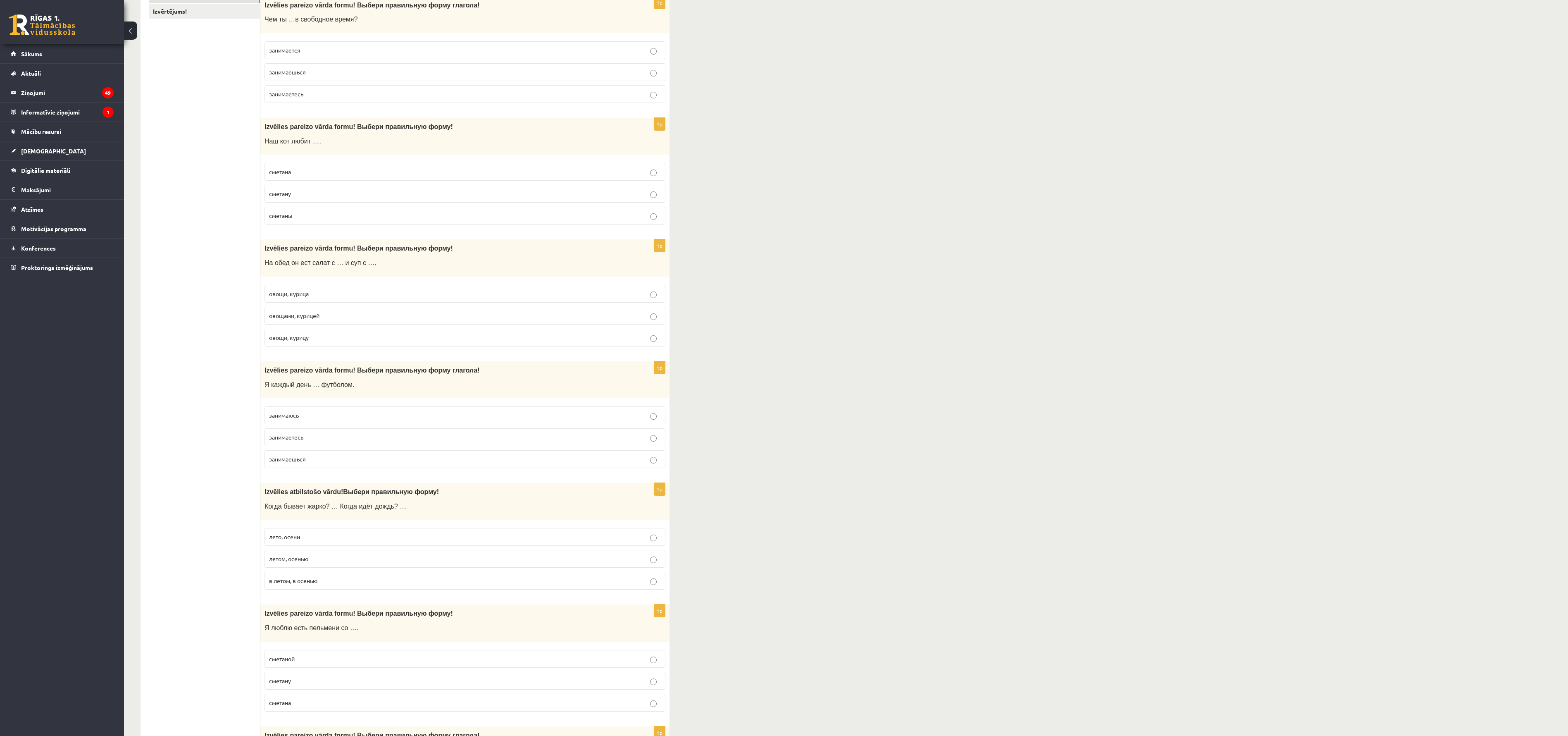
scroll to position [251, 0]
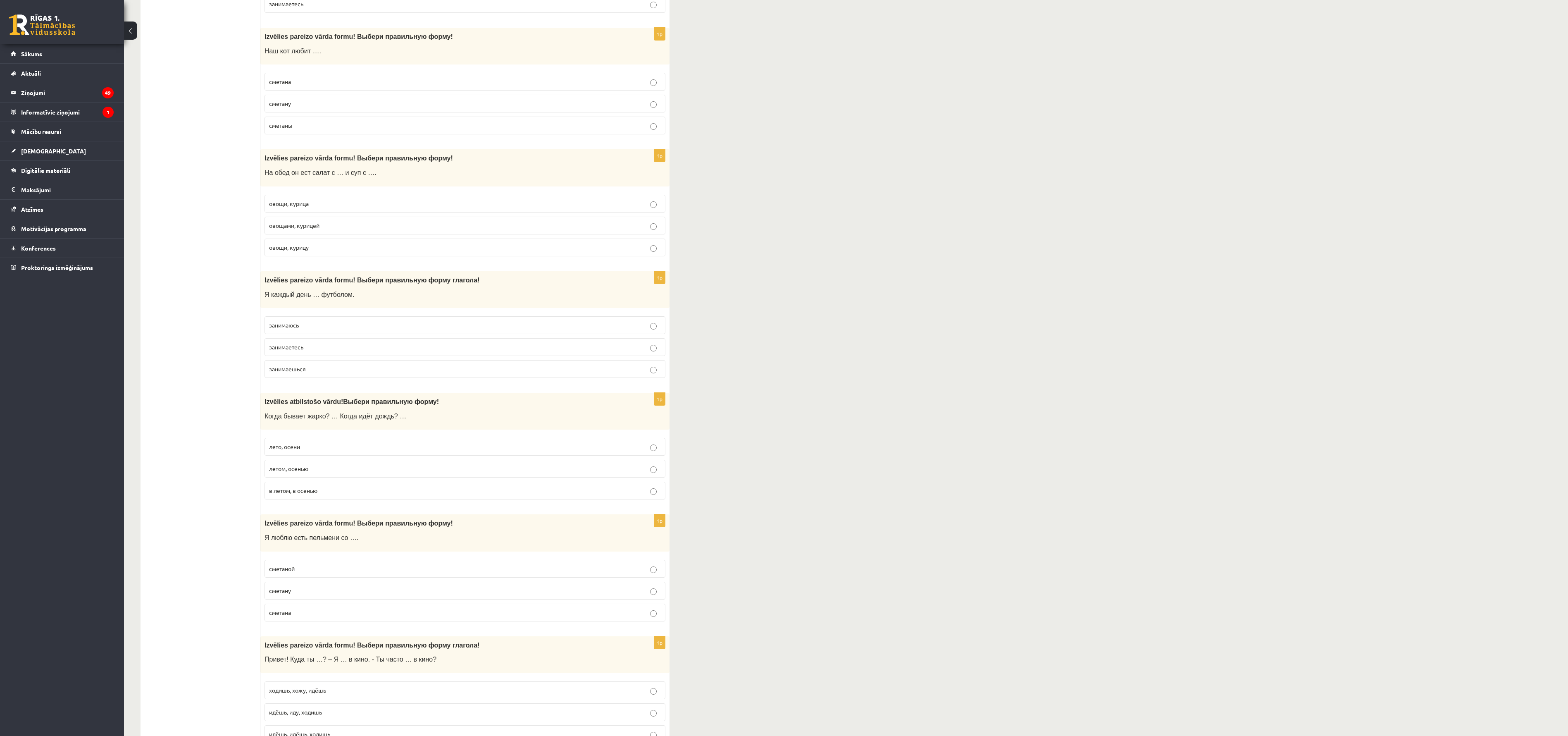
click at [593, 473] on p "летом, осенью" at bounding box center [465, 468] width 392 height 9
click at [507, 490] on label "сметана" at bounding box center [465, 613] width 401 height 18
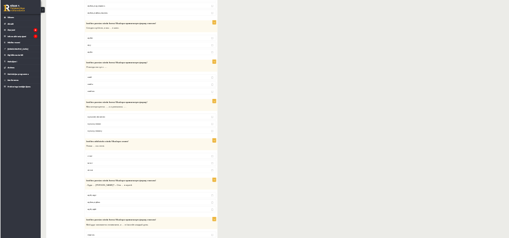
scroll to position [1159, 0]
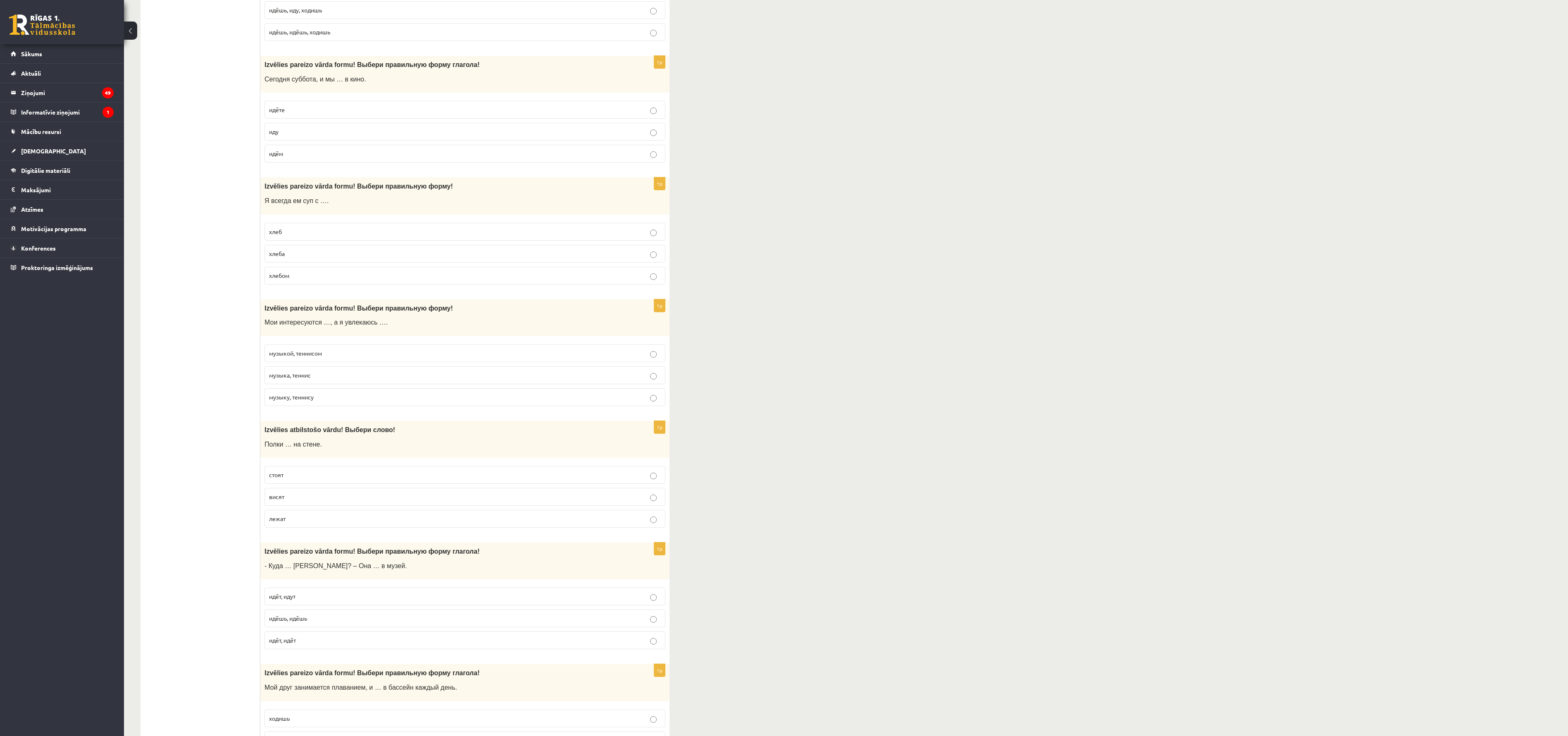
click at [577, 19] on label "идёшь, иду, ходишь" at bounding box center [465, 11] width 401 height 18
click at [516, 118] on label "идёте" at bounding box center [465, 110] width 401 height 18
click at [521, 258] on p "хлеба" at bounding box center [465, 253] width 392 height 9
click at [495, 406] on label "музыку, теннису" at bounding box center [465, 397] width 401 height 18
click at [470, 490] on p "лежат" at bounding box center [465, 518] width 392 height 9
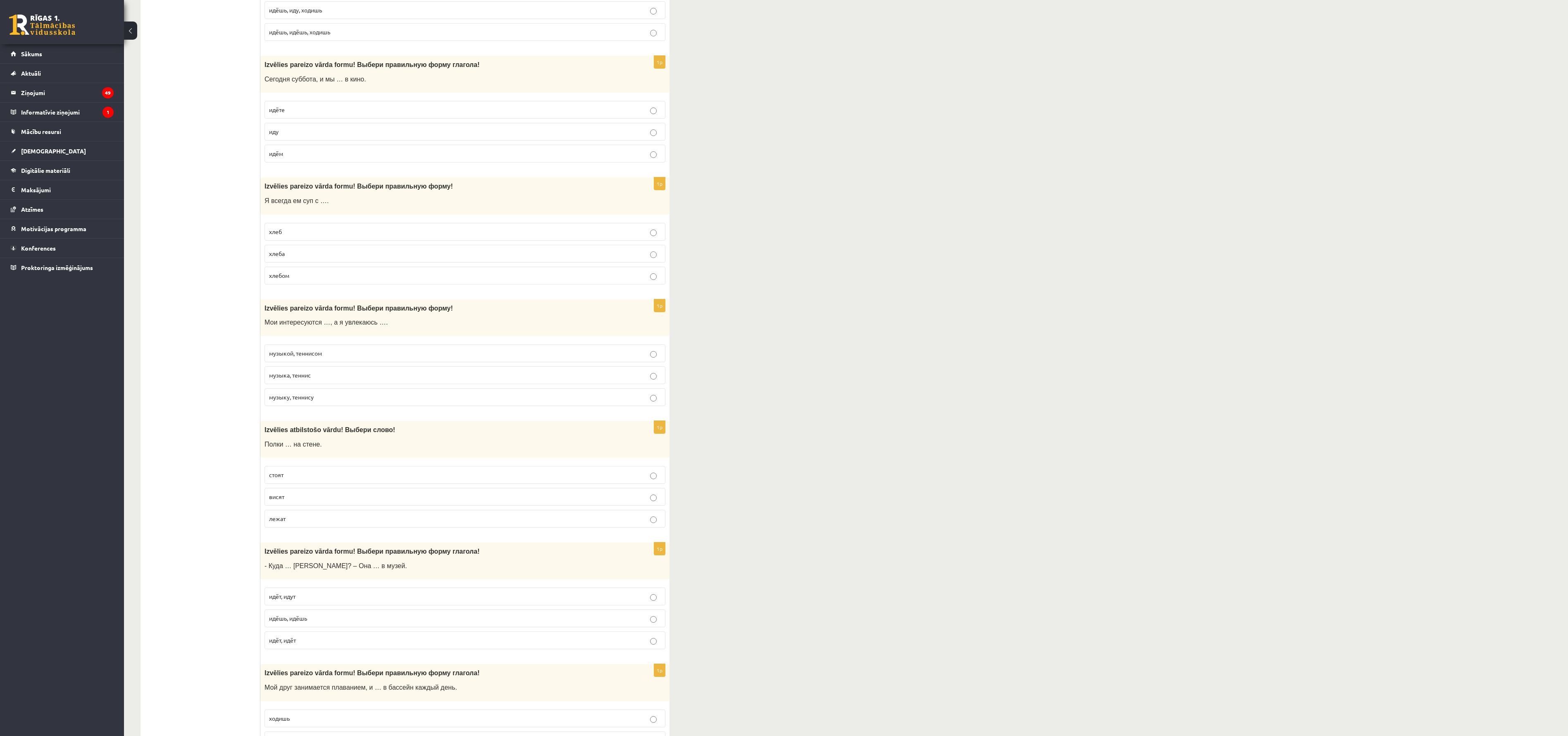
click at [467, 490] on p "идёт, идут" at bounding box center [465, 596] width 392 height 9
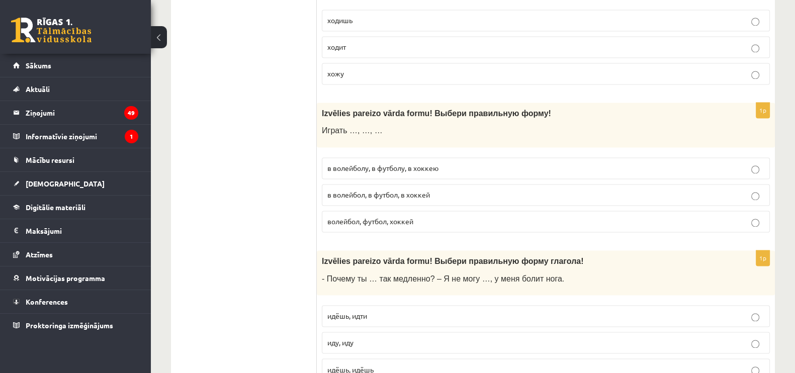
scroll to position [2011, 0]
click at [706, 74] on label "хожу" at bounding box center [546, 75] width 448 height 22
click at [664, 165] on p "в волейболу, в футболу, в хоккею" at bounding box center [546, 170] width 437 height 11
click at [538, 312] on p "идёшь, идти" at bounding box center [546, 317] width 437 height 11
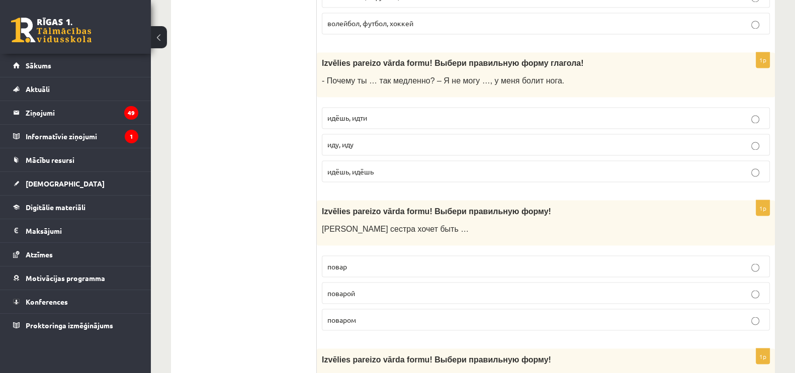
scroll to position [2236, 0]
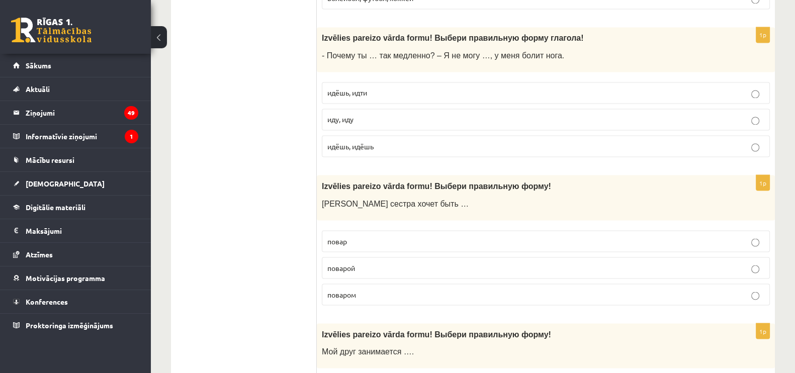
click at [538, 303] on div "1p Izvēlies pareizo vārda formu! Выбери правильную форму ! Моя сестра хочет быт…" at bounding box center [546, 244] width 458 height 138
click at [538, 291] on label "поваром" at bounding box center [546, 295] width 448 height 22
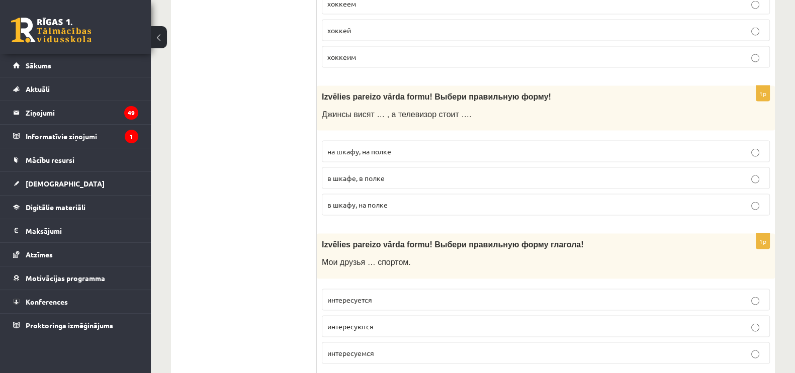
scroll to position [2626, 0]
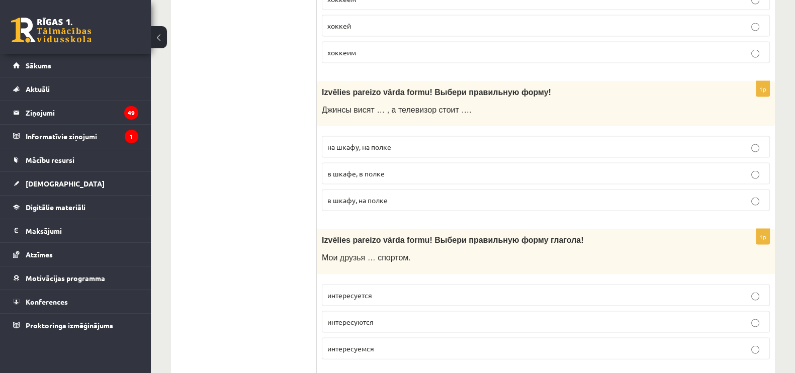
click at [559, 47] on p "хоккеим" at bounding box center [546, 52] width 437 height 11
click at [517, 169] on p "в шкафе, в полке" at bounding box center [546, 174] width 437 height 11
click at [472, 285] on label "интересуется" at bounding box center [546, 296] width 448 height 22
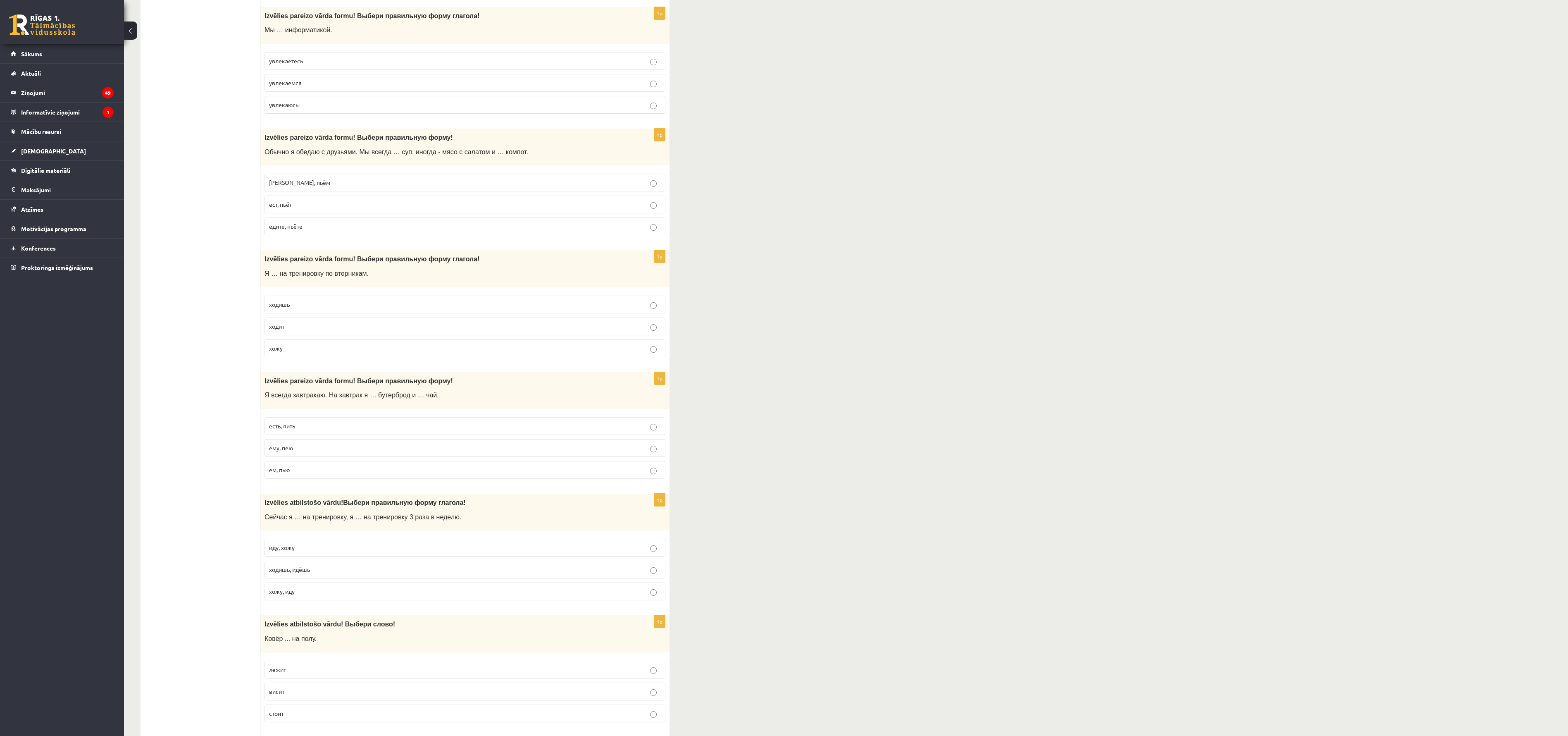
scroll to position [2474, 0]
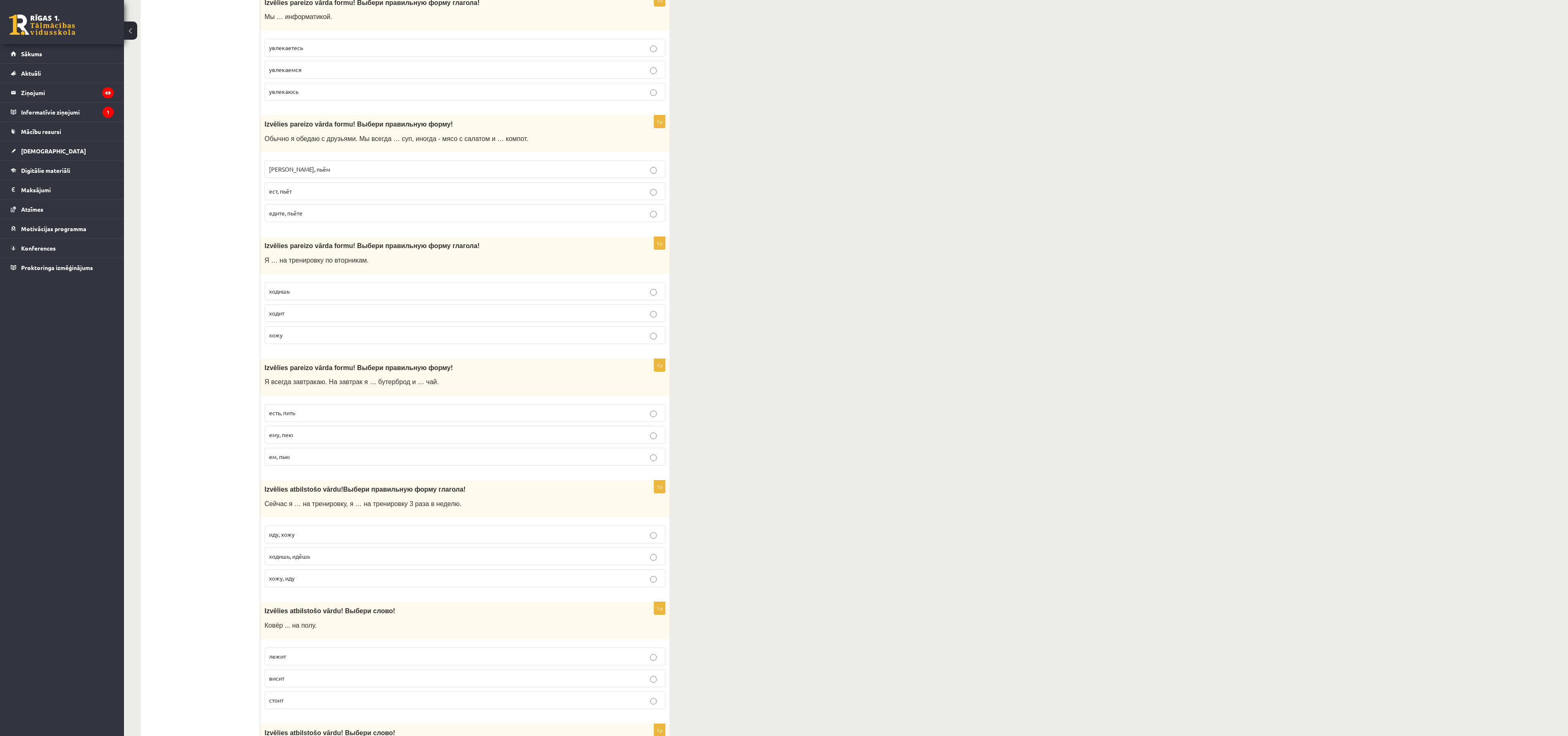
click at [605, 103] on fieldset "увлекаетесь увлекаемся увлекаюсь" at bounding box center [465, 68] width 401 height 68
click at [604, 103] on fieldset "увлекаетесь увлекаемся увлекаюсь" at bounding box center [465, 68] width 401 height 68
click at [600, 74] on p "увлекаемся" at bounding box center [465, 69] width 392 height 9
click at [564, 200] on label "ест, пьёт" at bounding box center [465, 191] width 401 height 18
click at [554, 296] on p "ходишь" at bounding box center [465, 291] width 392 height 9
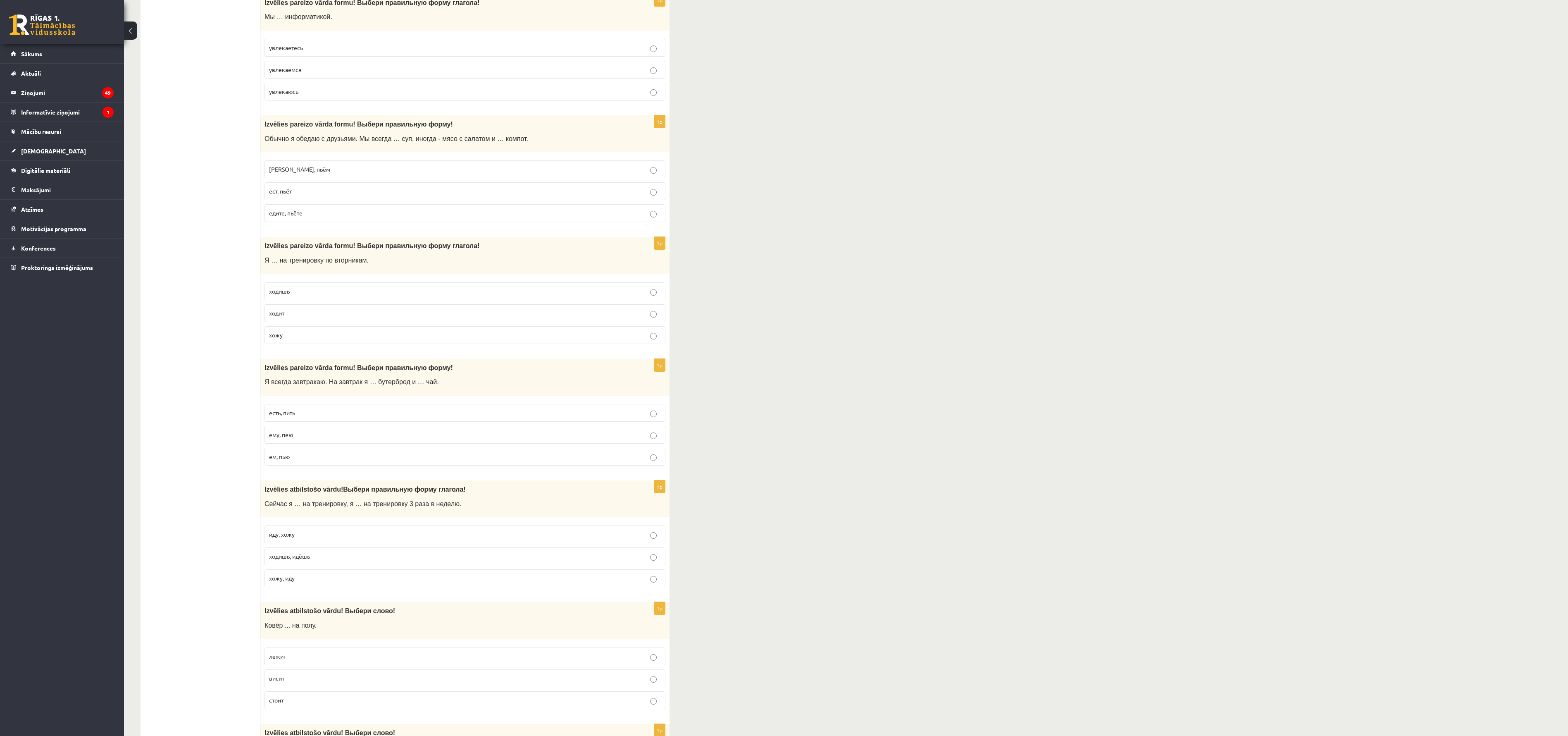
click at [537, 417] on p "есть, пить" at bounding box center [465, 412] width 392 height 9
click at [543, 490] on label "ходишь, идёшь" at bounding box center [465, 556] width 401 height 18
click at [565, 490] on label "лежит" at bounding box center [465, 656] width 401 height 18
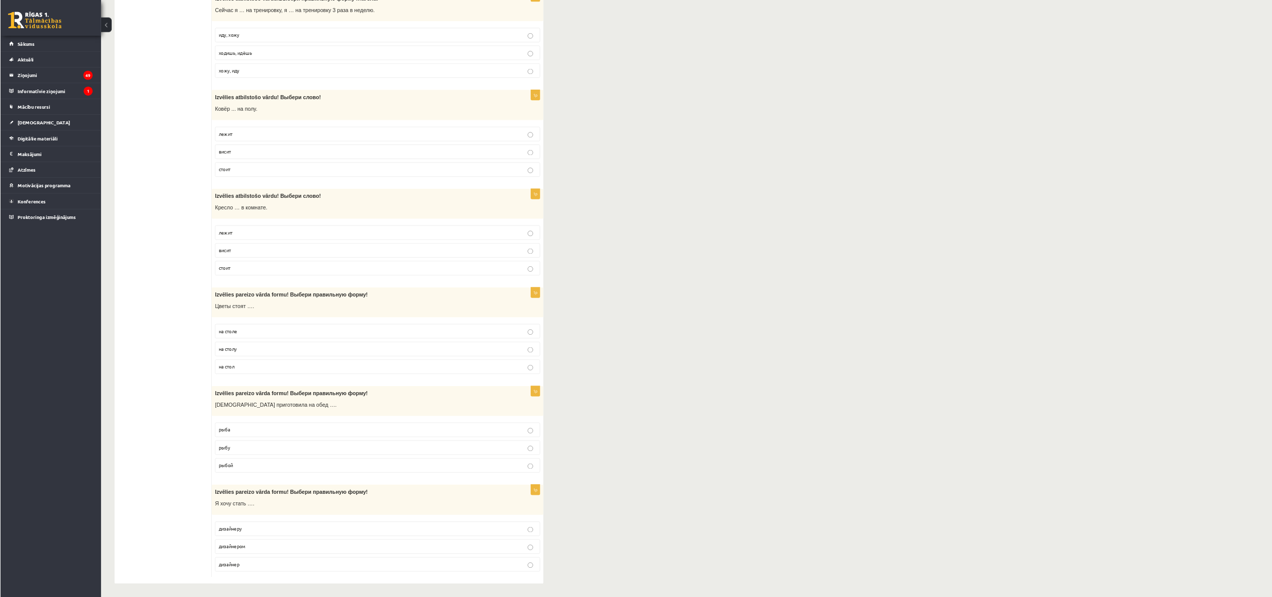
scroll to position [3697, 0]
click at [738, 545] on p "на стол" at bounding box center [566, 550] width 477 height 11
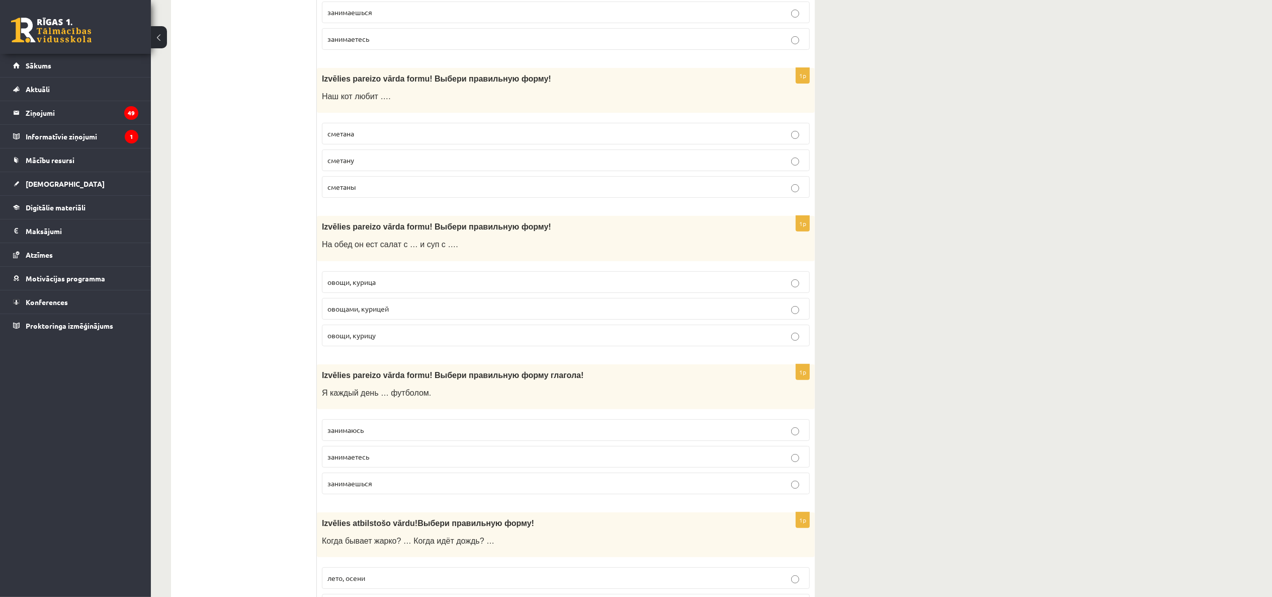
scroll to position [0, 0]
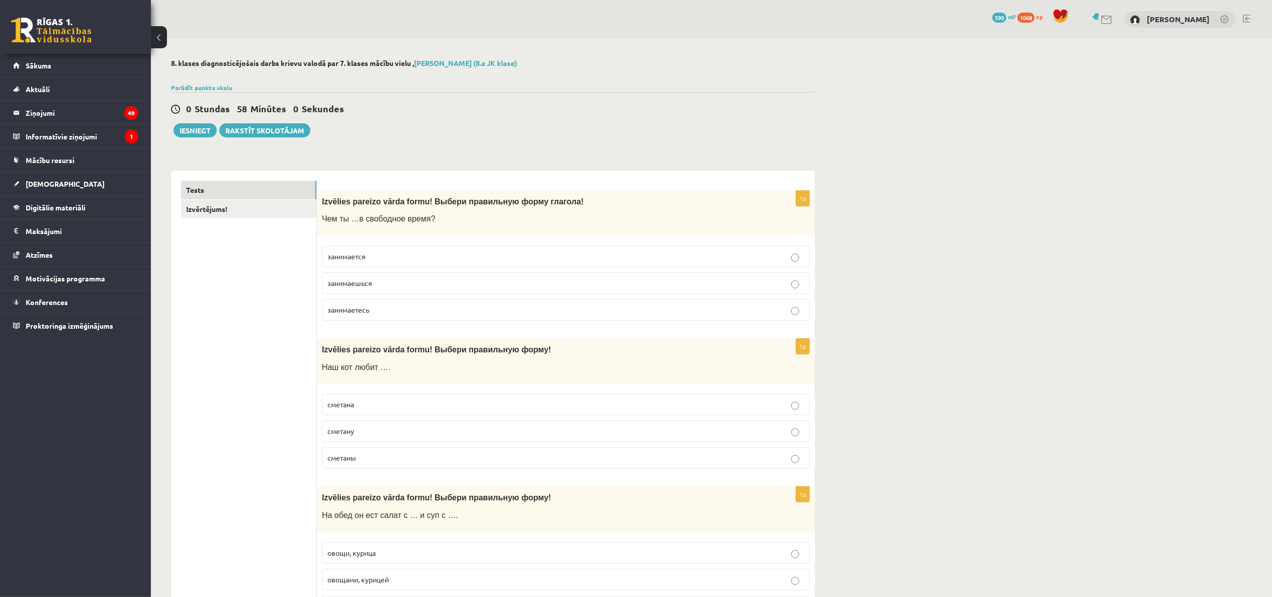
click at [196, 122] on div "0 Stundas 58 Minūtes 0 Sekundes Ieskaite saglabāta! Iesniegt Rakstīt skolotājam" at bounding box center [493, 114] width 644 height 45
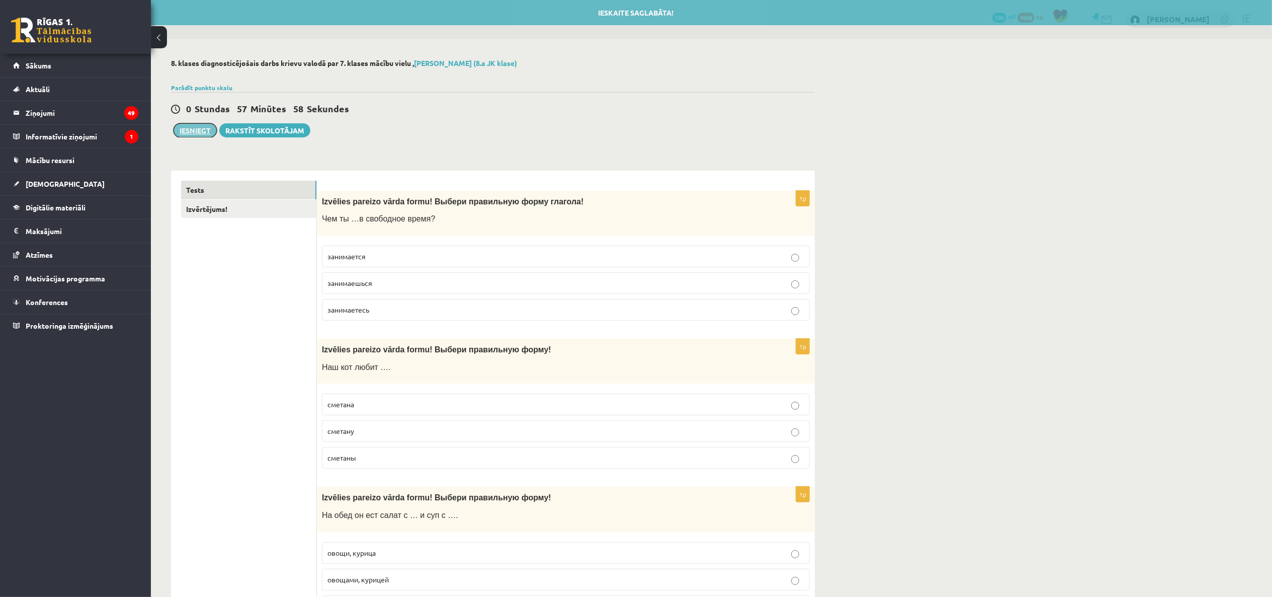
click at [196, 126] on button "Iesniegt" at bounding box center [195, 130] width 43 height 14
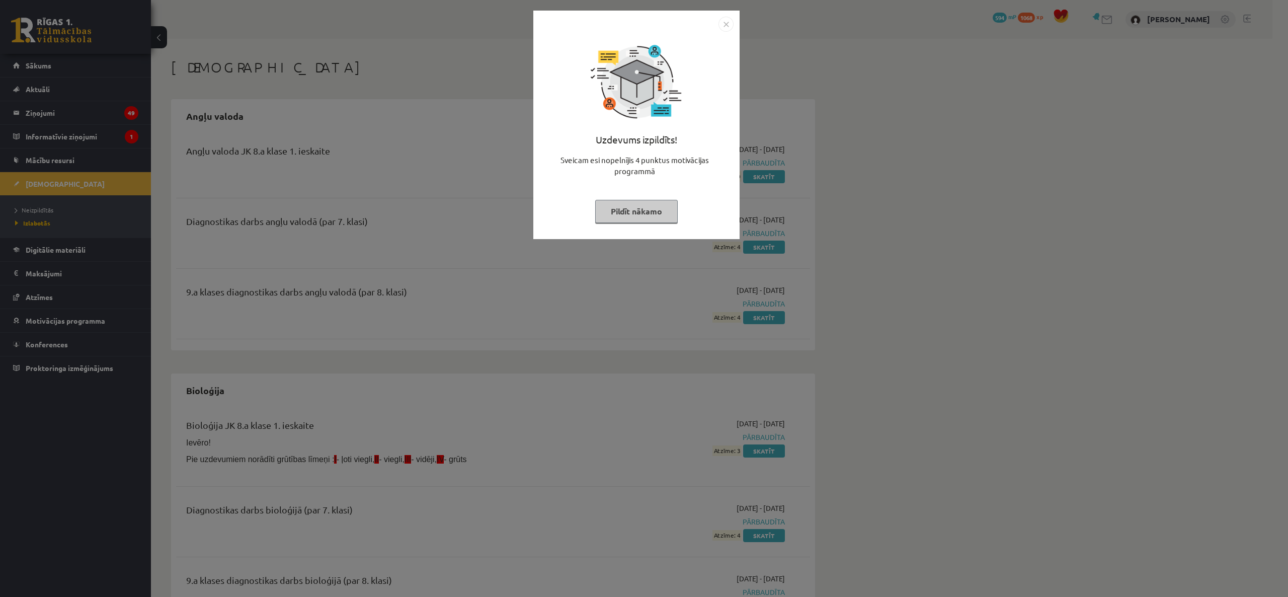
click at [626, 217] on button "Pildīt nākamo" at bounding box center [636, 211] width 83 height 23
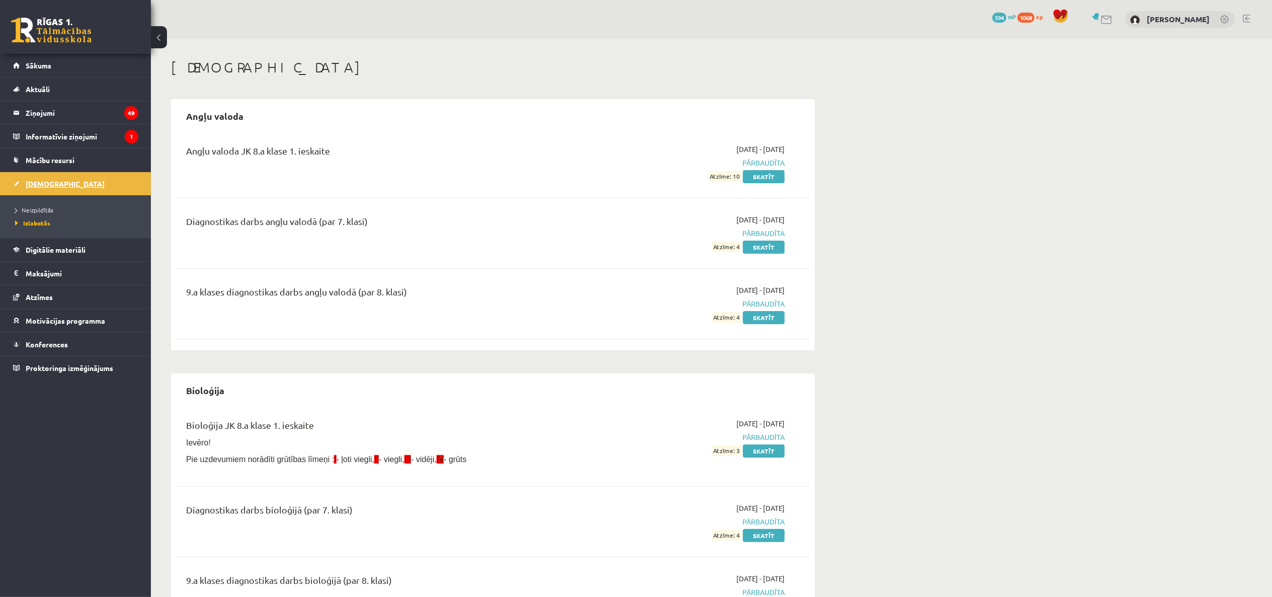
click at [37, 180] on span "[DEMOGRAPHIC_DATA]" at bounding box center [65, 183] width 79 height 9
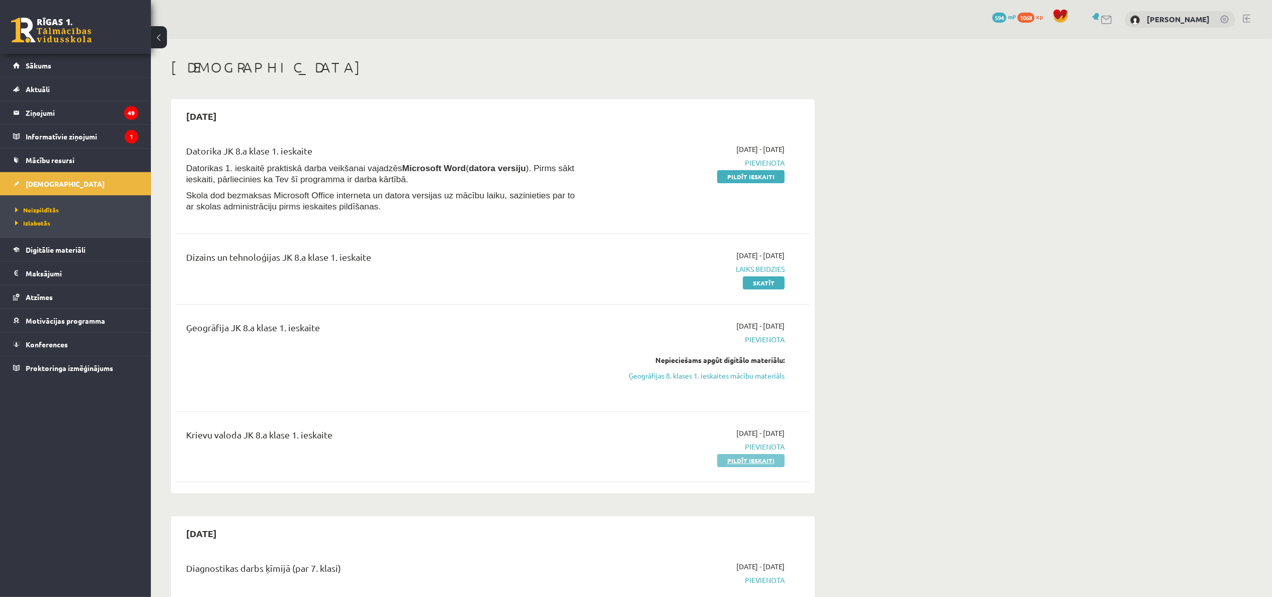
click at [738, 458] on link "Pildīt ieskaiti" at bounding box center [750, 460] width 67 height 13
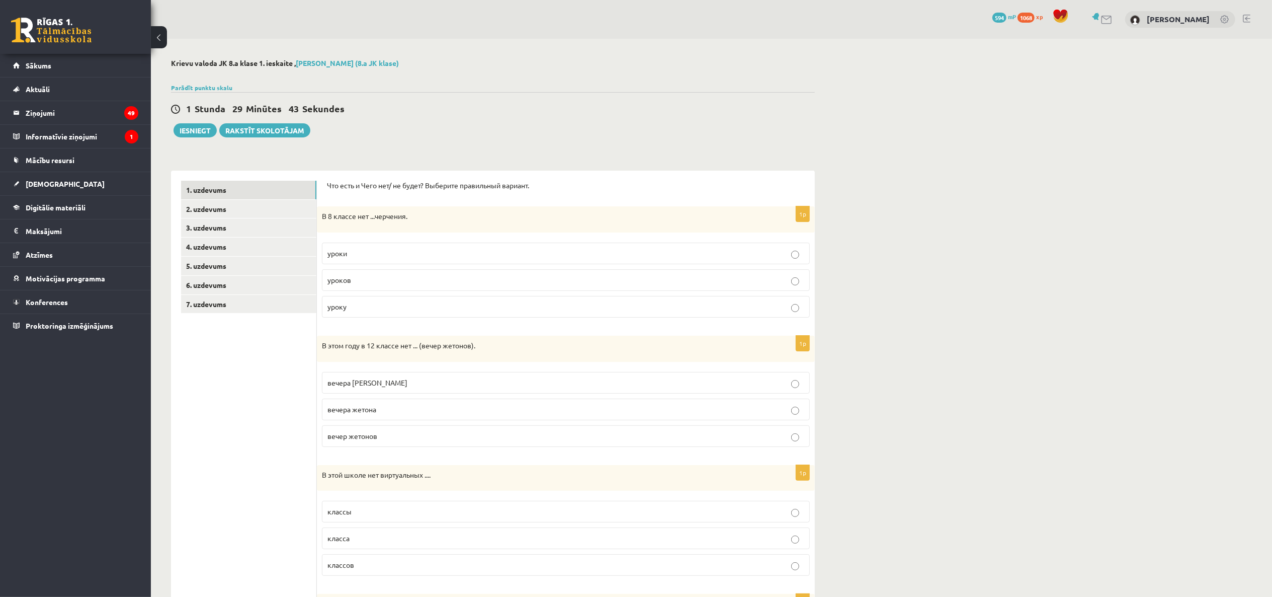
click at [321, 214] on div "В 8 классе нет ...черчения." at bounding box center [566, 219] width 498 height 26
click at [323, 217] on p "В 8 классе нет ...черчения." at bounding box center [541, 216] width 438 height 10
drag, startPoint x: 323, startPoint y: 217, endPoint x: 363, endPoint y: 285, distance: 78.5
click at [363, 285] on div "1p В 8 классе нет ...черчения. уроки уроков уроку" at bounding box center [566, 265] width 498 height 119
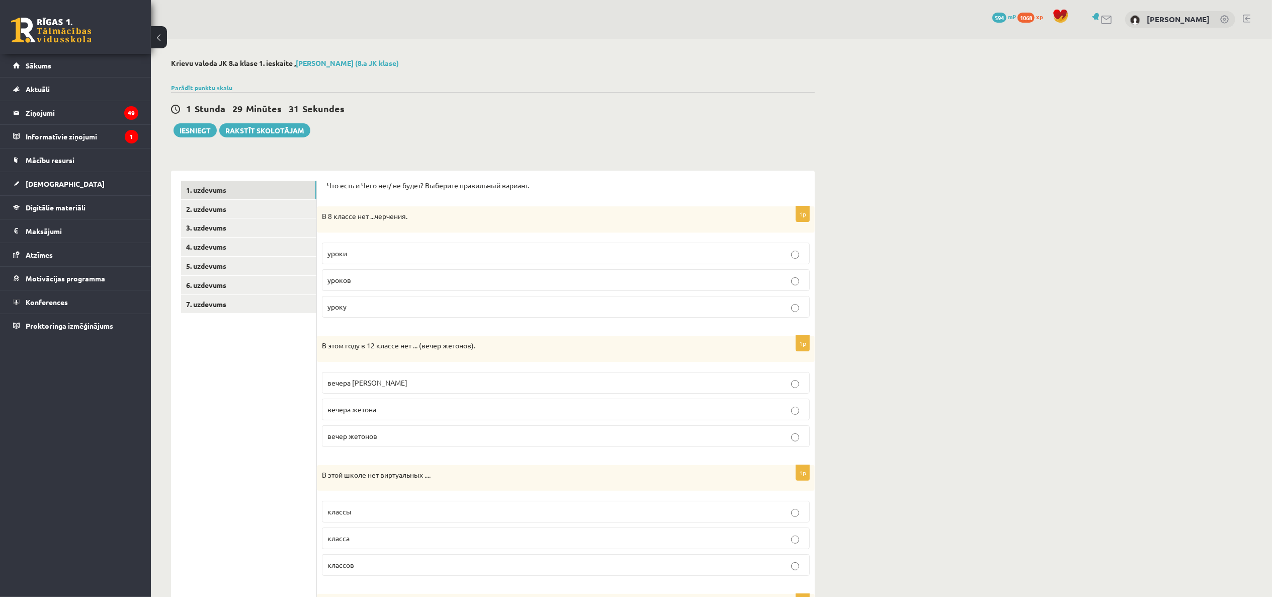
click at [357, 301] on label "уроку" at bounding box center [566, 307] width 488 height 22
click at [323, 214] on p "В 8 классе нет ...черчения." at bounding box center [541, 216] width 438 height 10
drag, startPoint x: 323, startPoint y: 215, endPoint x: 360, endPoint y: 305, distance: 98.1
click at [360, 305] on div "1p В 8 классе нет ...черчения. уроки уроков уроку" at bounding box center [566, 265] width 498 height 119
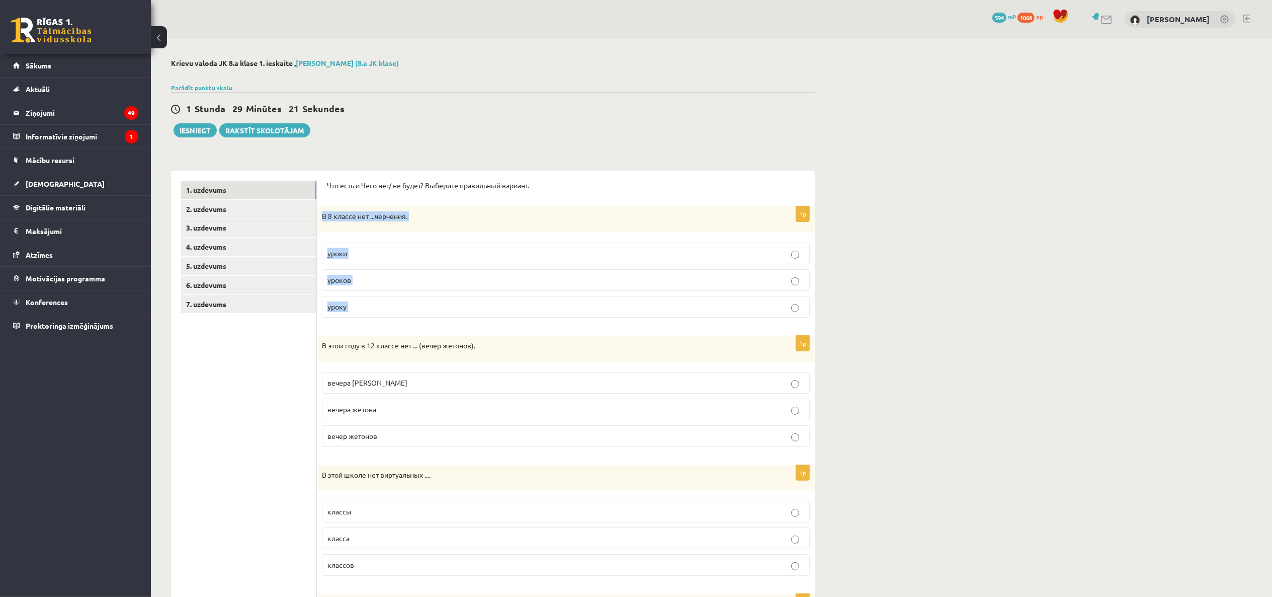
copy form "В 8 классе нет ...черчения. уроки уроков уроку"
click at [411, 234] on div "1p В 8 классе нет ...черчения. уроки уроков уроку" at bounding box center [566, 265] width 498 height 119
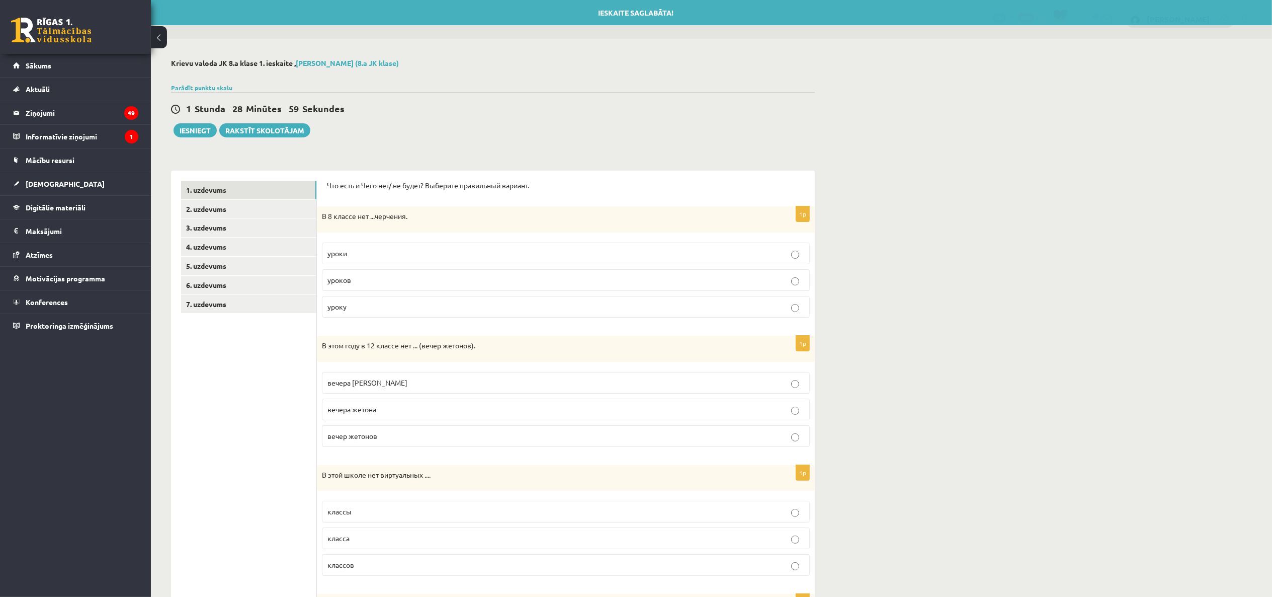
click at [420, 258] on p "уроки" at bounding box center [566, 253] width 477 height 11
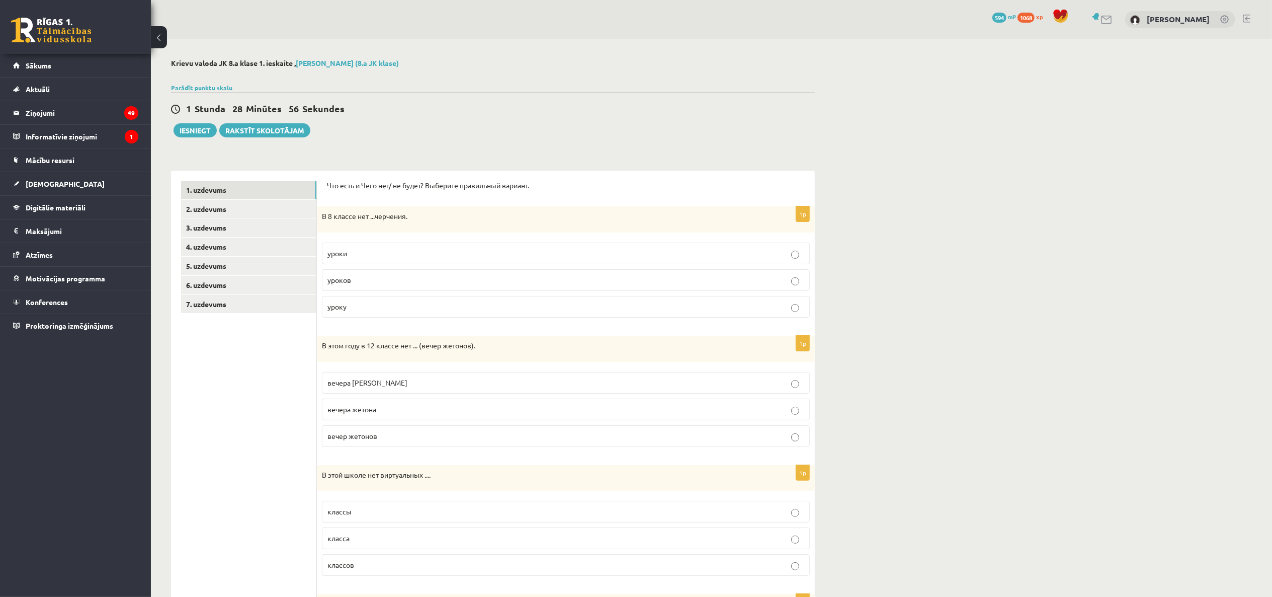
scroll to position [150, 0]
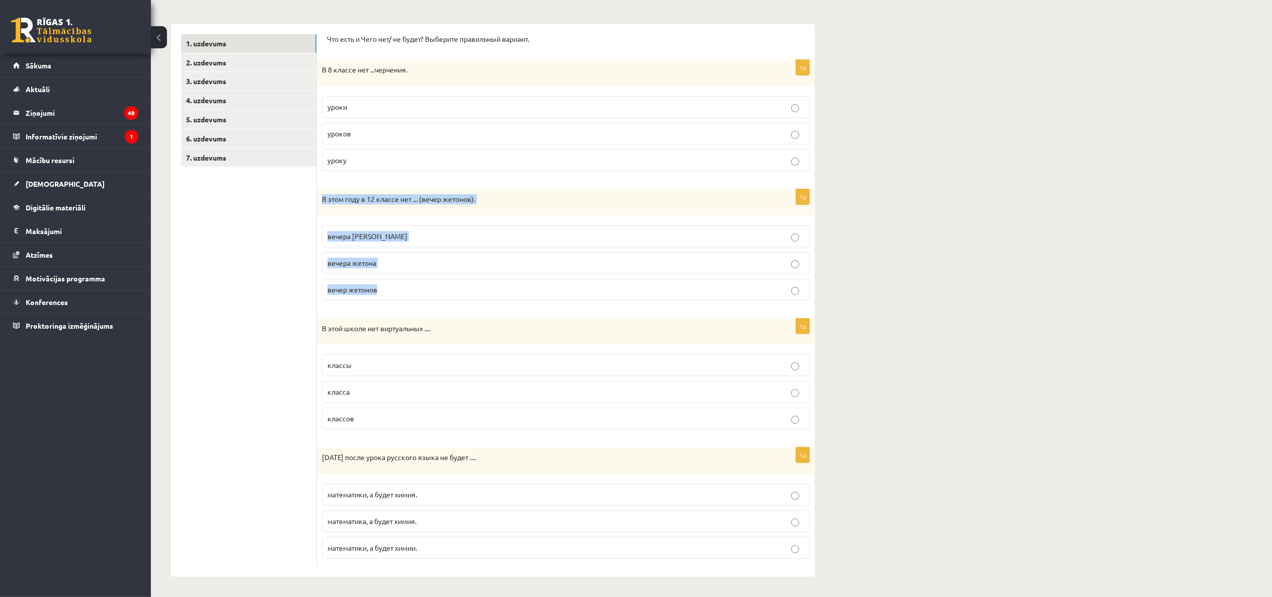
drag, startPoint x: 322, startPoint y: 195, endPoint x: 389, endPoint y: 283, distance: 110.9
click at [389, 283] on div "1p В этом году в 12 классе нет ... (вечер жетонов). вечера жетонов вечера жетон…" at bounding box center [566, 248] width 498 height 119
copy div "В этом году в 12 классе нет ... (вечер жетонов). вечера жетонов вечера жетона в…"
click at [399, 281] on label "вечер жетонов" at bounding box center [566, 290] width 488 height 22
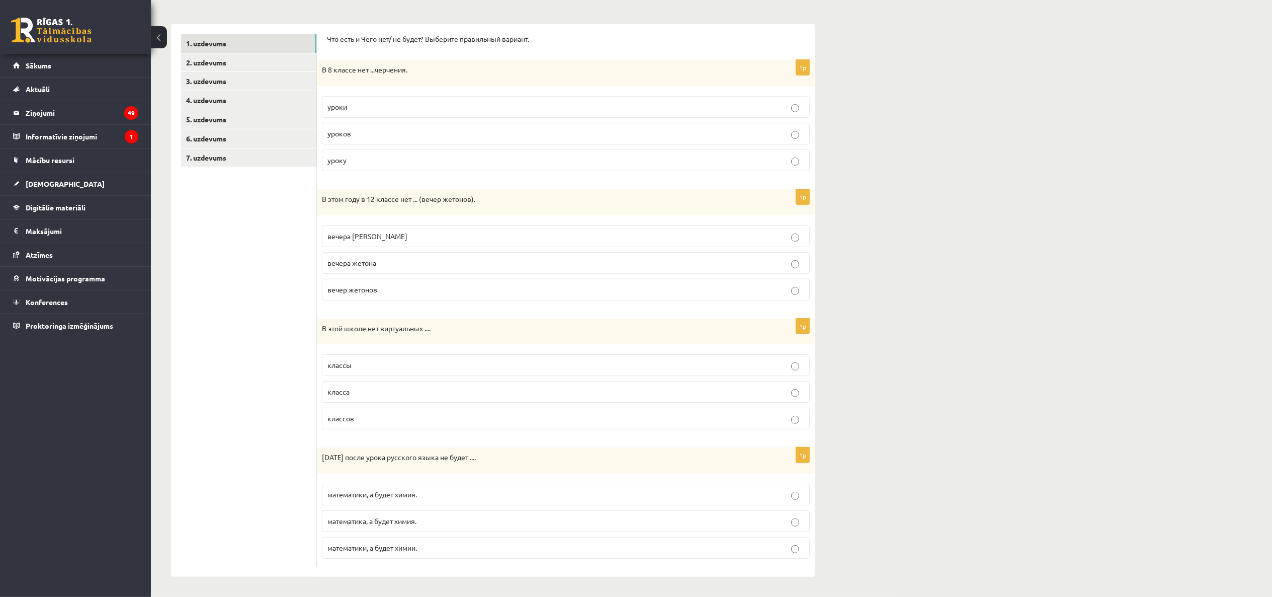
click at [418, 231] on p "вечера жетонов" at bounding box center [566, 236] width 477 height 11
drag, startPoint x: 439, startPoint y: 322, endPoint x: 323, endPoint y: 434, distance: 161.6
click at [323, 434] on div "1p В этой школе нет виртуальных .... классы класса классов" at bounding box center [566, 377] width 498 height 119
drag, startPoint x: 322, startPoint y: 323, endPoint x: 377, endPoint y: 412, distance: 104.8
click at [377, 412] on div "1p В этой школе нет виртуальных .... классы класса классов" at bounding box center [566, 377] width 498 height 119
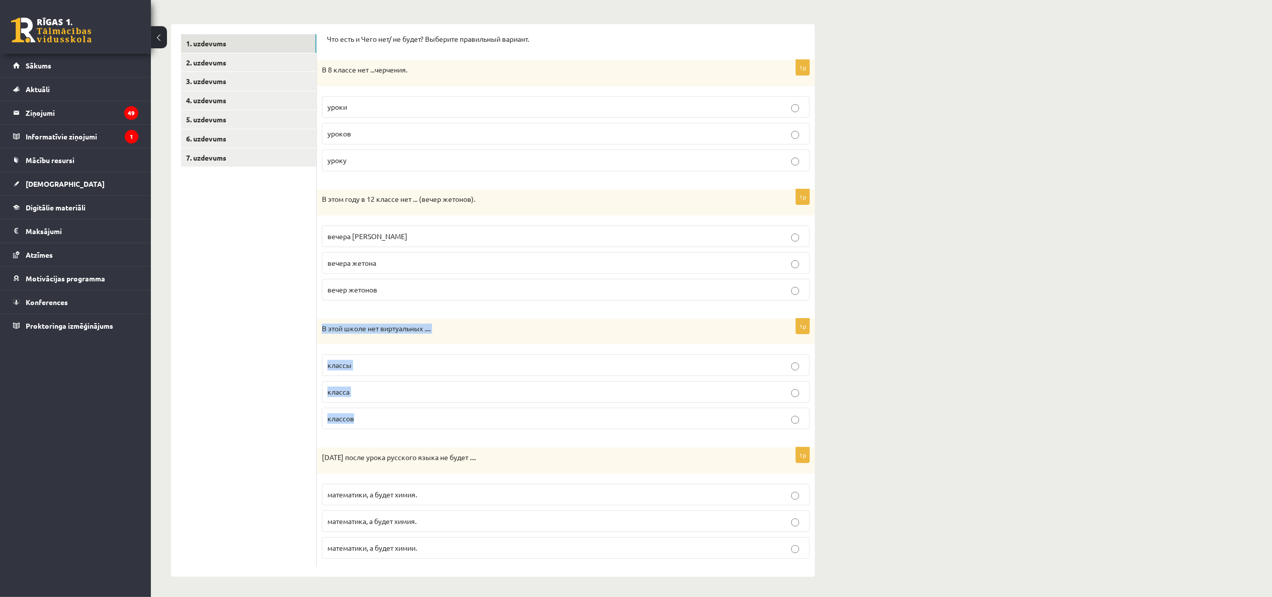
copy div "В этой школе нет виртуальных .... классы класса классов"
click at [409, 424] on label "классов" at bounding box center [566, 419] width 488 height 22
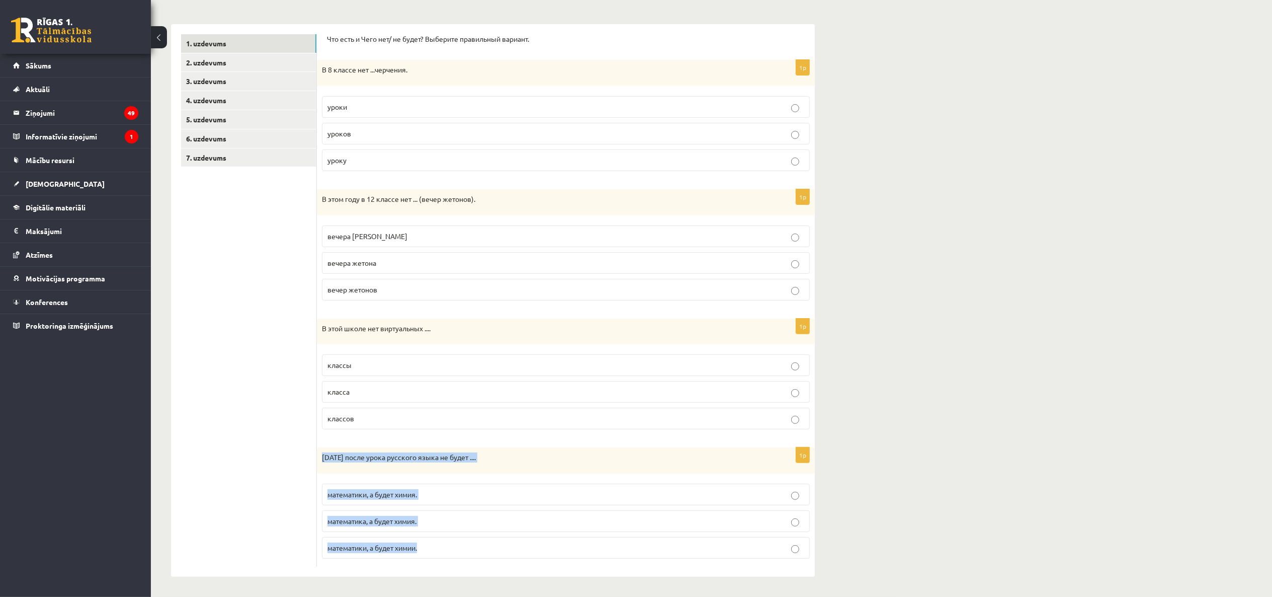
drag, startPoint x: 323, startPoint y: 457, endPoint x: 469, endPoint y: 535, distance: 165.9
click at [469, 535] on div "1p Сегодня после урока русского языка не будет .... математики, а будет химия. …" at bounding box center [566, 506] width 498 height 119
copy div "Сегодня после урока русского языка не будет .... математики, а будет химия. мат…"
click at [443, 529] on label "математика, а будет химия." at bounding box center [566, 521] width 488 height 22
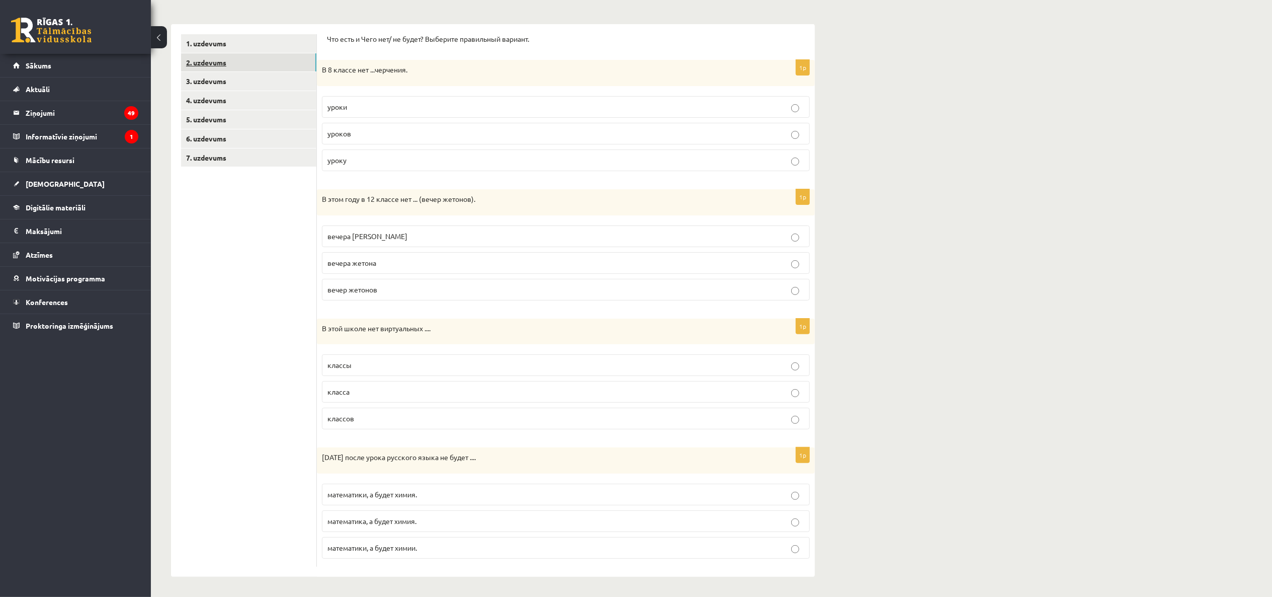
click at [216, 61] on link "2. uzdevums" at bounding box center [248, 62] width 135 height 19
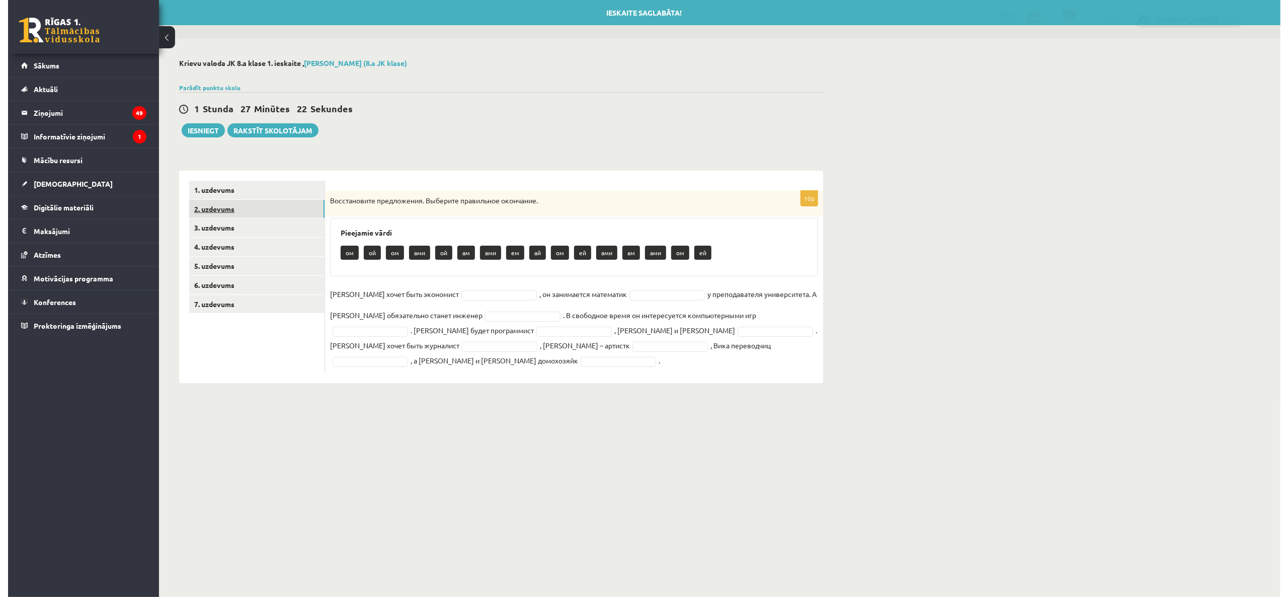
scroll to position [0, 0]
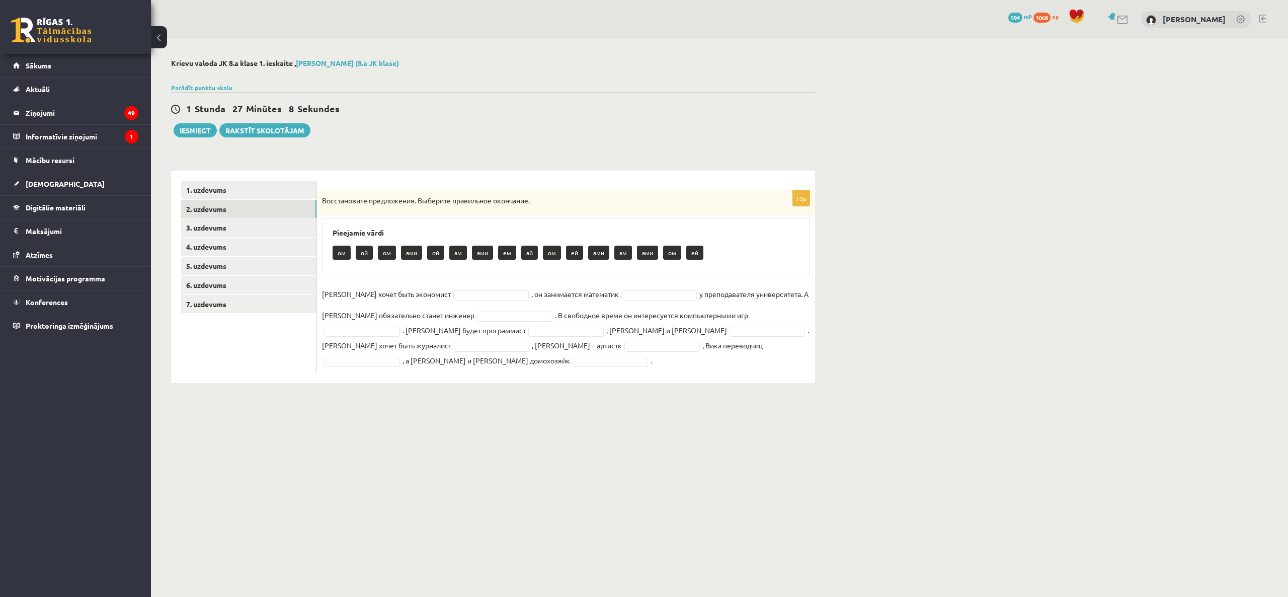
click at [322, 200] on p "Восстановите предложения. Выберите правильное окончание." at bounding box center [541, 201] width 438 height 10
click at [322, 196] on p "Восстановите предложения. Выберите правильное окончание." at bounding box center [541, 201] width 438 height 10
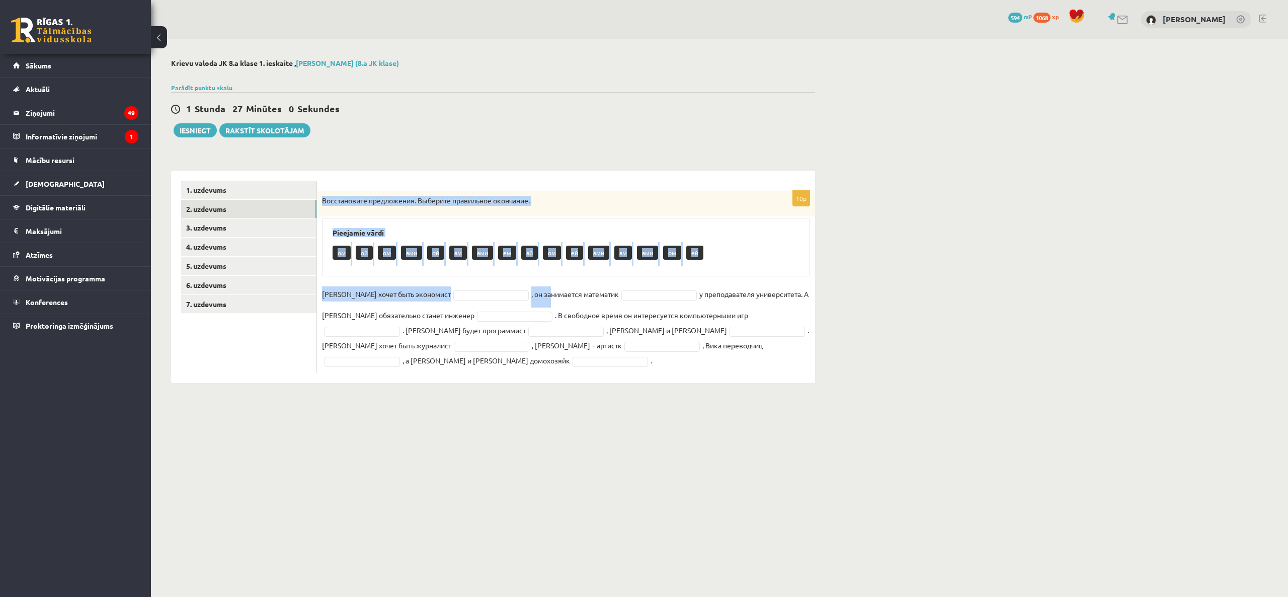
drag, startPoint x: 323, startPoint y: 198, endPoint x: 514, endPoint y: 300, distance: 216.1
click at [514, 300] on div "10p Восстановите предложения. Выберите правильное окончание. Pieejamie vārdi ом…" at bounding box center [566, 282] width 498 height 182
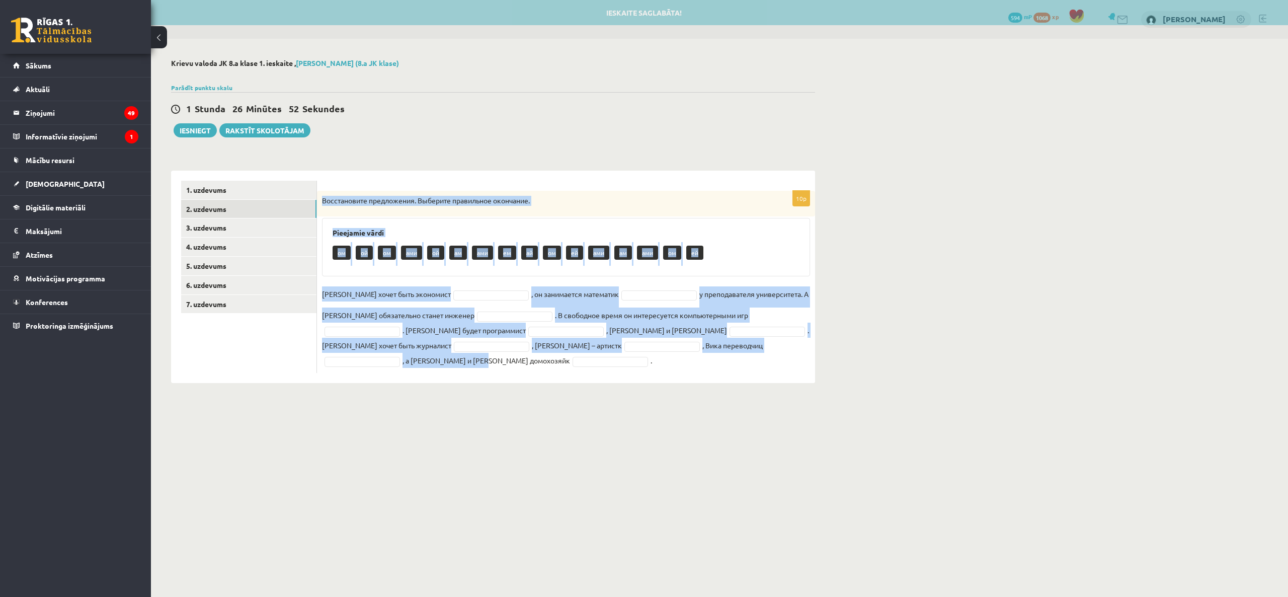
drag, startPoint x: 671, startPoint y: 353, endPoint x: 318, endPoint y: 183, distance: 391.5
click at [318, 183] on div "10p Восстановите предложения. Выберите правильное окончание. Pieejamie vārdi ом…" at bounding box center [566, 277] width 498 height 212
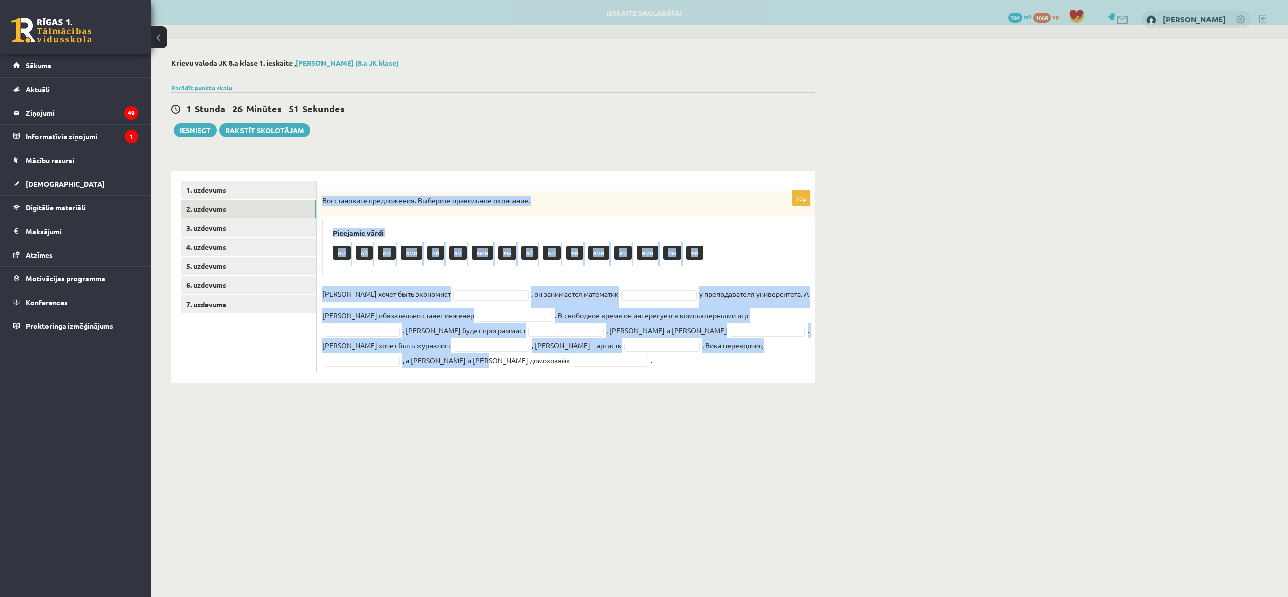
copy div "Восстановите предложения. Выберите правильное окончание. Pieejamie vārdi ом ой …"
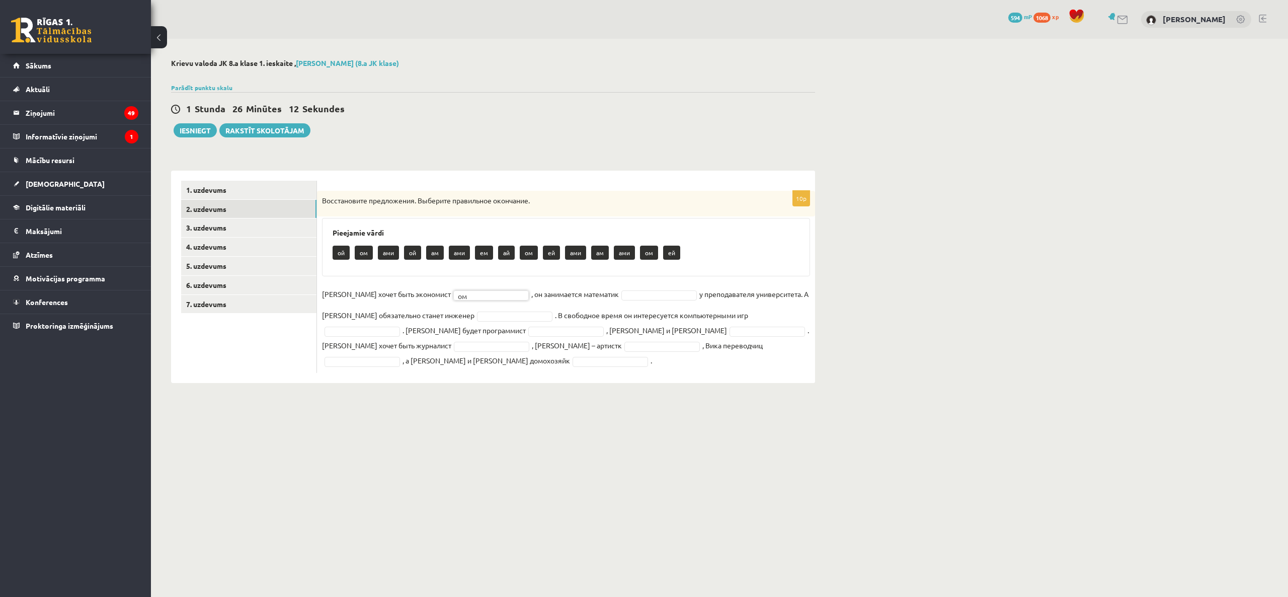
click at [615, 289] on fieldset "Юра хочет быть экономист ом ** , он занимается математик у преподавателя универ…" at bounding box center [566, 327] width 488 height 82
click at [427, 321] on fieldset "Юра хочет быть экономист ом ** , он занимается математик ой ** у преподавателя …" at bounding box center [566, 327] width 488 height 82
click at [431, 309] on fieldset "Юра хочет быть экономист ом ** , он занимается математик ой ** у преподавателя …" at bounding box center [566, 327] width 488 height 82
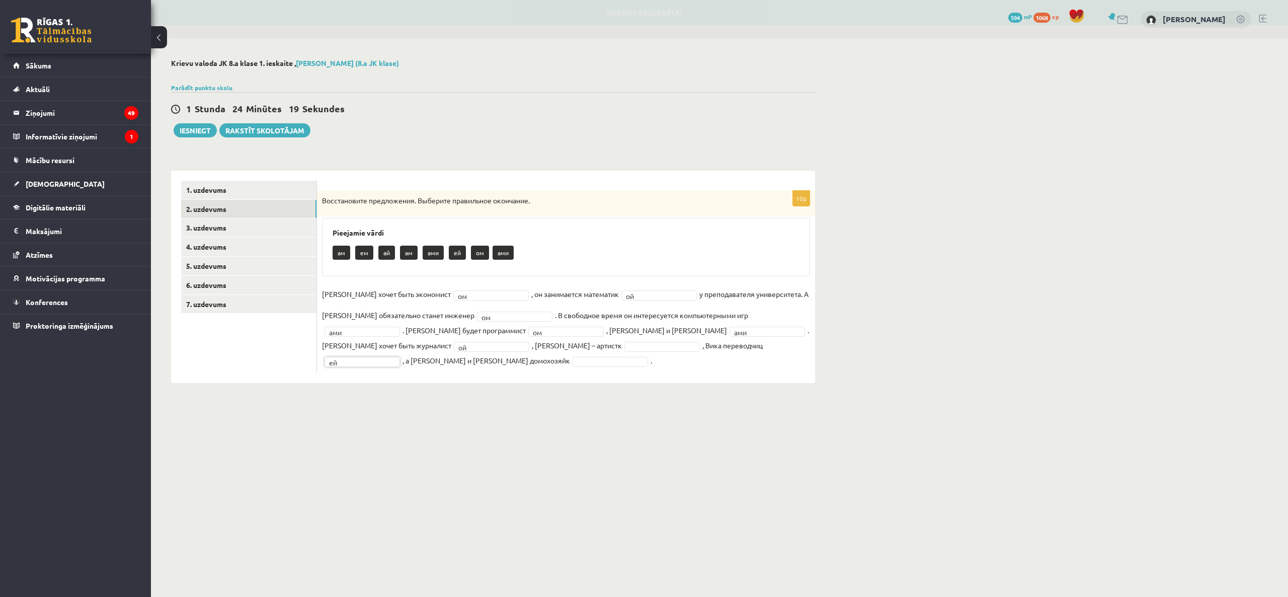
click at [726, 340] on fieldset "Юра хочет быть экономист ом ** , он занимается математик ой ** у преподавателя …" at bounding box center [566, 327] width 488 height 82
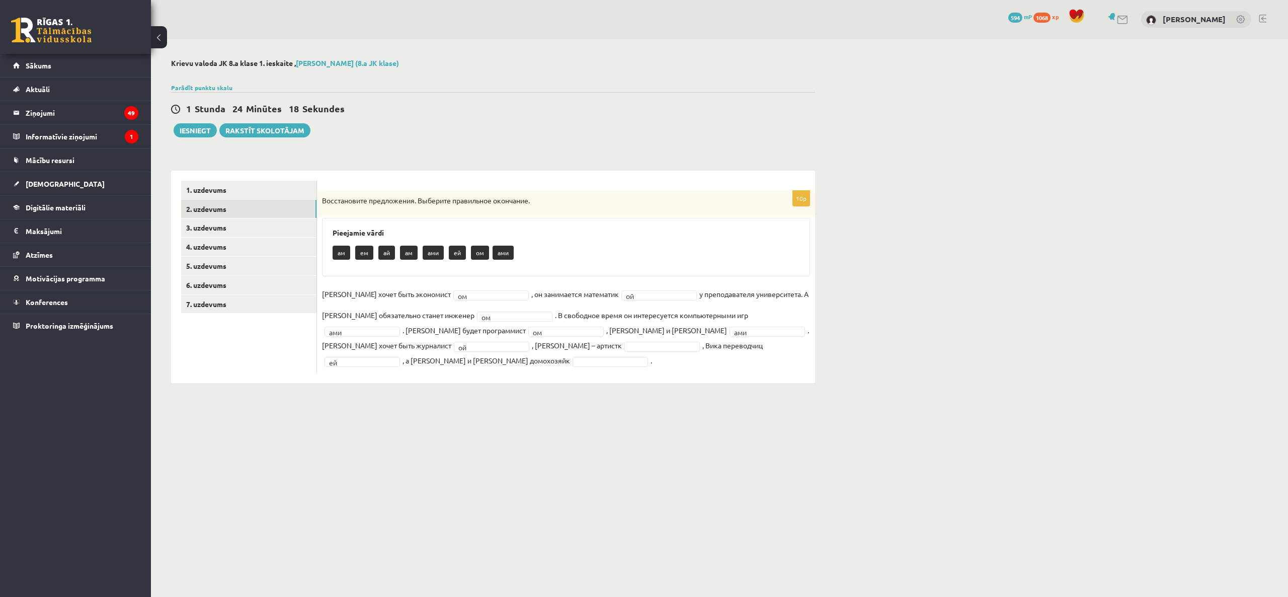
click at [726, 353] on fieldset "Юра хочет быть экономист ом ** , он занимается математик ой ** у преподавателя …" at bounding box center [566, 327] width 488 height 82
click at [249, 227] on link "3. uzdevums" at bounding box center [248, 227] width 135 height 19
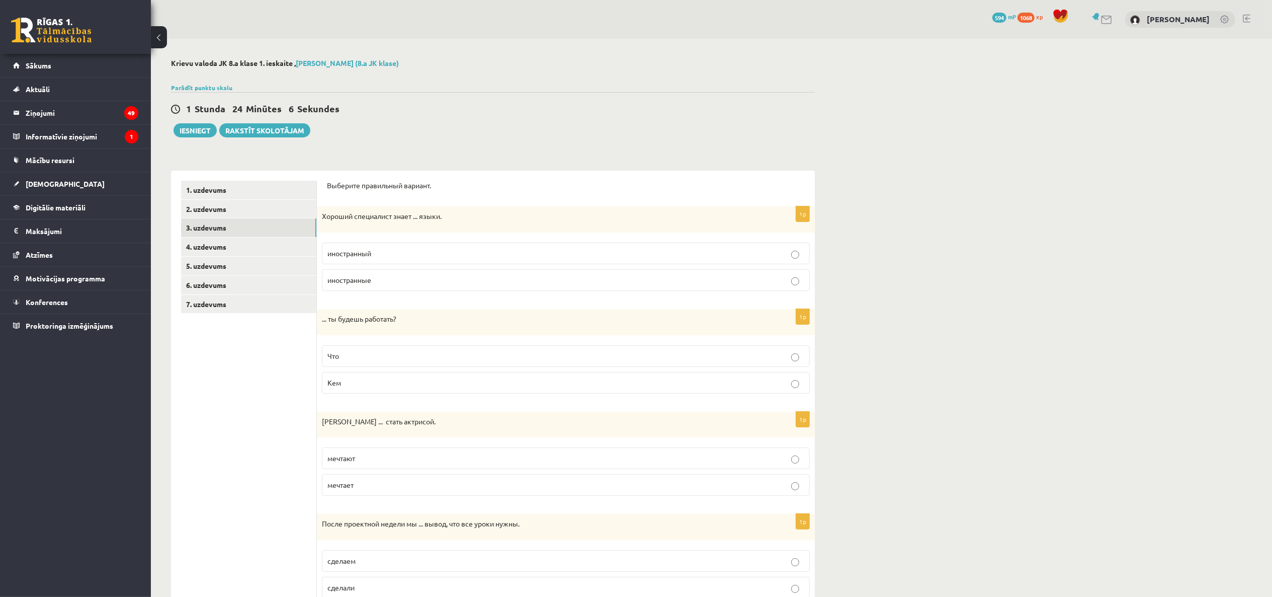
click at [407, 257] on p "иностранный" at bounding box center [566, 253] width 477 height 11
click at [403, 382] on p "Кем" at bounding box center [566, 382] width 477 height 11
click at [405, 462] on p "мечтают" at bounding box center [566, 458] width 477 height 11
click at [405, 561] on p "сделаем" at bounding box center [566, 560] width 477 height 11
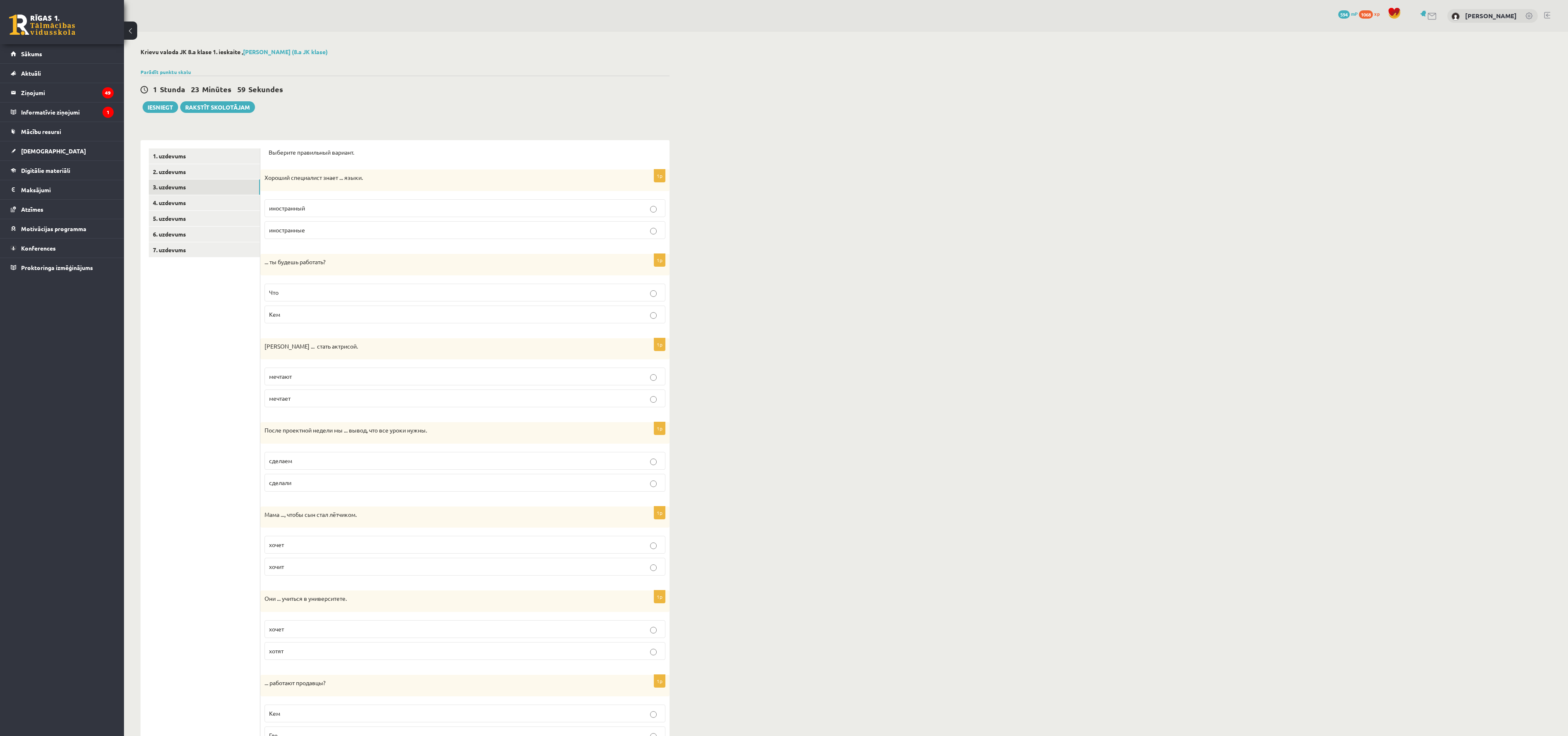
click at [473, 490] on p "хочит" at bounding box center [465, 566] width 392 height 9
click at [496, 490] on p "хотят" at bounding box center [465, 651] width 392 height 9
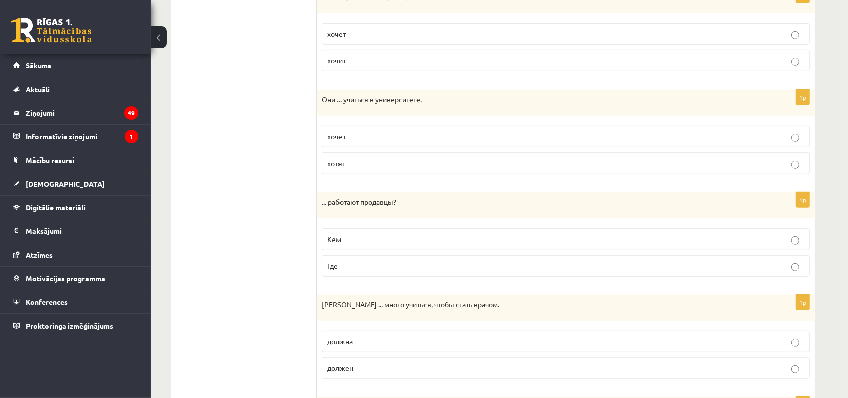
scroll to position [699, 0]
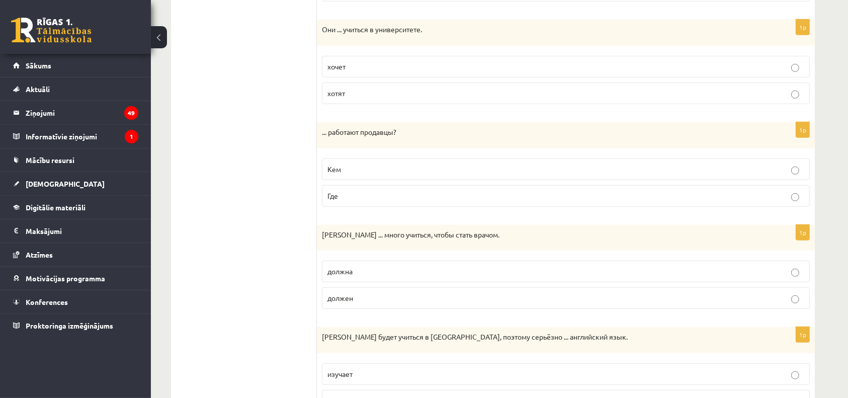
click at [395, 197] on p "Где" at bounding box center [566, 196] width 477 height 11
click at [401, 284] on fieldset "должна должен" at bounding box center [566, 284] width 488 height 56
click at [400, 275] on p "должна" at bounding box center [566, 271] width 477 height 11
click at [401, 364] on label "изучает" at bounding box center [566, 374] width 488 height 22
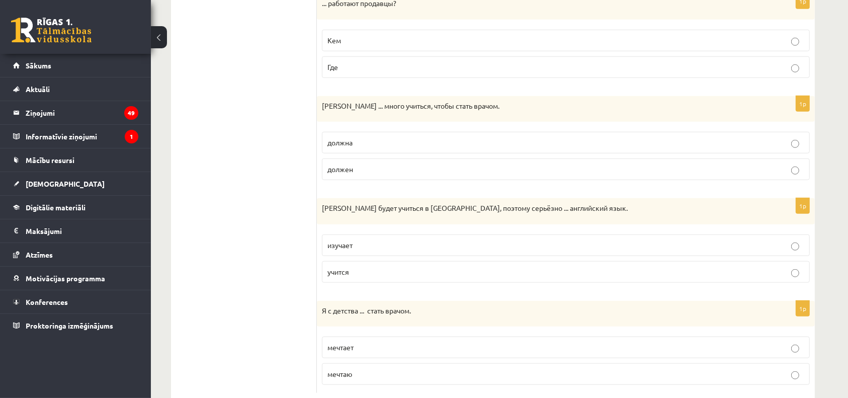
scroll to position [851, 0]
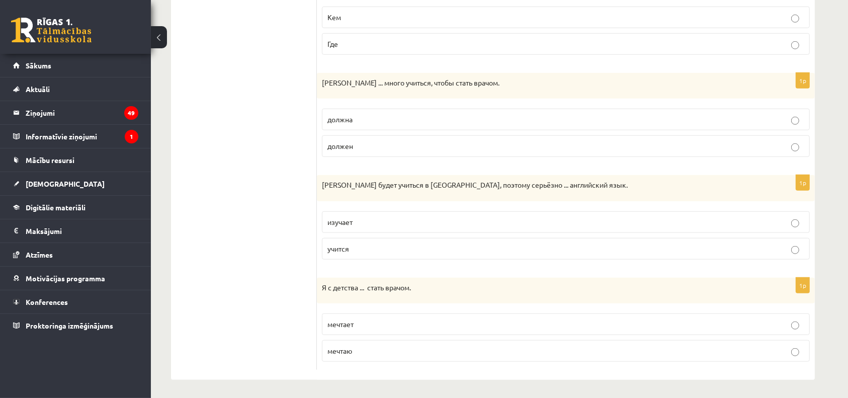
click at [410, 346] on p "мечтаю" at bounding box center [566, 351] width 477 height 11
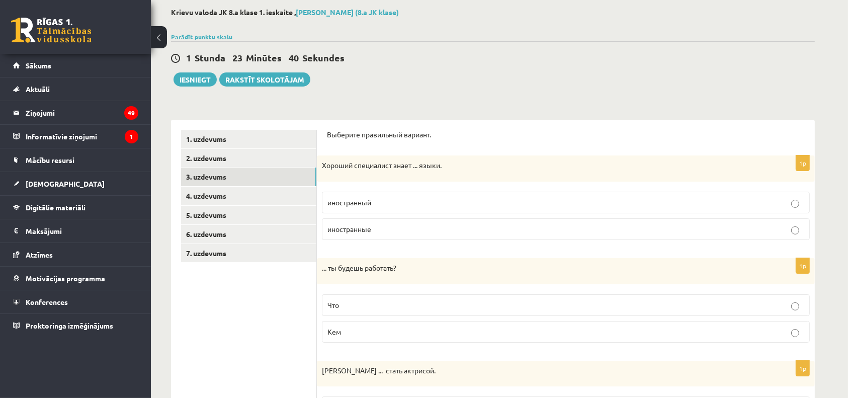
scroll to position [0, 0]
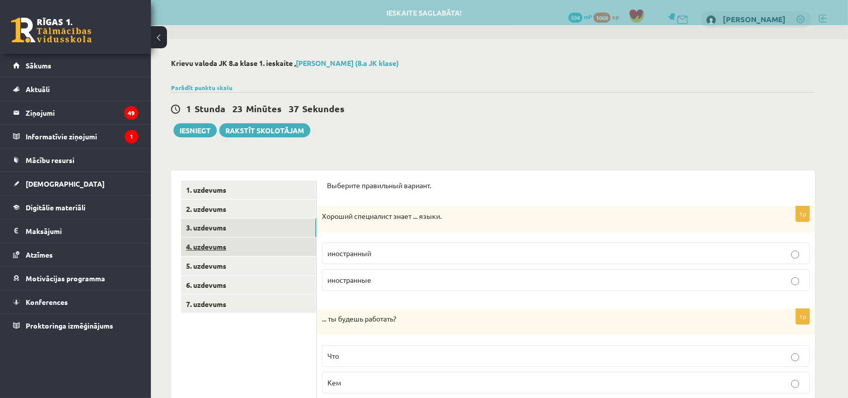
click at [214, 247] on link "4. uzdevums" at bounding box center [248, 246] width 135 height 19
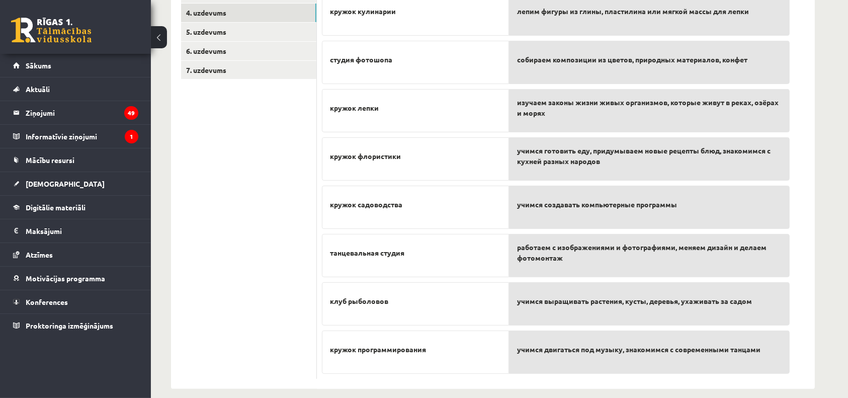
scroll to position [229, 0]
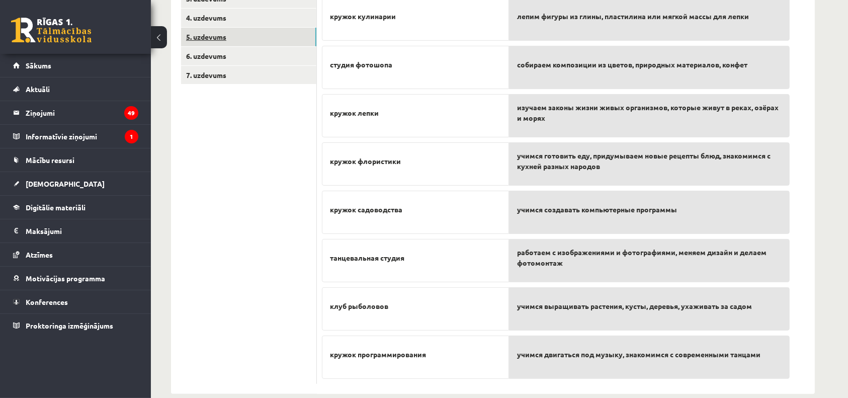
click at [213, 34] on link "5. uzdevums" at bounding box center [248, 37] width 135 height 19
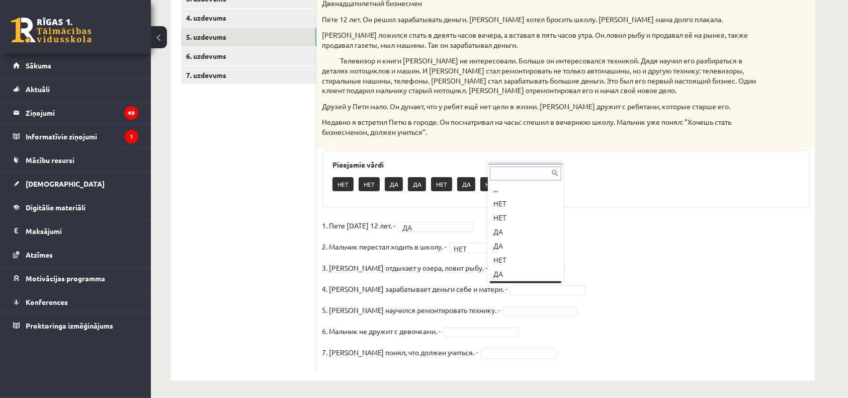
scroll to position [12, 0]
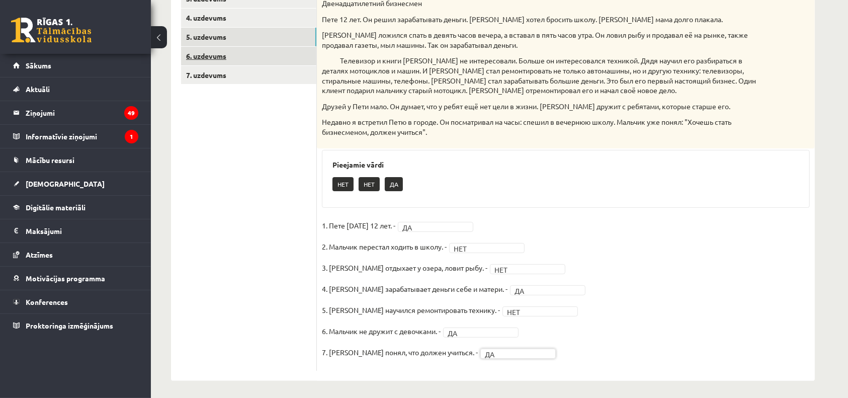
click at [240, 63] on link "6. uzdevums" at bounding box center [248, 56] width 135 height 19
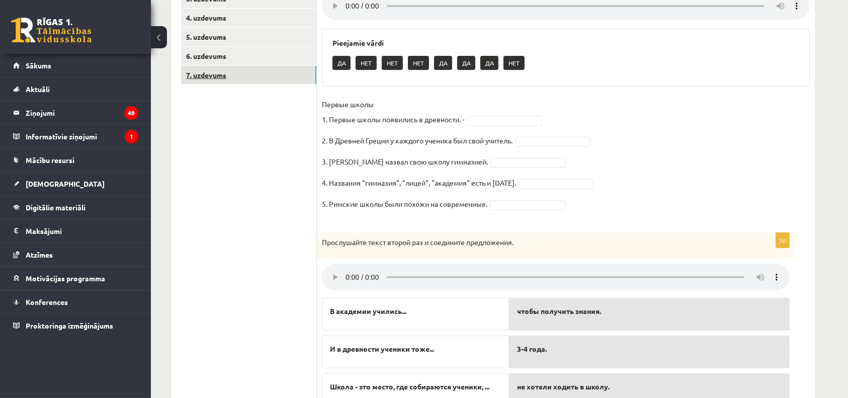
click at [242, 78] on link "7. uzdevums" at bounding box center [248, 75] width 135 height 19
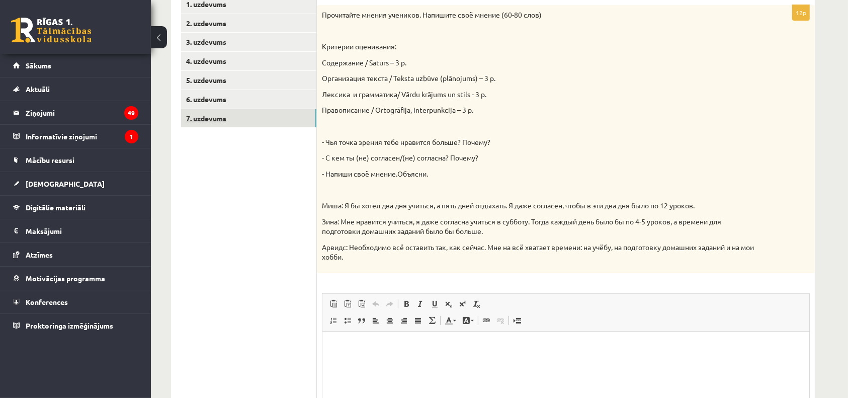
scroll to position [0, 0]
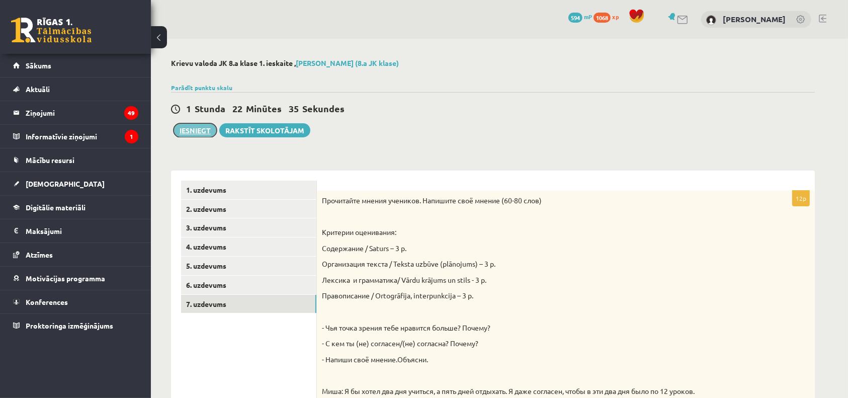
click at [200, 134] on button "Iesniegt" at bounding box center [195, 130] width 43 height 14
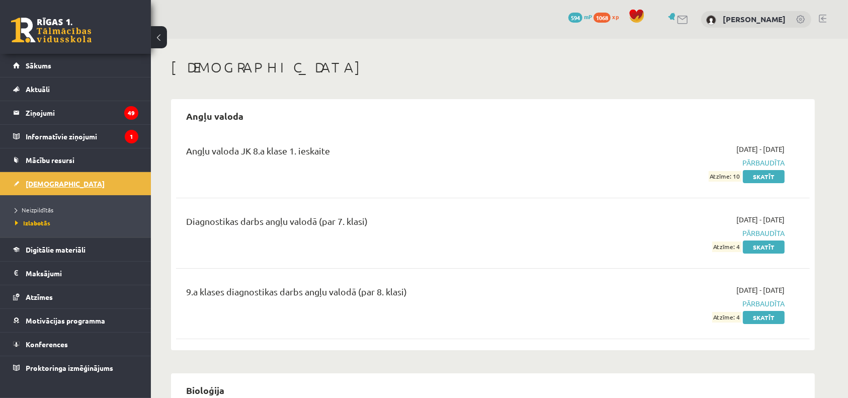
click at [53, 180] on span "[DEMOGRAPHIC_DATA]" at bounding box center [65, 183] width 79 height 9
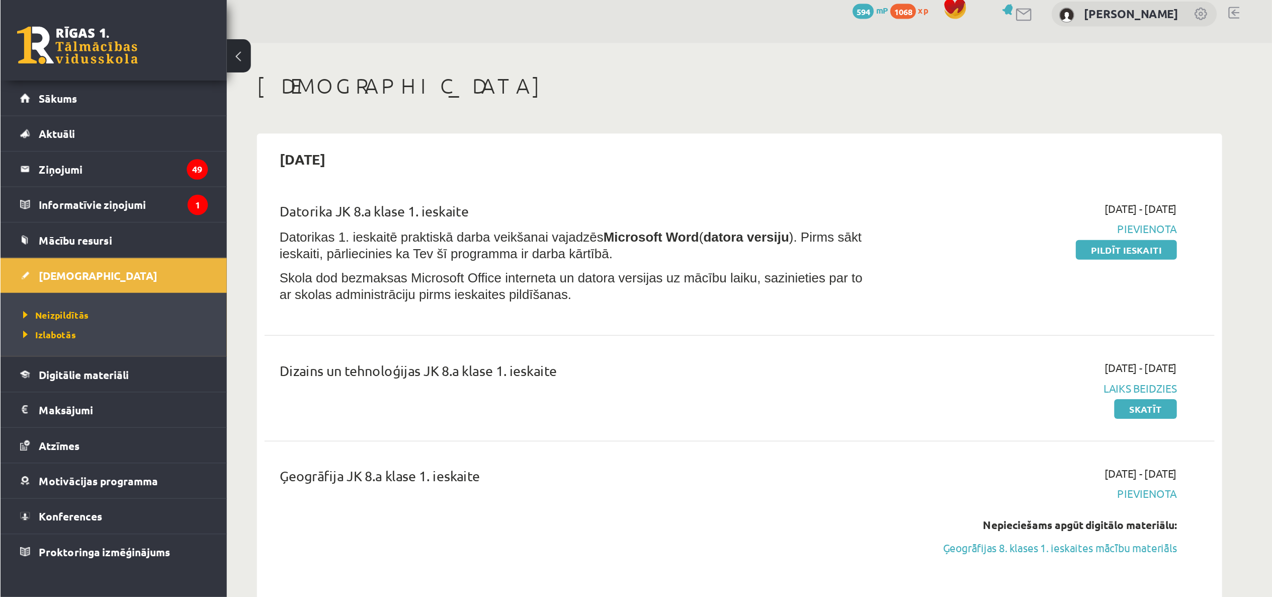
scroll to position [10, 0]
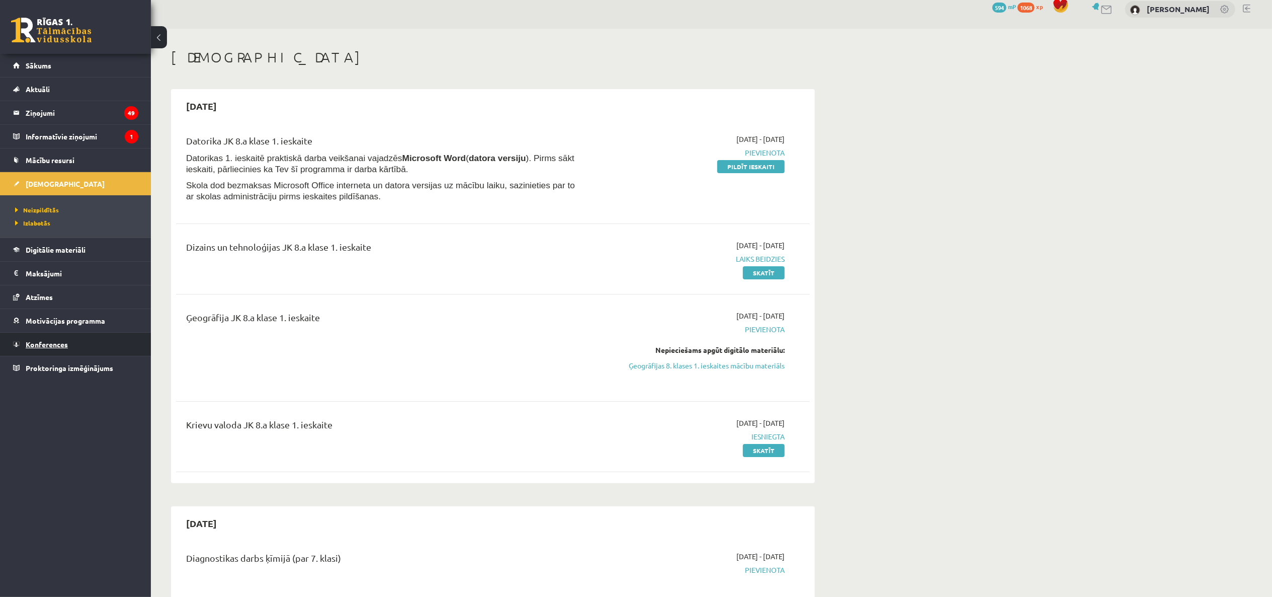
click at [49, 338] on link "Konferences" at bounding box center [75, 344] width 125 height 23
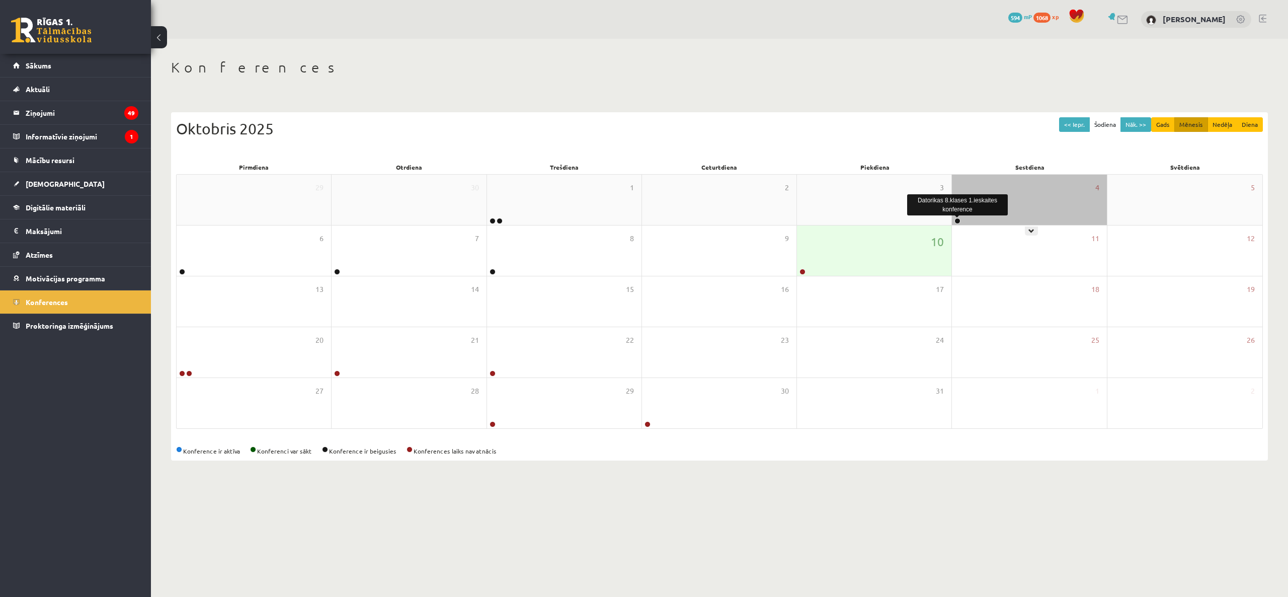
click at [848, 220] on link at bounding box center [957, 221] width 6 height 6
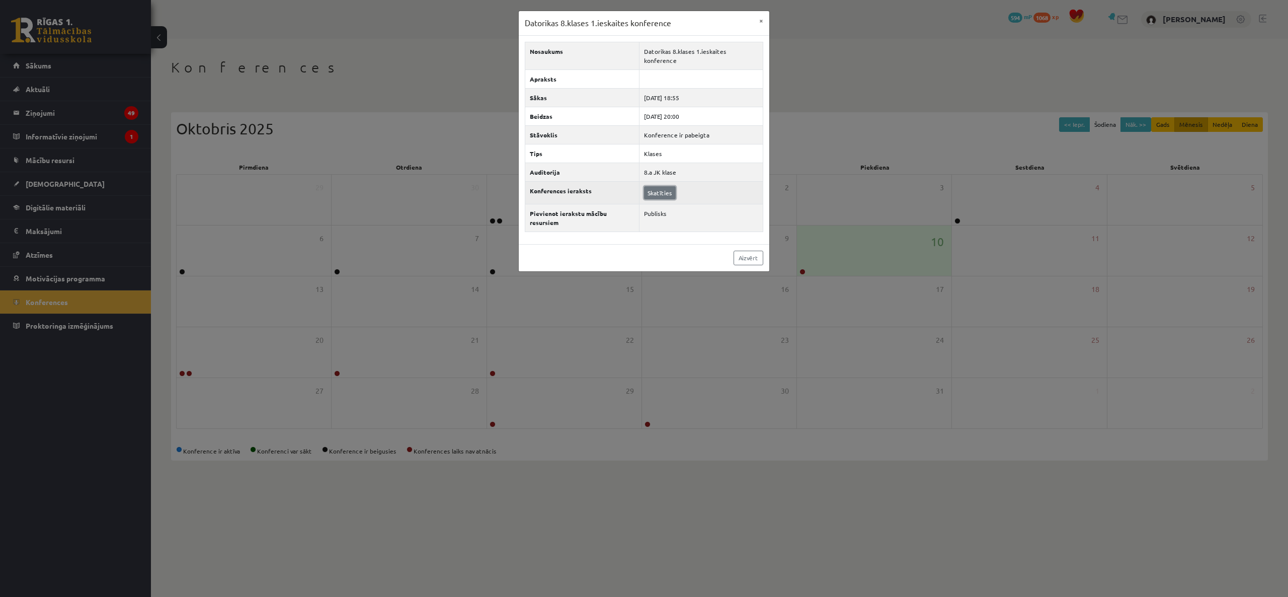
click at [665, 186] on link "Skatīties" at bounding box center [660, 192] width 32 height 13
click at [727, 317] on div "Datorikas 8.klases 1.ieskaites konference × Nosaukums Datorikas 8.klases 1.iesk…" at bounding box center [644, 298] width 1288 height 597
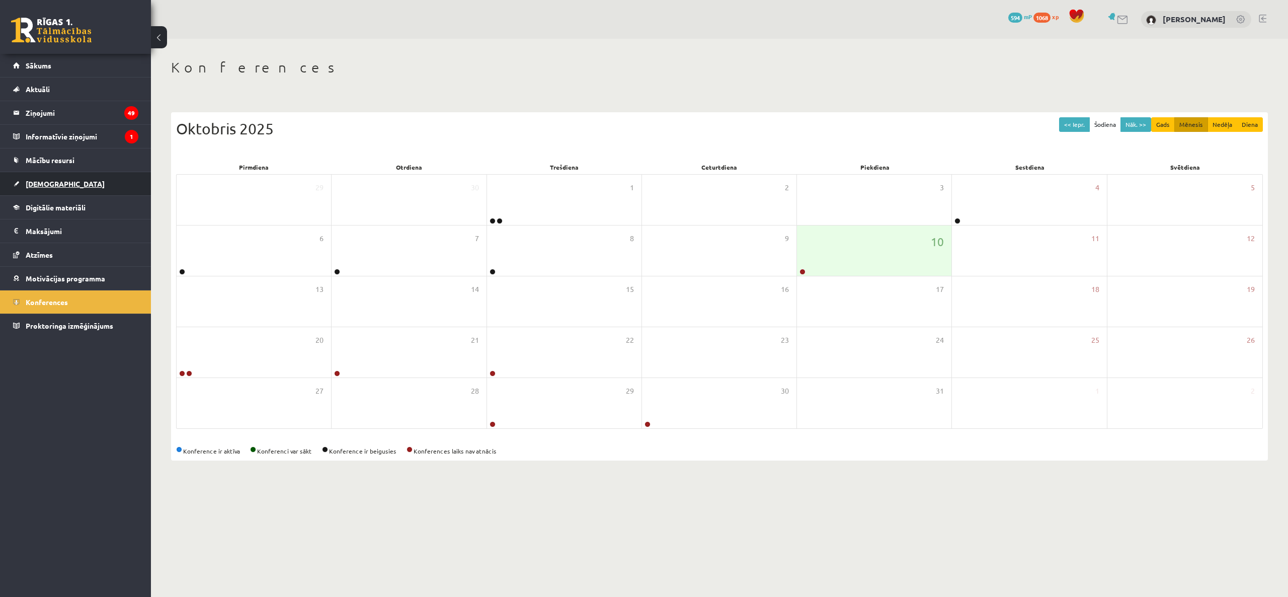
click at [103, 190] on link "[DEMOGRAPHIC_DATA]" at bounding box center [75, 183] width 125 height 23
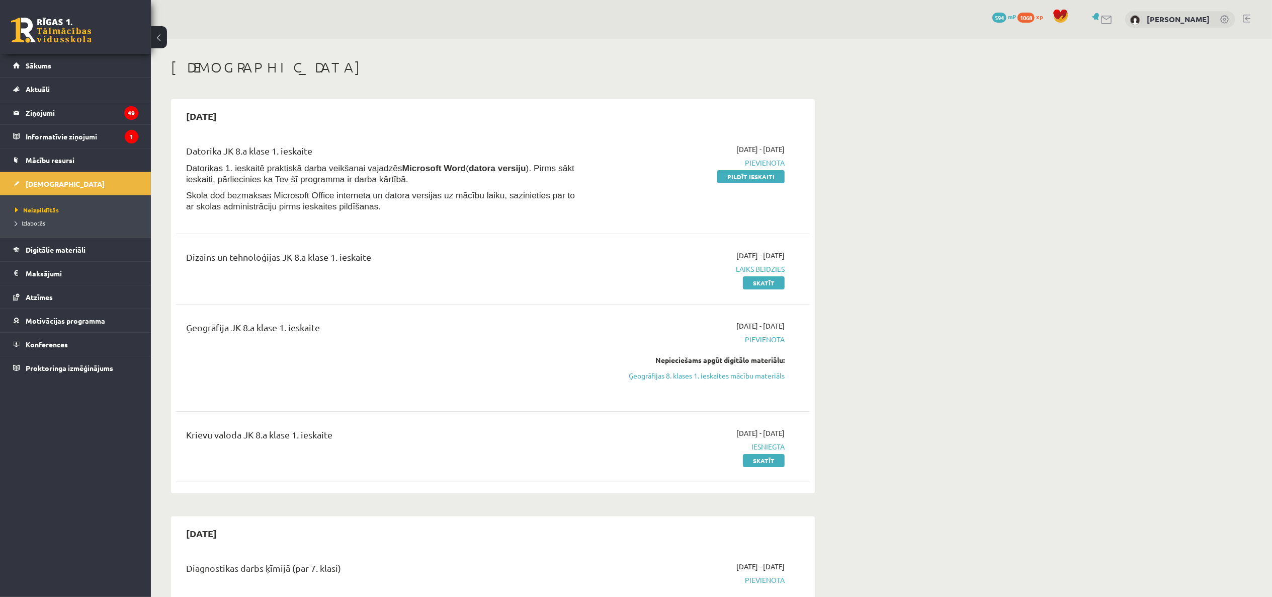
click at [756, 169] on div "[DATE] - [DATE] [GEOGRAPHIC_DATA] Pildīt ieskaiti" at bounding box center [690, 180] width 205 height 73
click at [759, 177] on link "Pildīt ieskaiti" at bounding box center [750, 176] width 67 height 13
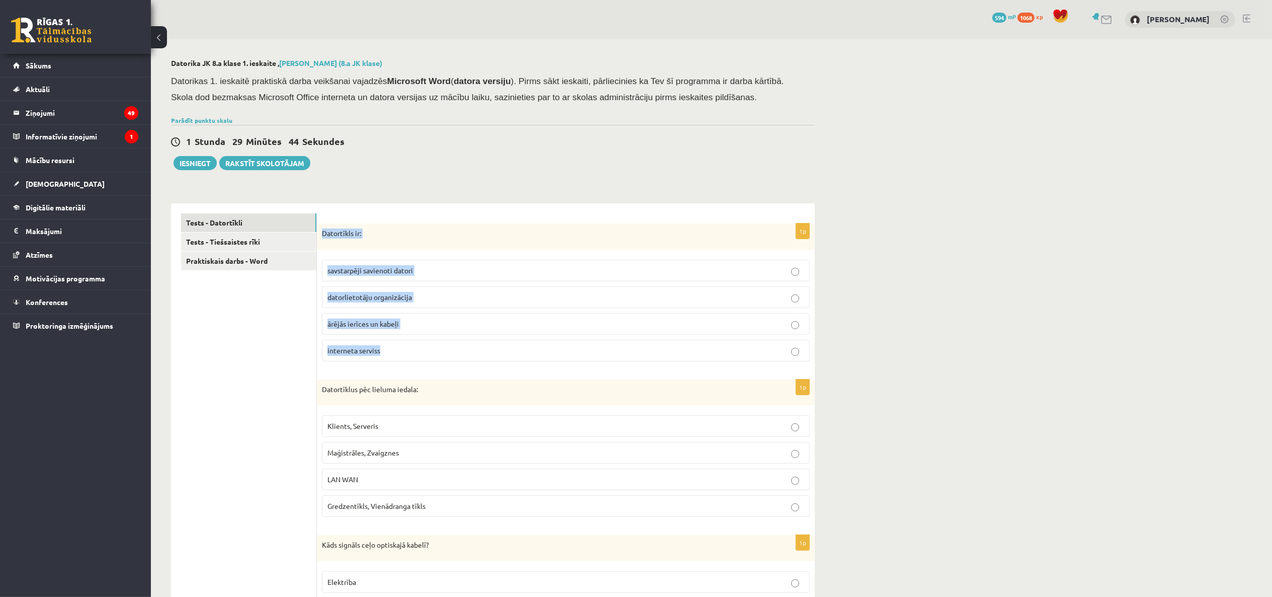
drag, startPoint x: 321, startPoint y: 231, endPoint x: 416, endPoint y: 351, distance: 153.0
click at [416, 351] on div "1p Datortīkls ir: savstarpēji savienoti datori datorlietotāju organizācija ārēj…" at bounding box center [566, 296] width 498 height 146
copy div "Datortīkls ir: savstarpēji savienoti datori datorlietotāju organizācija ārējās …"
click at [400, 271] on span "savstarpēji savienoti datori" at bounding box center [371, 270] width 86 height 9
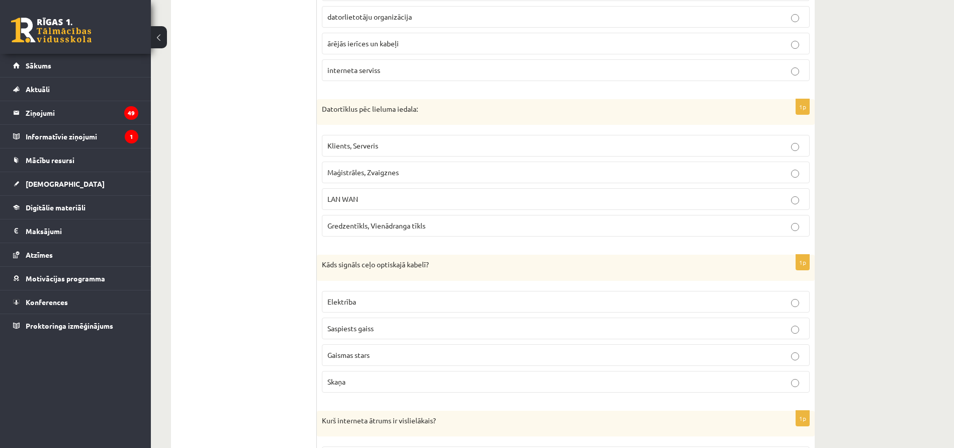
scroll to position [282, 0]
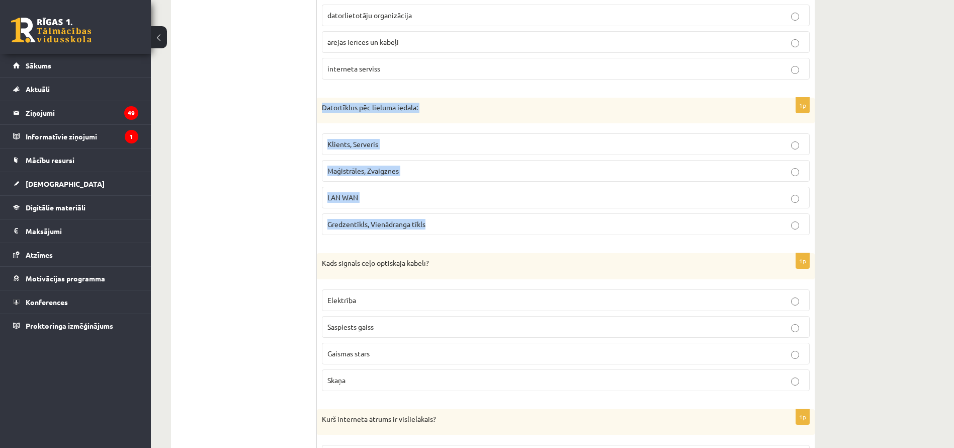
drag, startPoint x: 322, startPoint y: 105, endPoint x: 428, endPoint y: 217, distance: 154.8
click at [428, 217] on div "1p Datortīklus pēc lieluma iedala: Klients, Serveris Maģistrāles, Zvaigznes LAN…" at bounding box center [566, 171] width 498 height 146
copy div "Datortīklus pēc lieluma iedala: Klients, Serveris Maģistrāles, Zvaigznes LAN WA…"
click at [456, 197] on p "LAN WAN" at bounding box center [566, 197] width 477 height 11
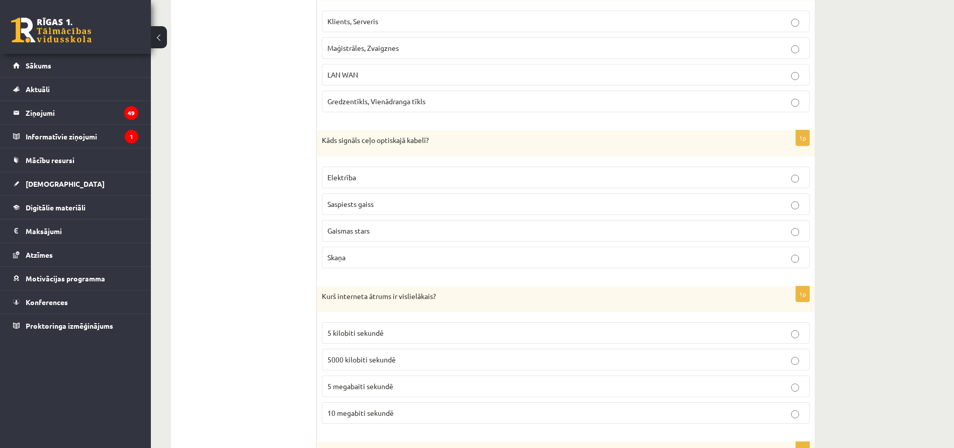
scroll to position [405, 0]
drag, startPoint x: 320, startPoint y: 137, endPoint x: 397, endPoint y: 249, distance: 135.7
click at [397, 249] on div "1p Kāds signāls ceļo optiskajā kabelī? Elektrība Saspiests gaiss Gaismas stars …" at bounding box center [566, 203] width 498 height 146
copy div "Kāds signāls ceļo optiskajā kabelī? Elektrība Saspiests gaiss Gaismas stars Ska…"
click at [382, 234] on p "Gaismas stars" at bounding box center [566, 230] width 477 height 11
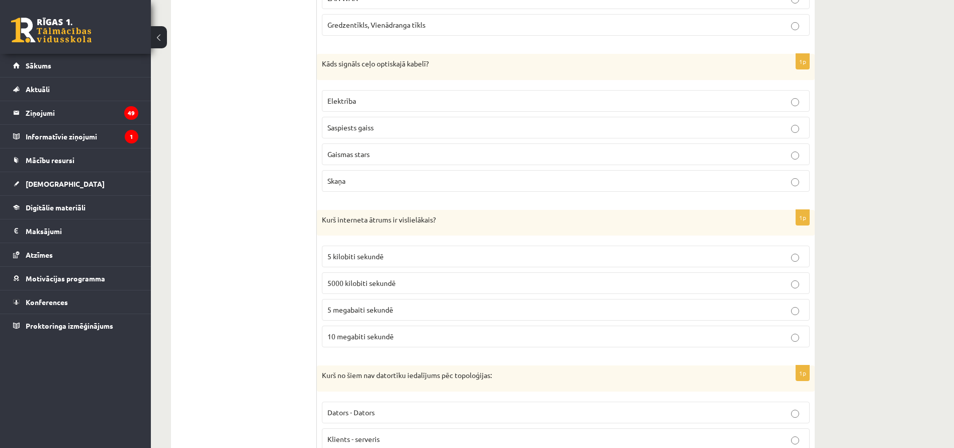
scroll to position [481, 0]
drag, startPoint x: 324, startPoint y: 218, endPoint x: 449, endPoint y: 216, distance: 125.3
click at [449, 216] on p "Kurš interneta ātrums ir vislielākais?" at bounding box center [541, 219] width 438 height 10
copy p "Kurš interneta ātrums ir vislielākais?"
click at [324, 218] on p "Kurš interneta ātrums ir vislielākais?" at bounding box center [541, 219] width 438 height 10
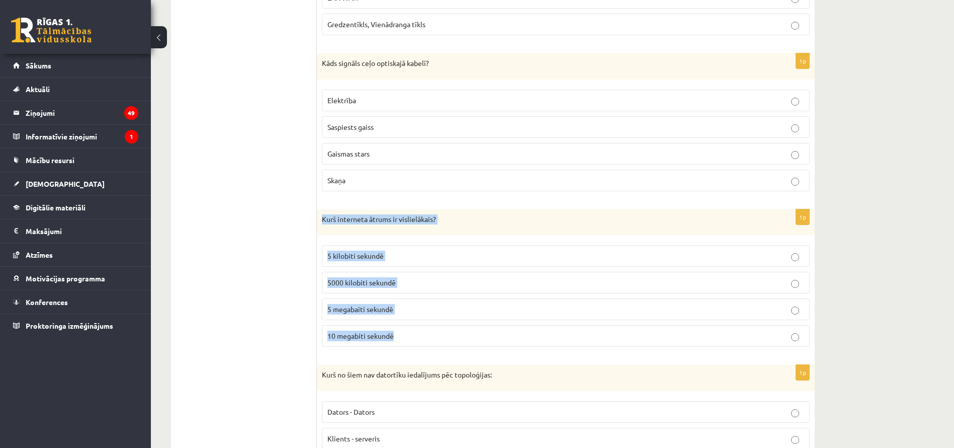
drag, startPoint x: 320, startPoint y: 217, endPoint x: 420, endPoint y: 329, distance: 149.0
click at [420, 329] on div "1p Kurš interneta ātrums ir vislielākais? 5 kilobiti sekundē 5000 kilobiti seku…" at bounding box center [566, 282] width 498 height 146
copy div "Kurš interneta ātrums ir vislielākais? 5 kilobiti sekundē 5000 kilobiti sekundē…"
click at [414, 249] on label "5 kilobiti sekundē" at bounding box center [566, 256] width 488 height 22
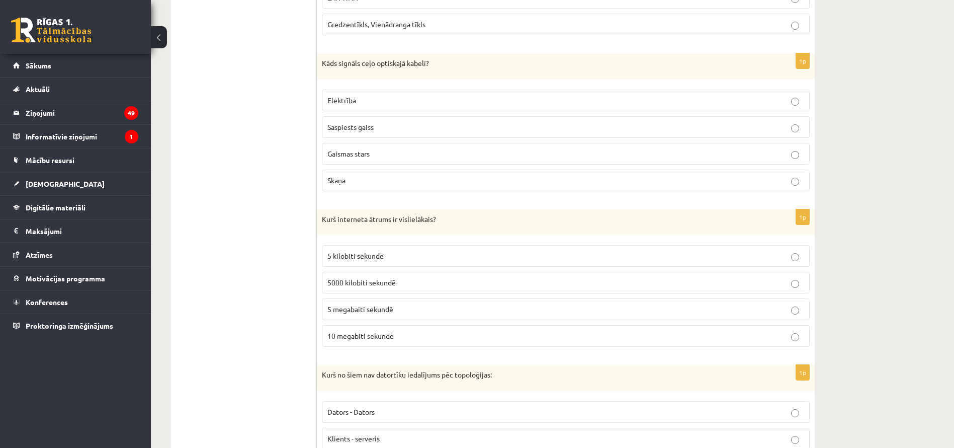
click at [409, 305] on p "5 megabaiti sekundē" at bounding box center [566, 309] width 477 height 11
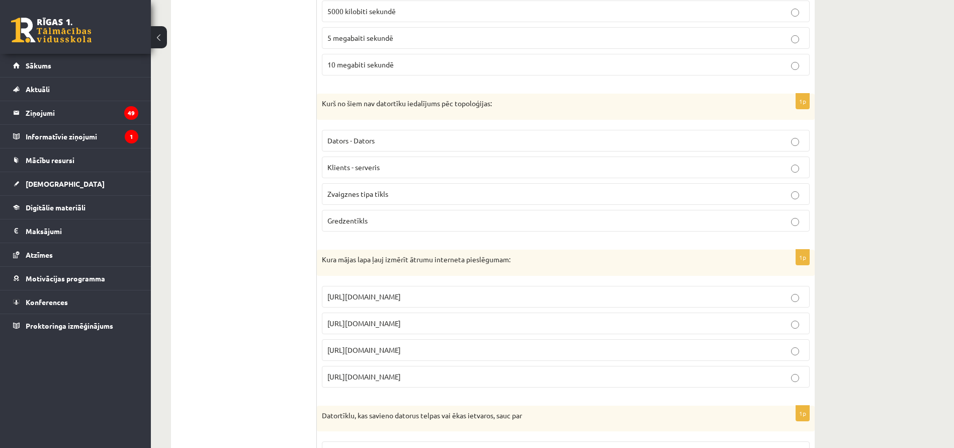
scroll to position [757, 0]
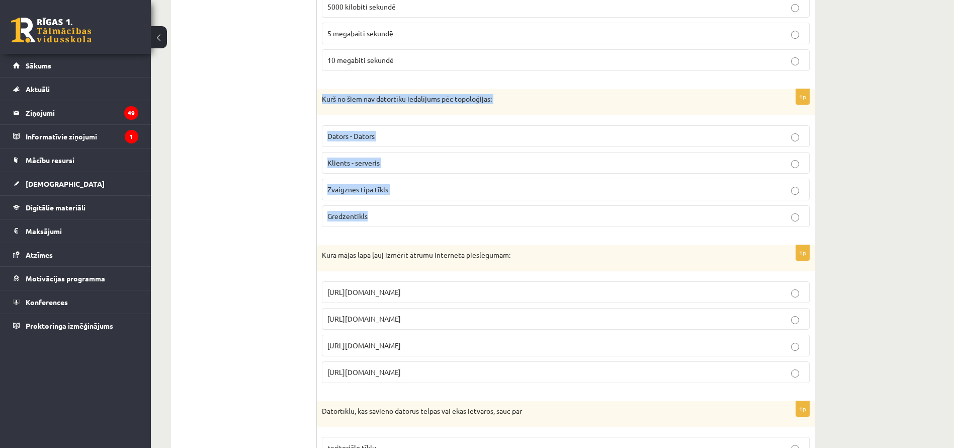
drag, startPoint x: 322, startPoint y: 99, endPoint x: 421, endPoint y: 215, distance: 152.4
click at [421, 215] on div "1p Kurš no šiem nav datortīku iedalījums pēc topoloģijas: Dators - Dators Klien…" at bounding box center [566, 162] width 498 height 146
copy div "Kurš no šiem nav datortīku iedalījums pēc topoloģijas: Dators - Dators Klients …"
click at [381, 165] on p "Klients - serveris" at bounding box center [566, 162] width 477 height 11
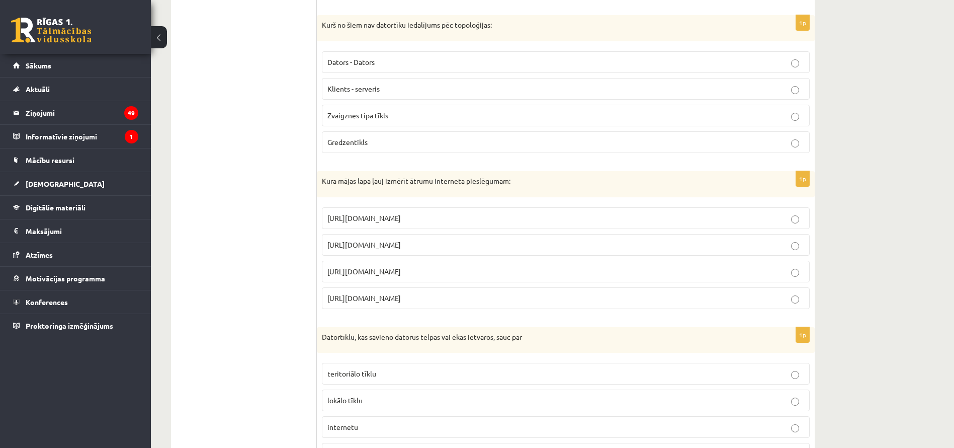
scroll to position [834, 0]
drag, startPoint x: 321, startPoint y: 178, endPoint x: 469, endPoint y: 293, distance: 188.2
click at [469, 293] on div "1p Kura mājas lapa ļauj izmērīt ātrumu interneta pieslēgumam: http://www.delfi.…" at bounding box center [566, 242] width 498 height 146
copy div "Kura mājas lapa ļauj izmērīt ātrumu interneta pieslēgumam: http://www.delfi.lv …"
click at [361, 243] on span "https://www.speedtest.net" at bounding box center [364, 241] width 73 height 9
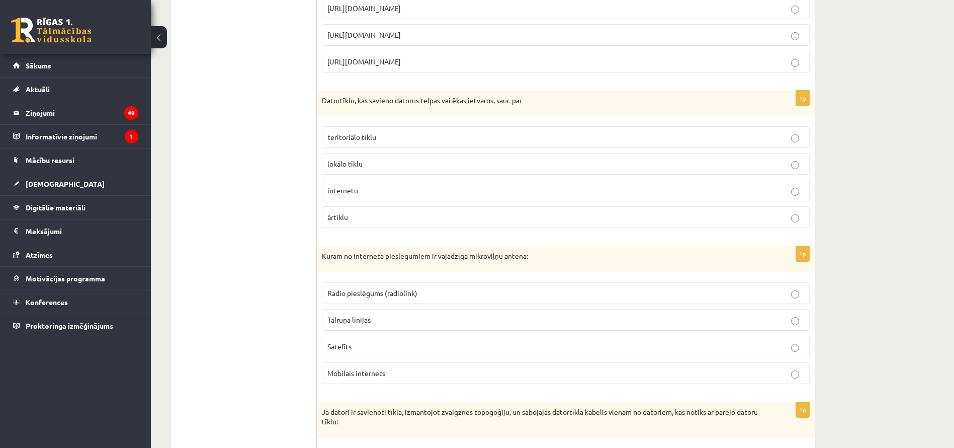
scroll to position [1068, 0]
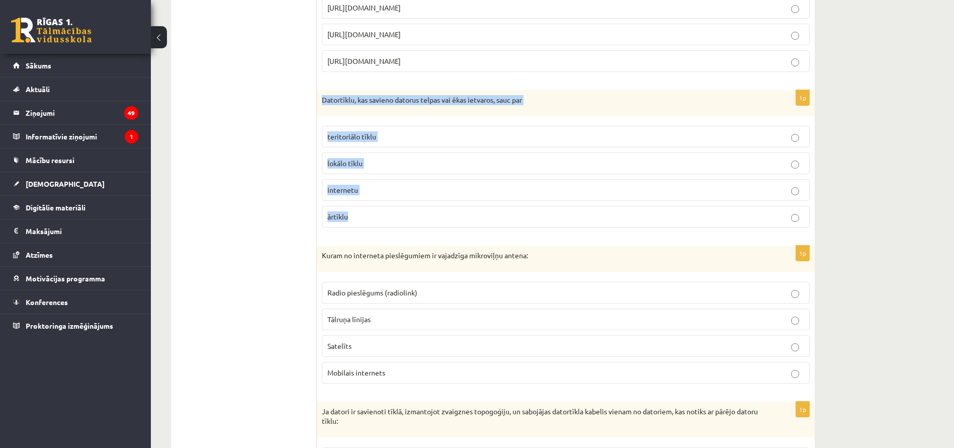
drag, startPoint x: 319, startPoint y: 98, endPoint x: 382, endPoint y: 231, distance: 147.6
click at [382, 231] on div "1p Datortīklu, kas savieno datorus telpas vai ēkas ietvaros, sauc par teritoriā…" at bounding box center [566, 163] width 498 height 146
copy div "Datortīklu, kas savieno datorus telpas vai ēkas ietvaros, sauc par teritoriālo …"
click at [385, 158] on p "lokālo tīklu" at bounding box center [566, 163] width 477 height 11
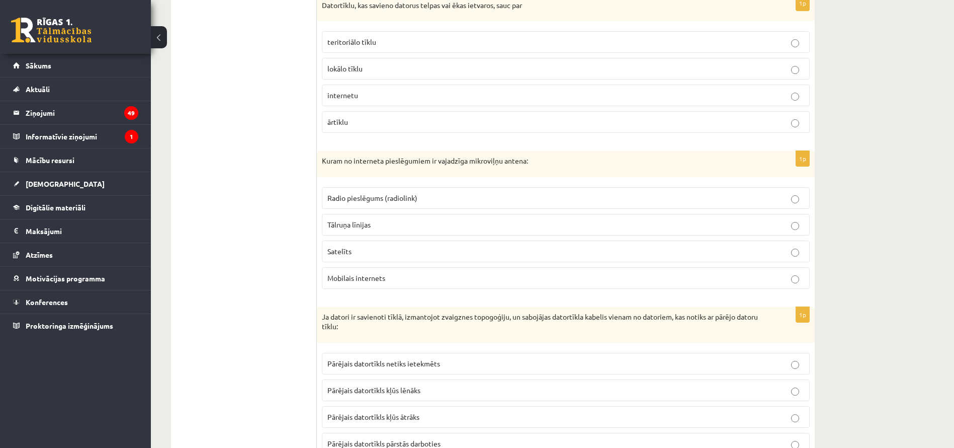
scroll to position [1208, 0]
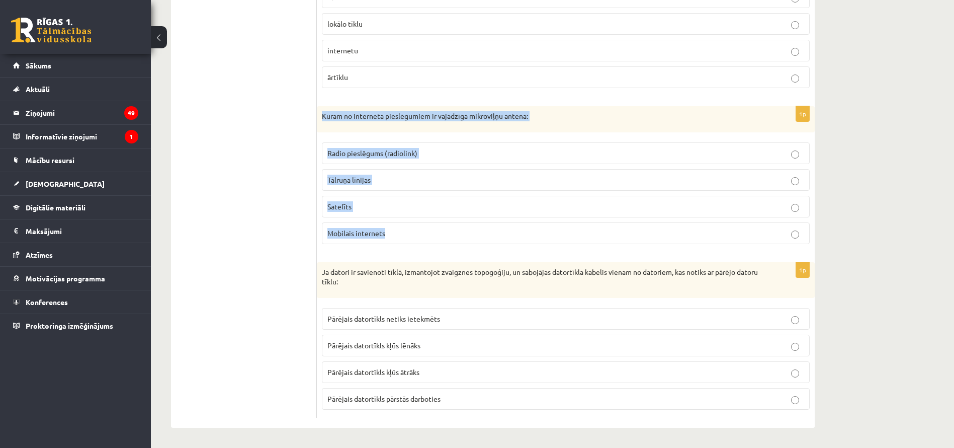
drag, startPoint x: 322, startPoint y: 112, endPoint x: 423, endPoint y: 225, distance: 152.2
click at [423, 225] on div "1p Kuram no interneta pieslēgumiem ir vajadzīga mikroviļņu antena: Radio pieslē…" at bounding box center [566, 179] width 498 height 146
copy div "Kuram no interneta pieslēgumiem ir vajadzīga mikroviļņu antena: Radio pieslēgum…"
click at [376, 143] on label "Radio pieslēgums (radiolink)" at bounding box center [566, 153] width 488 height 22
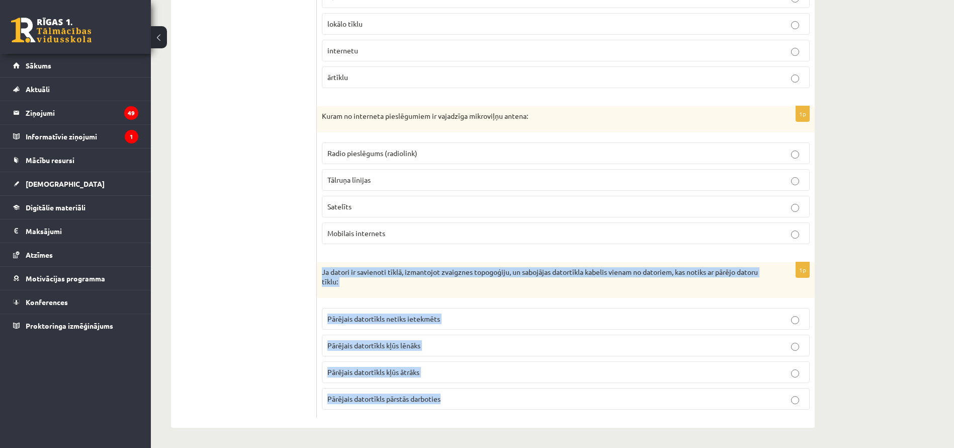
drag, startPoint x: 322, startPoint y: 269, endPoint x: 458, endPoint y: 390, distance: 182.1
click at [458, 390] on div "1p Ja datori ir savienoti tīklā, izmantojot zvaigznes topogoģiju, un sabojājas …" at bounding box center [566, 339] width 498 height 155
copy div "Ja datori ir savienoti tīklā, izmantojot zvaigznes topogoģiju, un sabojājas dat…"
click at [395, 315] on span "Pārējais datortīkls netiks ietekmēts" at bounding box center [384, 318] width 113 height 9
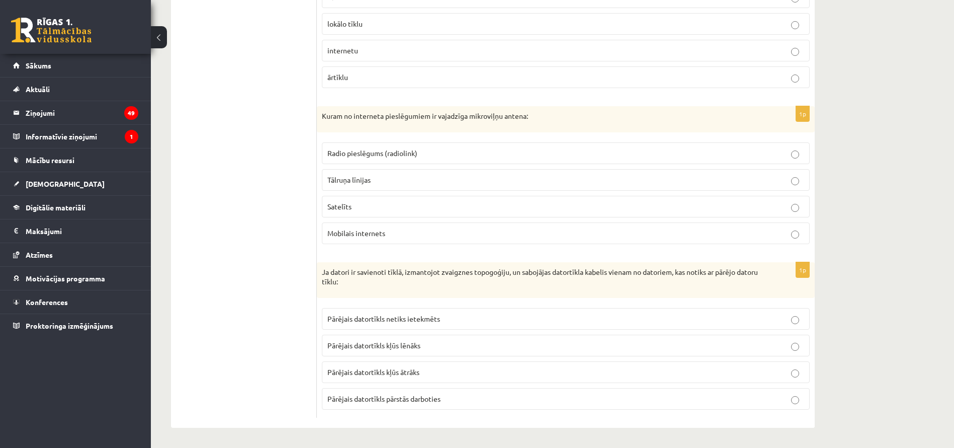
click at [383, 310] on label "Pārējais datortīkls netiks ietekmēts" at bounding box center [566, 319] width 488 height 22
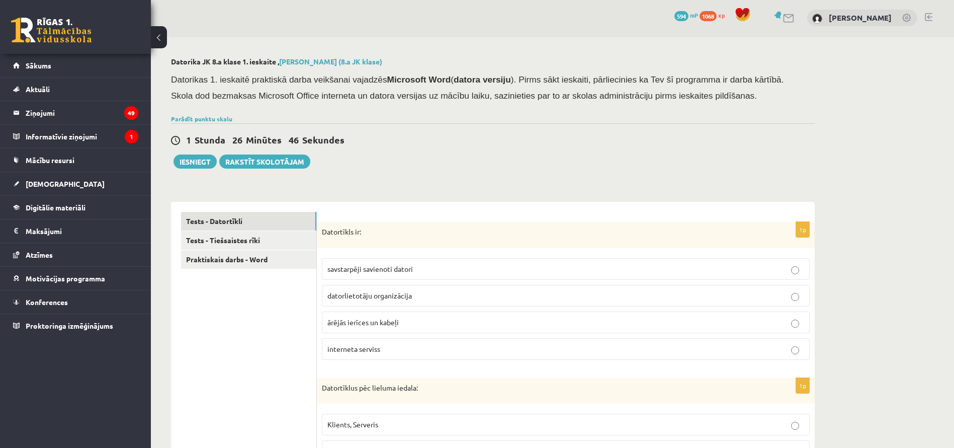
scroll to position [0, 0]
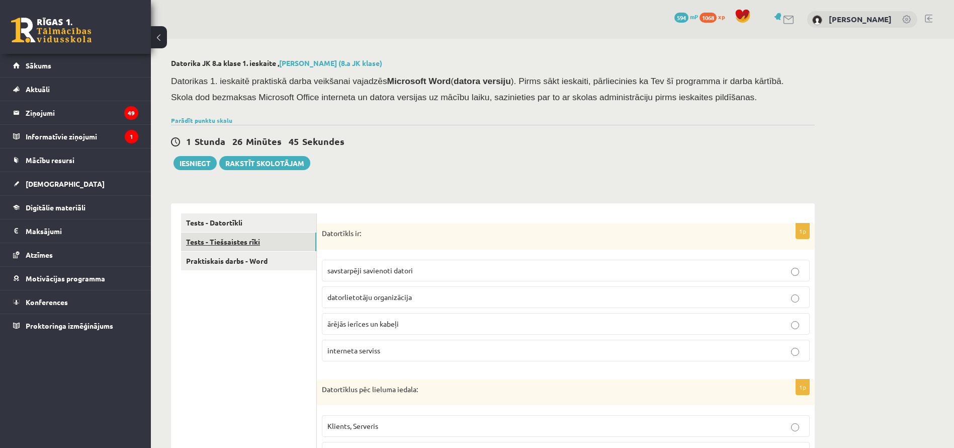
click at [230, 233] on link "Tests - Tiešsaistes rīki" at bounding box center [248, 241] width 135 height 19
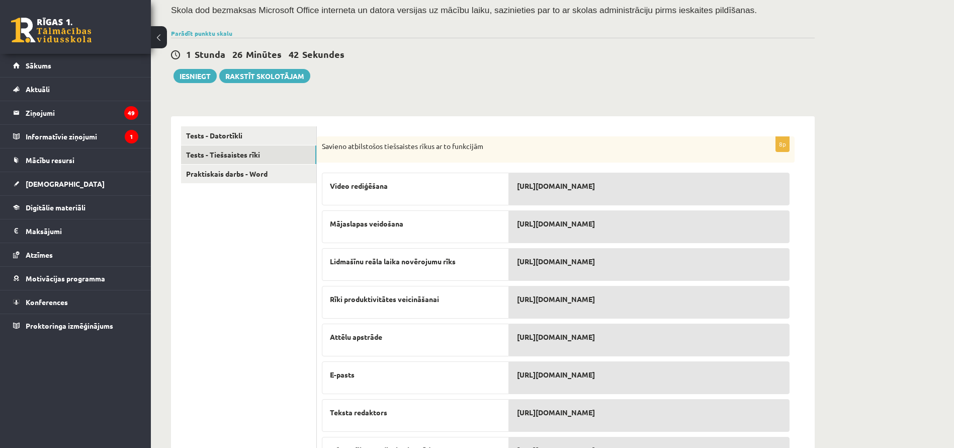
scroll to position [144, 0]
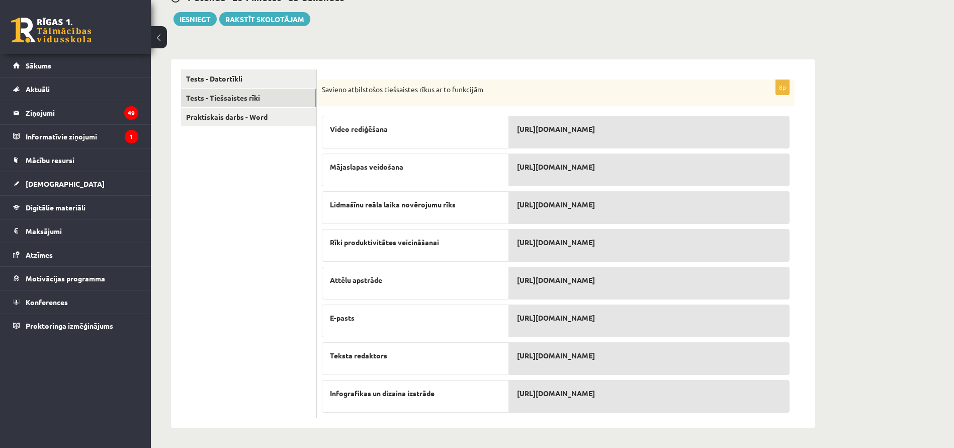
click at [542, 126] on span "http://www.wix.com/" at bounding box center [556, 129] width 78 height 11
click at [541, 131] on span "http://www.wix.com/" at bounding box center [556, 129] width 78 height 11
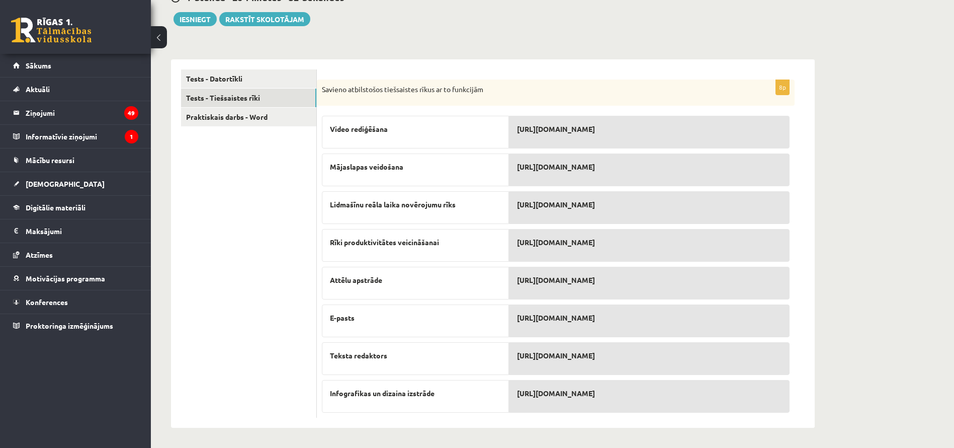
click at [540, 131] on span "http://www.wix.com/" at bounding box center [556, 129] width 78 height 11
click at [539, 131] on span "http://www.wix.com/" at bounding box center [556, 129] width 78 height 11
click at [543, 132] on span "http://www.wix.com/" at bounding box center [556, 129] width 78 height 11
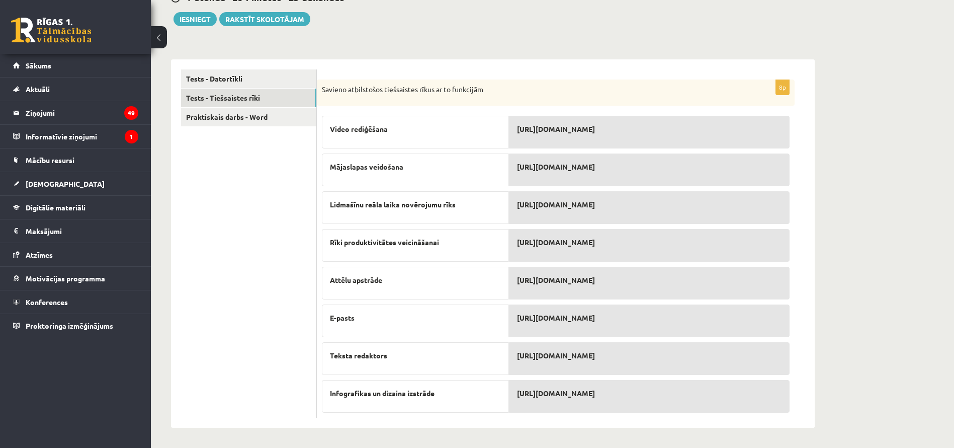
click at [543, 132] on span "http://www.wix.com/" at bounding box center [556, 129] width 78 height 11
click at [542, 132] on span "http://www.wix.com/" at bounding box center [556, 129] width 78 height 11
click at [535, 127] on span "http://www.wix.com/" at bounding box center [556, 129] width 78 height 11
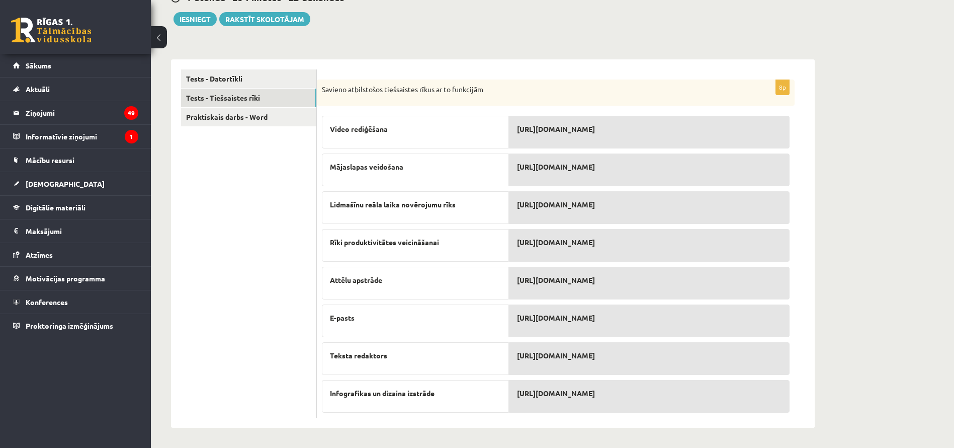
click at [535, 127] on span "http://www.wix.com/" at bounding box center [556, 129] width 78 height 11
drag, startPoint x: 535, startPoint y: 127, endPoint x: 355, endPoint y: 126, distance: 180.1
click at [355, 126] on fieldset "Video rediģēšana Mājaslapas veidošana Lidmašīnu reāla laika novērojumu rīks Rīk…" at bounding box center [556, 262] width 468 height 302
click at [354, 126] on span "Video rediģēšana" at bounding box center [359, 129] width 58 height 11
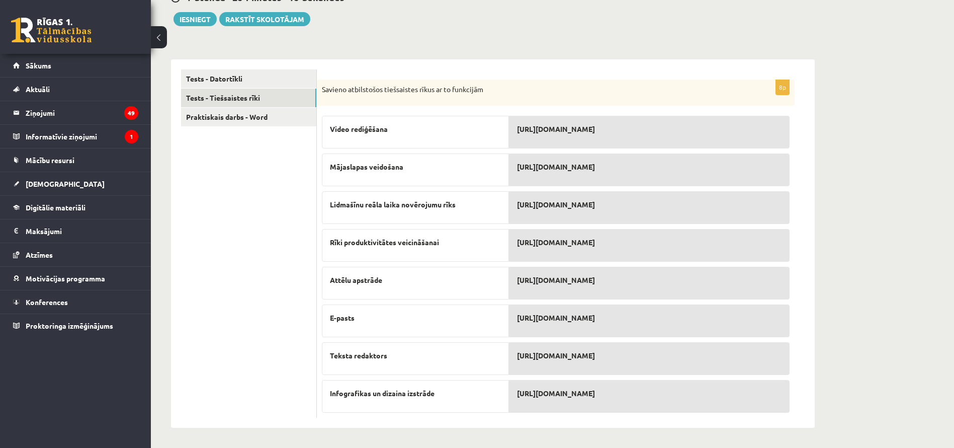
click at [354, 126] on span "Video rediģēšana" at bounding box center [359, 129] width 58 height 11
click at [335, 130] on span "Video rediģēšana" at bounding box center [359, 129] width 58 height 11
click at [351, 128] on span "Video rediģēšana" at bounding box center [359, 129] width 58 height 11
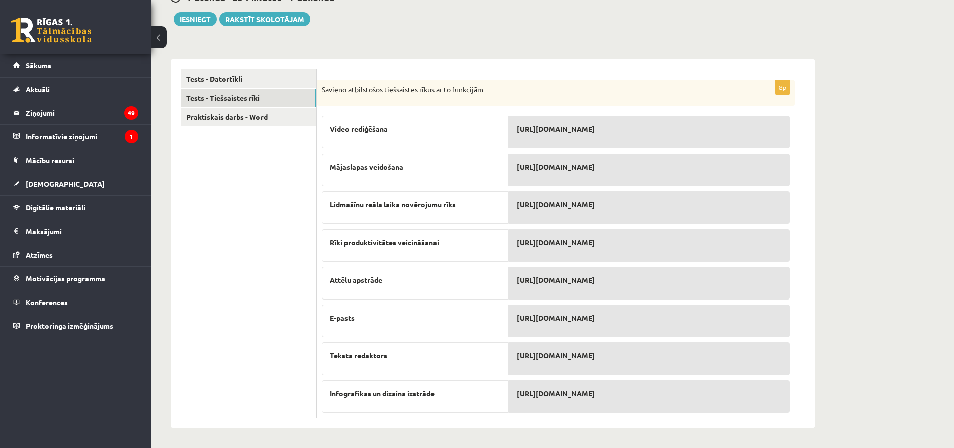
drag, startPoint x: 362, startPoint y: 132, endPoint x: 602, endPoint y: 166, distance: 242.3
click at [602, 166] on fieldset "Video rediģēšana Mājaslapas veidošana Lidmašīnu reāla laika novērojumu rīks Rīk…" at bounding box center [556, 262] width 468 height 302
click at [437, 198] on div "Lidmašīnu reāla laika novērojumu rīks" at bounding box center [415, 207] width 187 height 33
click at [338, 60] on div "8p Savieno atbilstošos tiešsaistes rīkus ar to funkcijām Video rediģēšana Mājas…" at bounding box center [566, 243] width 498 height 368
click at [559, 121] on div "http://www.wix.com/" at bounding box center [649, 132] width 281 height 33
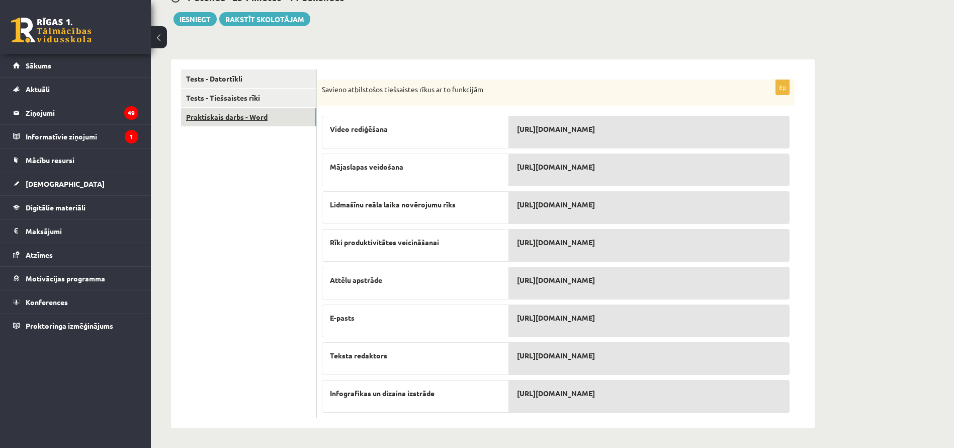
click at [243, 114] on link "Praktiskais darbs - Word" at bounding box center [248, 117] width 135 height 19
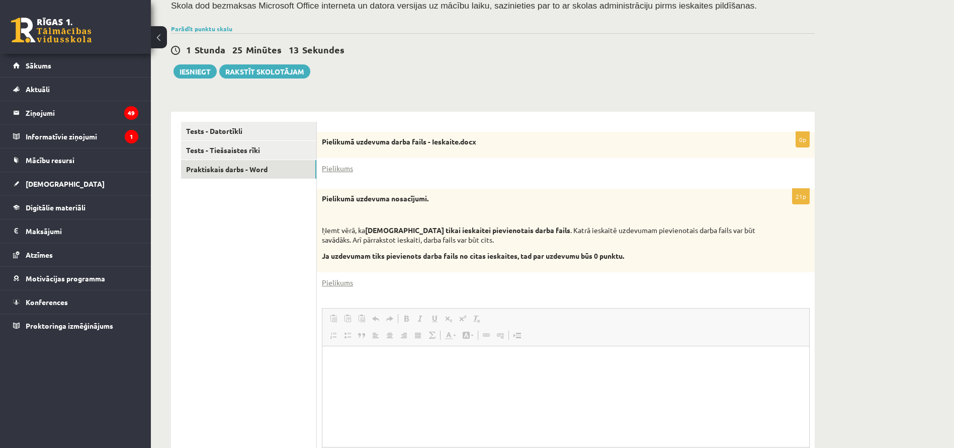
scroll to position [0, 0]
click at [339, 170] on link "Pielikums" at bounding box center [337, 168] width 31 height 11
click at [338, 282] on link "Pielikums" at bounding box center [337, 282] width 31 height 11
click at [295, 64] on link "Rakstīt skolotājam" at bounding box center [264, 71] width 91 height 14
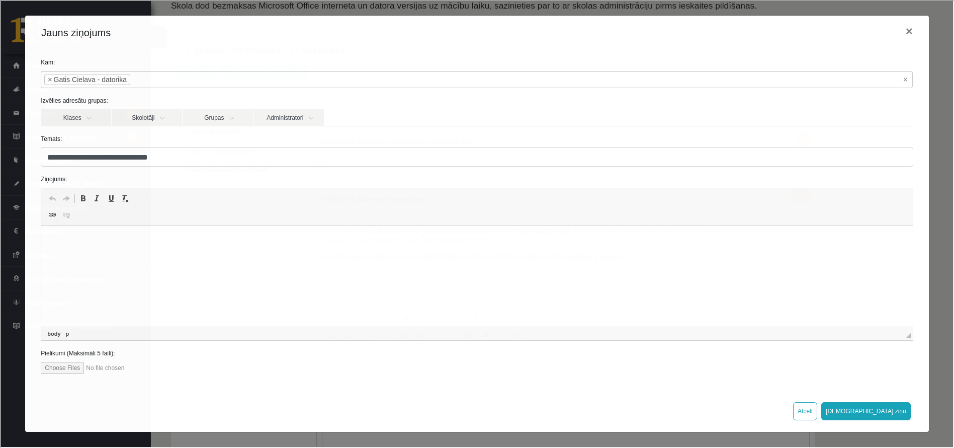
click at [126, 256] on html at bounding box center [476, 241] width 871 height 31
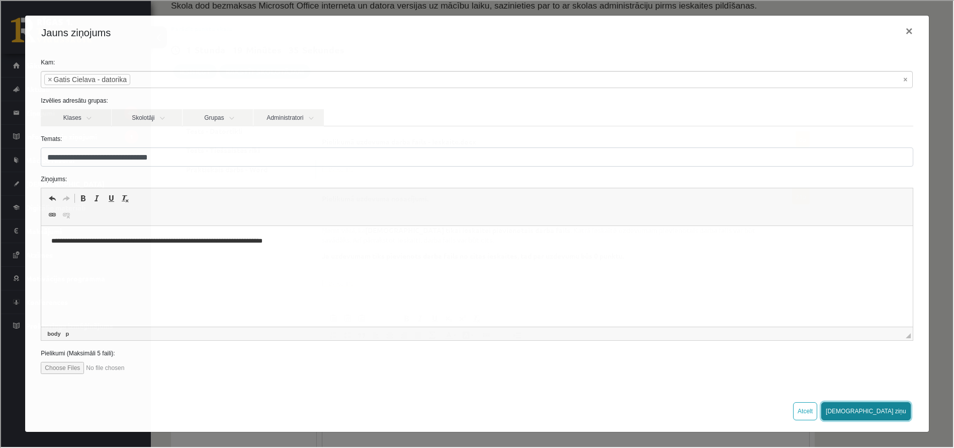
click at [895, 415] on button "Sūtīt ziņu" at bounding box center [866, 410] width 90 height 18
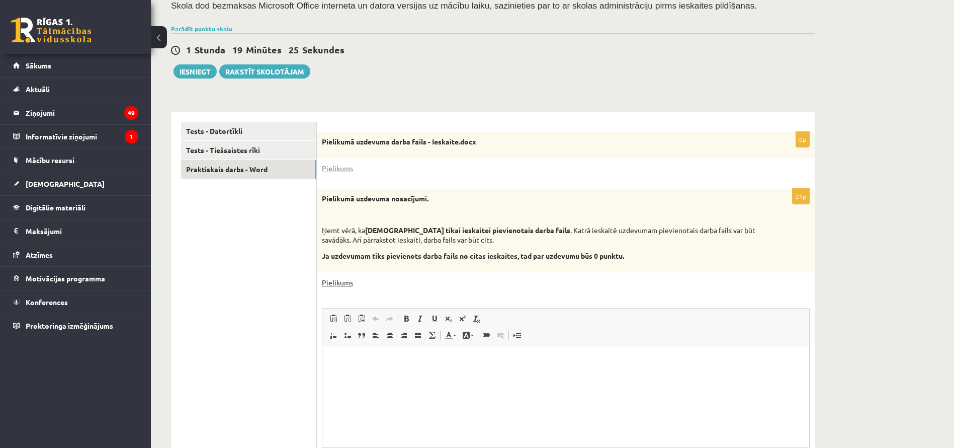
click at [337, 277] on link "Pielikums" at bounding box center [337, 282] width 31 height 11
click at [338, 172] on link "Pielikums" at bounding box center [337, 168] width 31 height 11
click at [287, 70] on link "Rakstīt skolotājam" at bounding box center [264, 71] width 91 height 14
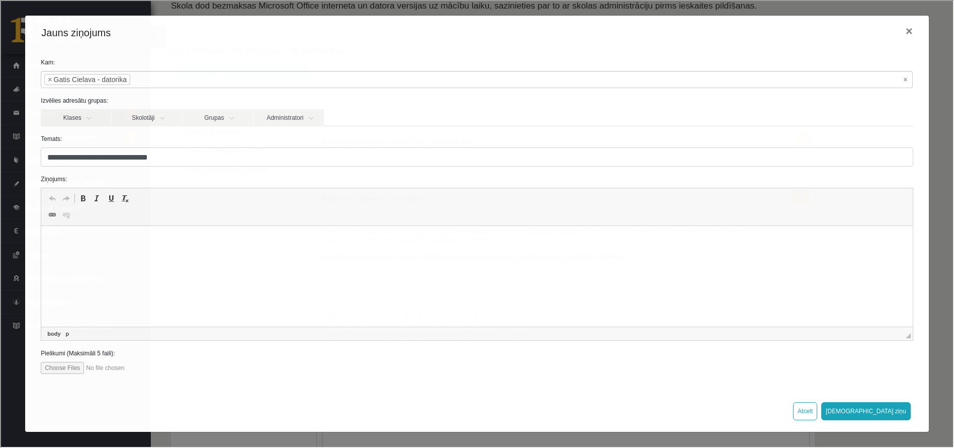
click at [138, 257] on html at bounding box center [476, 241] width 871 height 31
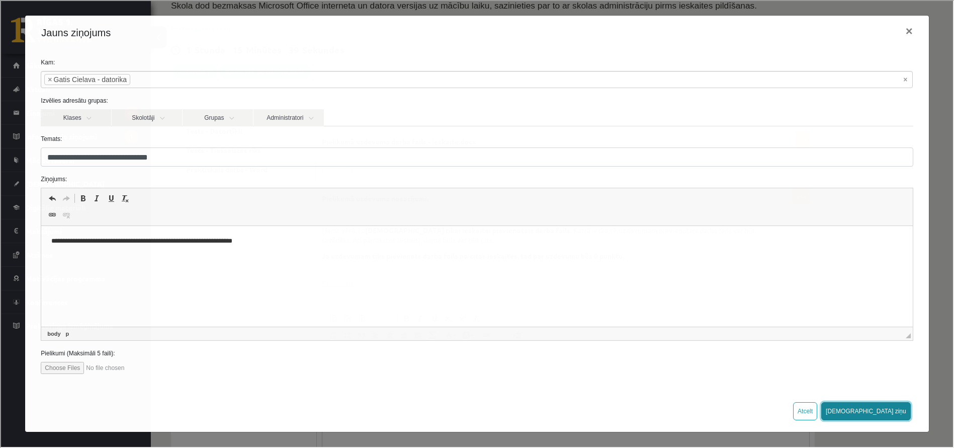
click at [898, 402] on button "Sūtīt ziņu" at bounding box center [866, 410] width 90 height 18
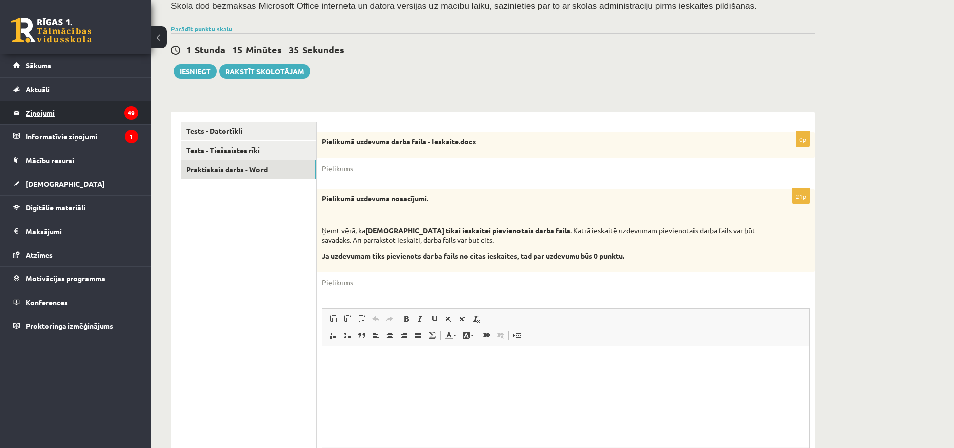
click at [16, 121] on link "Ziņojumi 49" at bounding box center [75, 112] width 125 height 23
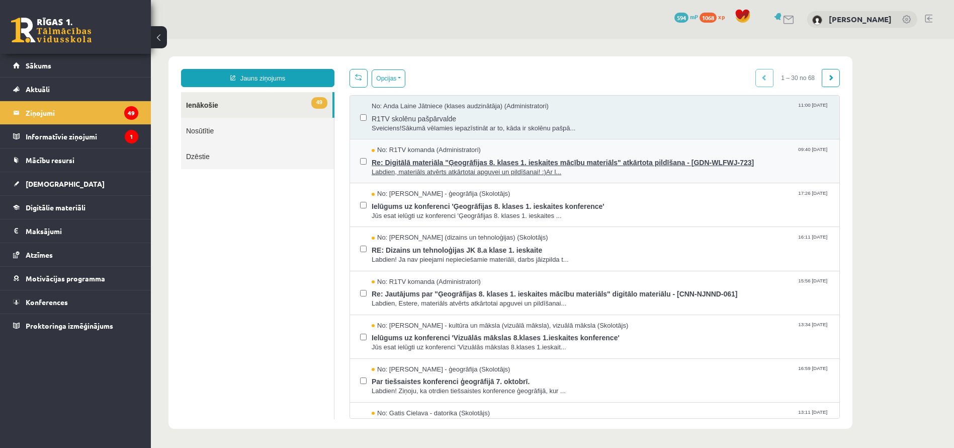
click at [549, 155] on span "Re: Digitālā materiāla "Ģeogrāfijas 8. klases 1. ieskaites mācību materiāls" at…" at bounding box center [601, 161] width 458 height 13
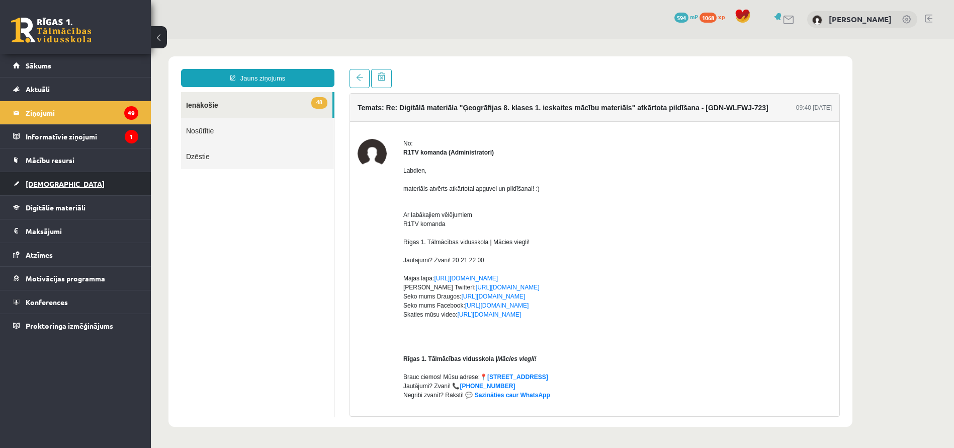
click at [51, 188] on link "[DEMOGRAPHIC_DATA]" at bounding box center [75, 183] width 125 height 23
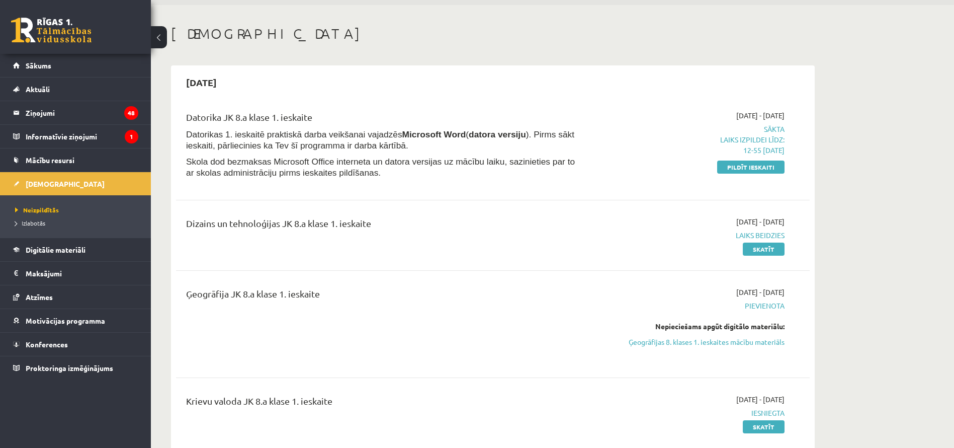
scroll to position [29, 0]
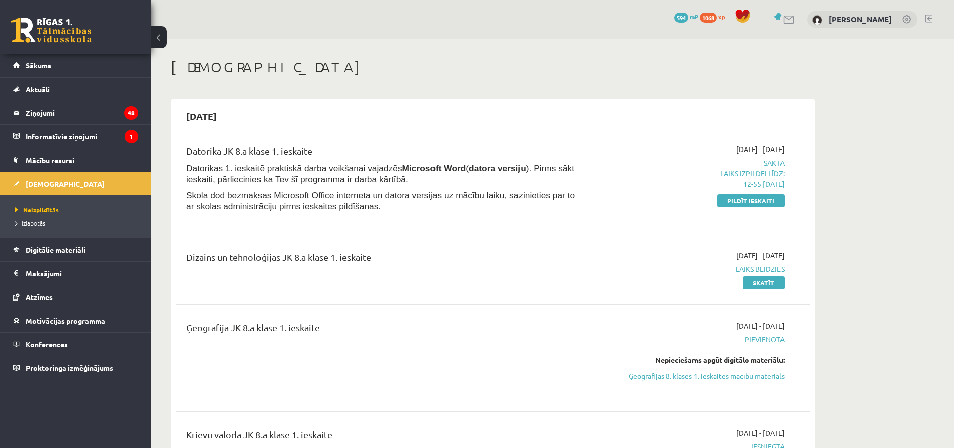
scroll to position [29, 0]
